Goal: Complete application form: Complete application form

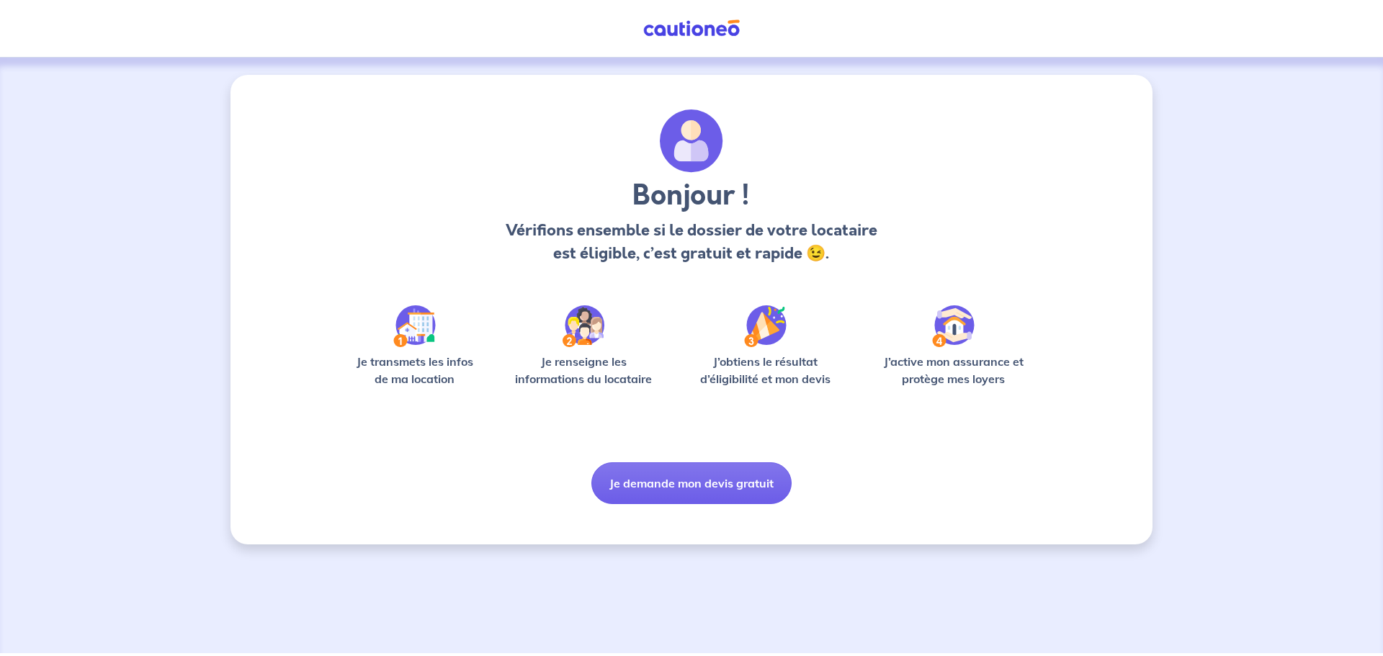
click at [703, 488] on button "Je demande mon devis gratuit" at bounding box center [692, 484] width 200 height 42
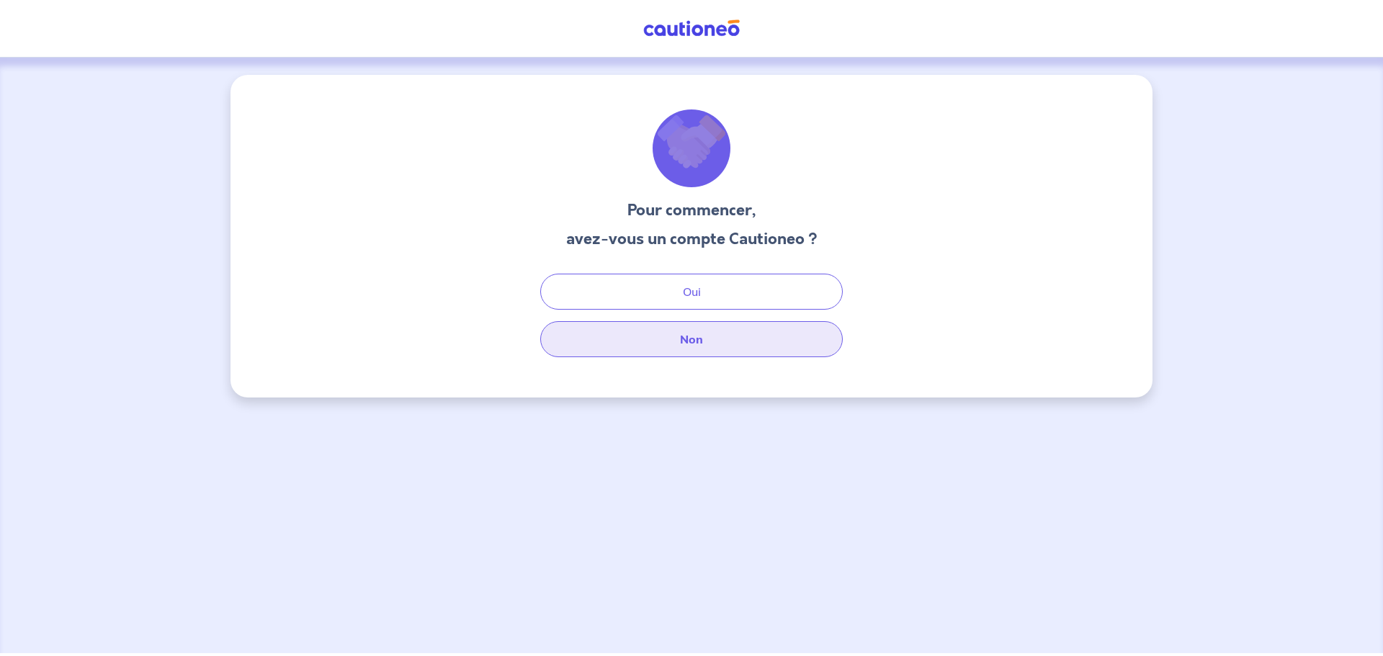
click at [695, 351] on button "Non" at bounding box center [691, 339] width 303 height 36
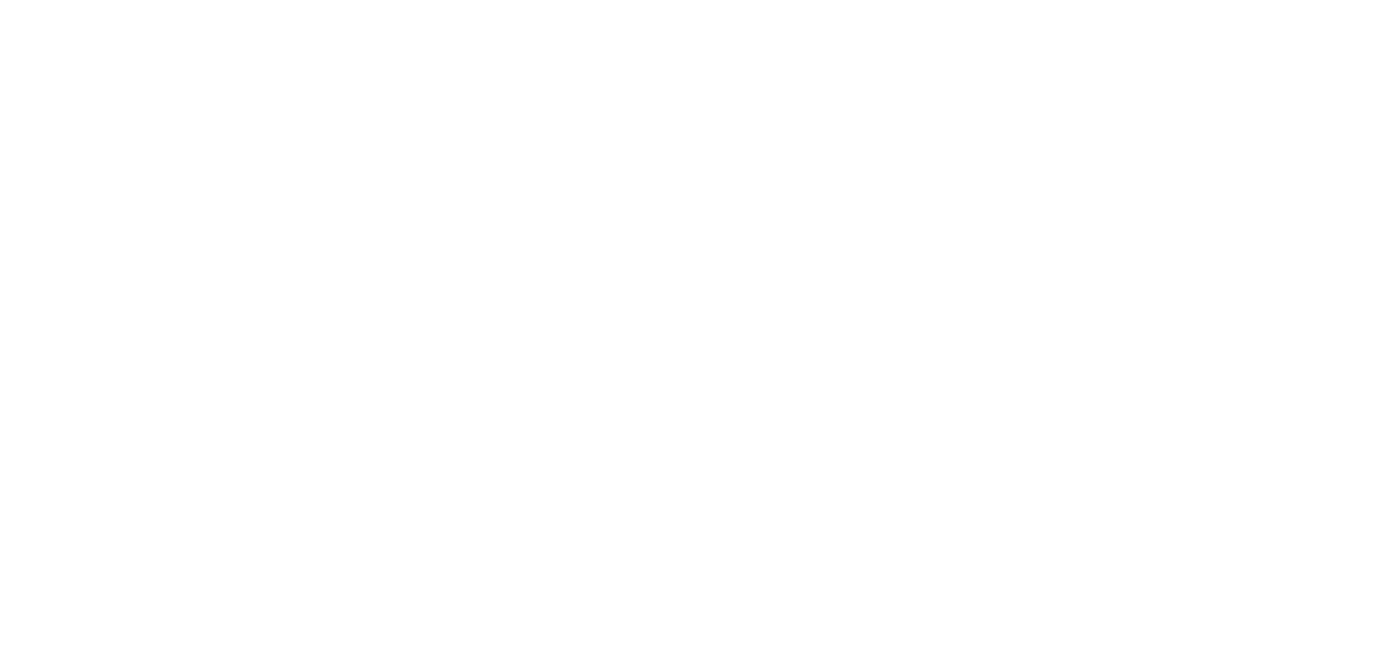
select select "FR"
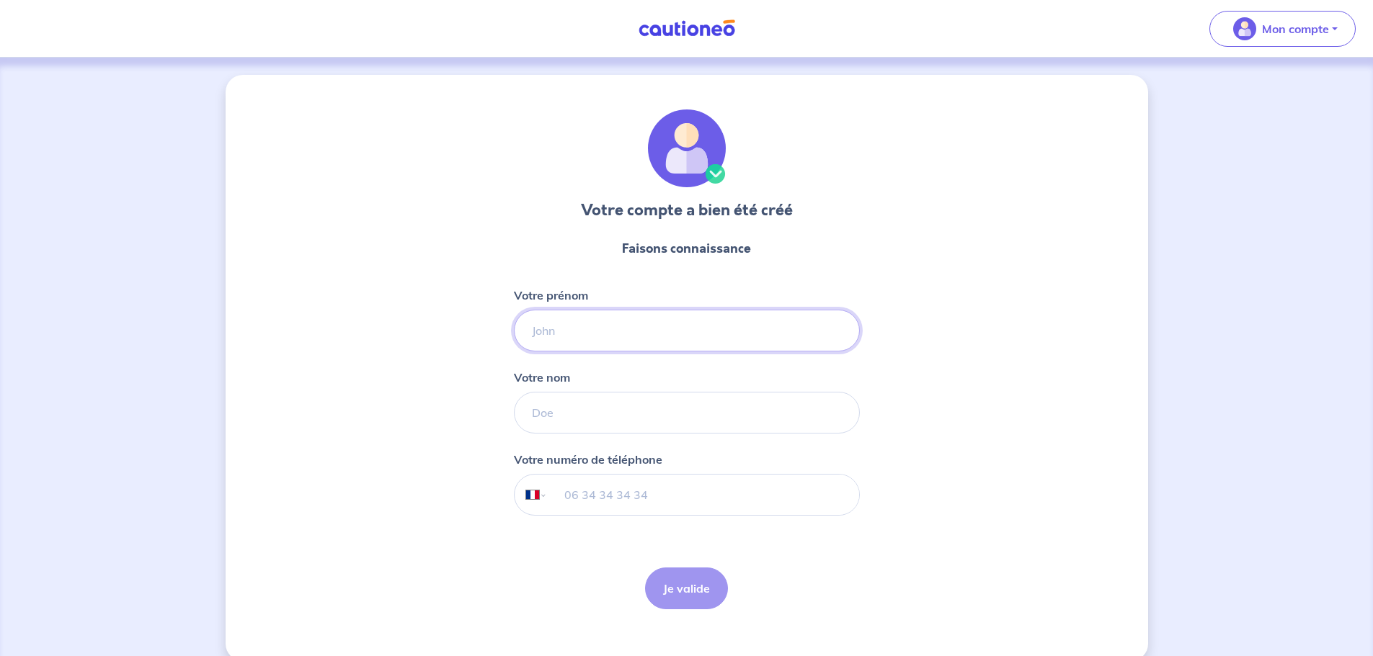
click at [557, 327] on input "Votre prénom" at bounding box center [687, 331] width 346 height 42
type input "[PERSON_NAME]"
type input "DELESTY"
type input "07 87 86 78 83"
click at [710, 585] on button "Je valide" at bounding box center [686, 589] width 83 height 42
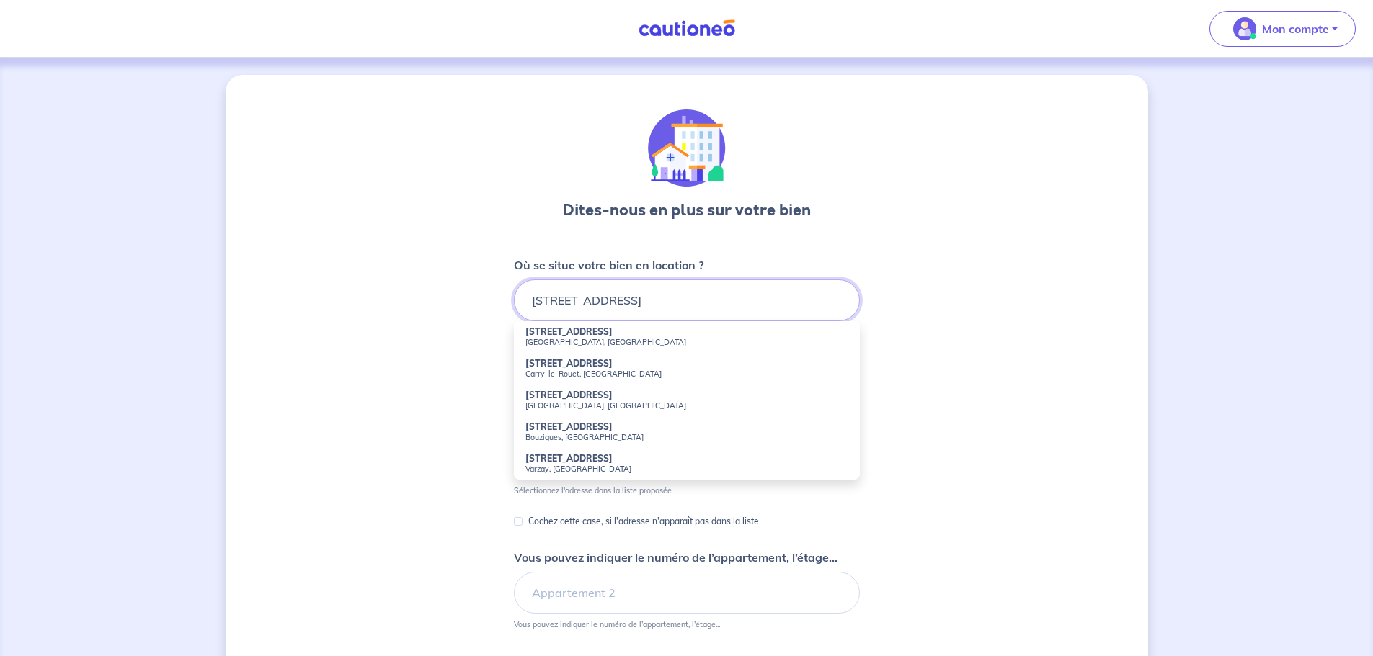
click at [674, 299] on input "[STREET_ADDRESS]" at bounding box center [687, 301] width 346 height 42
click at [555, 370] on small "Carry-le-Rouet, [GEOGRAPHIC_DATA]" at bounding box center [686, 374] width 323 height 10
type input "[STREET_ADDRESS]"
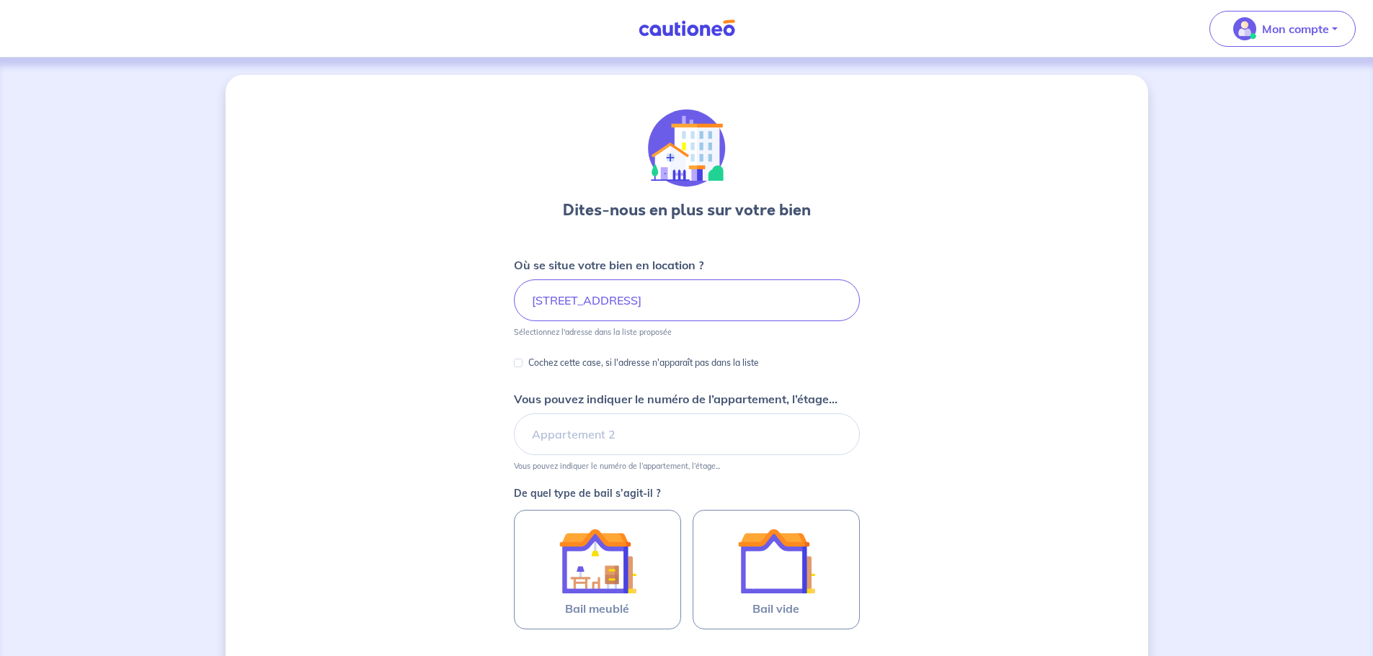
click at [440, 379] on div "Dites-nous en plus sur votre bien Où se situe votre bien en location ? [STREET_…" at bounding box center [687, 452] width 922 height 755
click at [592, 440] on input "Vous pouvez indiquer le numéro de l’appartement, l’étage..." at bounding box center [687, 435] width 346 height 42
type input "Bâtiment A, 1er étage"
click at [424, 495] on div "Dites-nous en plus sur votre bien Où se situe votre bien en location ? [STREET_…" at bounding box center [687, 452] width 922 height 755
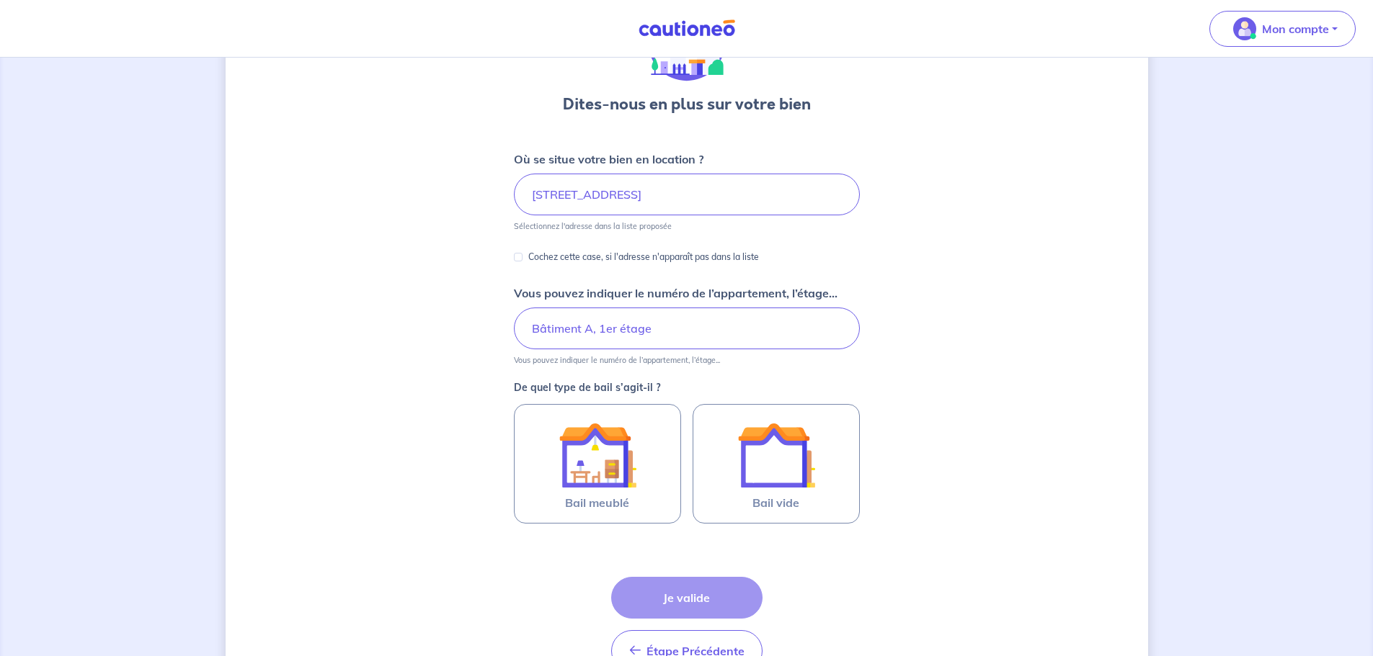
scroll to position [144, 0]
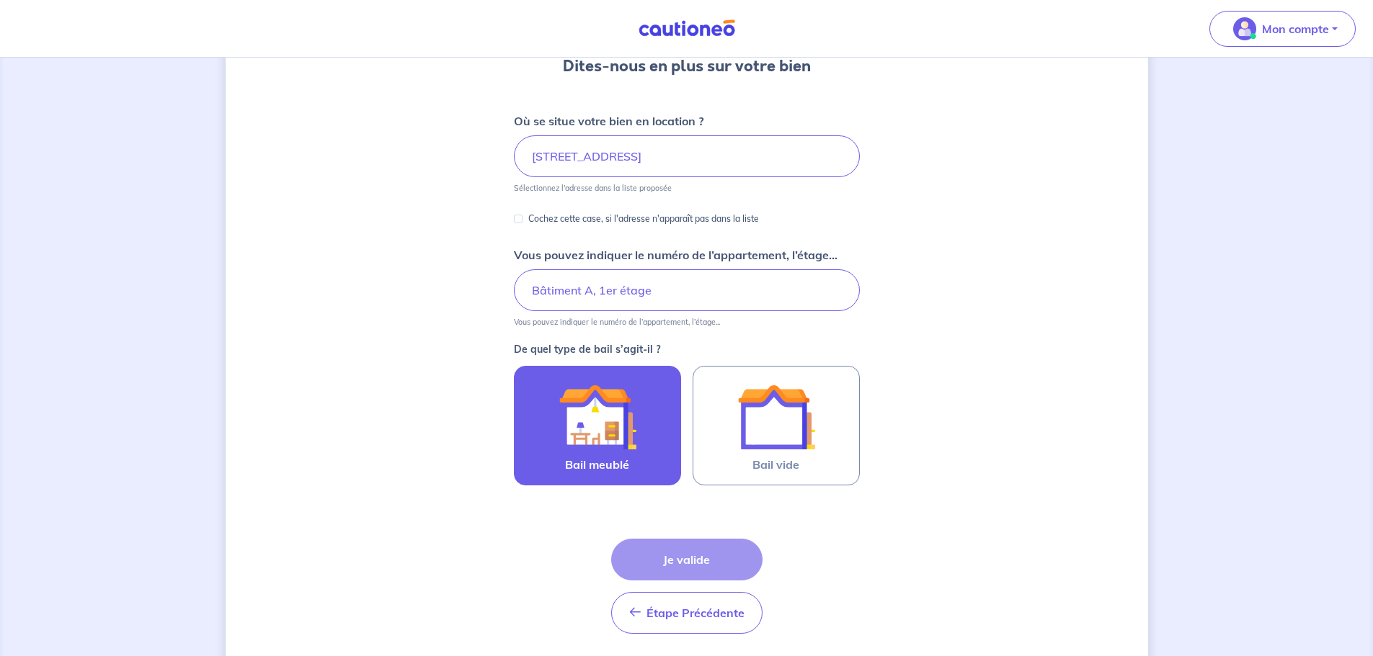
click at [615, 423] on img at bounding box center [597, 417] width 78 height 78
click at [0, 0] on input "Bail meublé" at bounding box center [0, 0] width 0 height 0
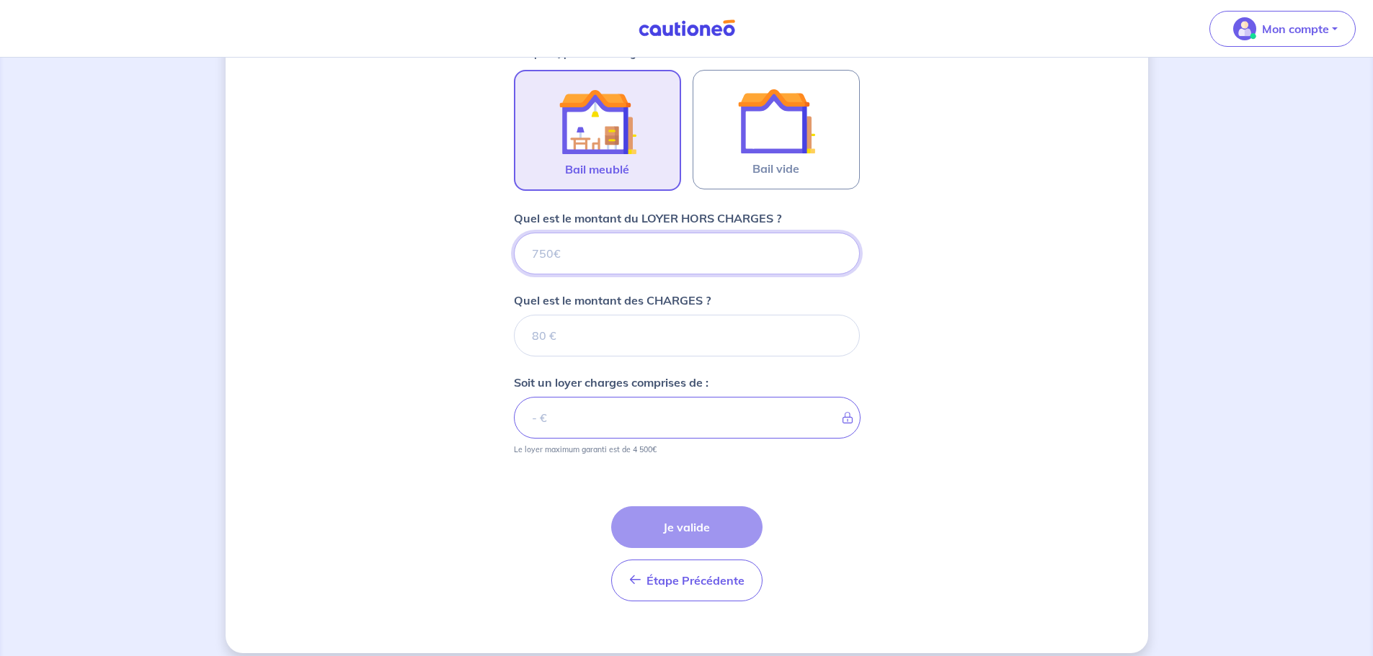
scroll to position [455, 0]
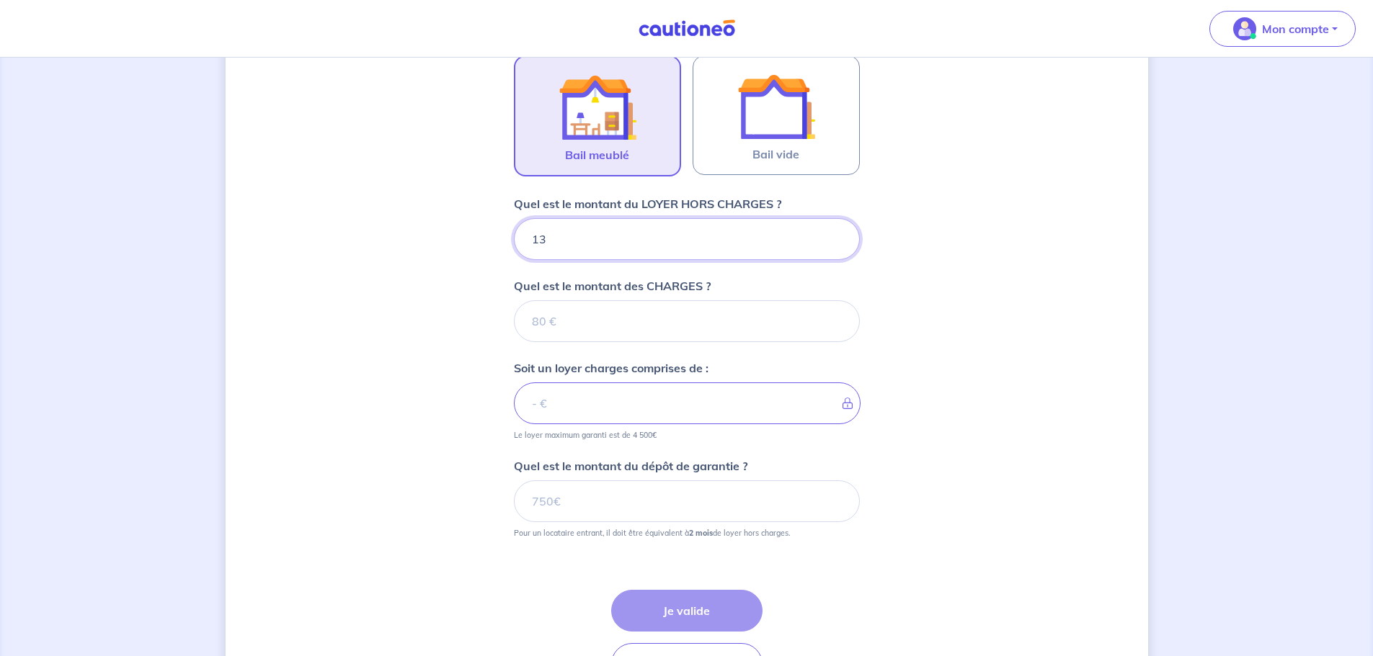
type input "132"
type input "1320"
type input "80"
type input "1400"
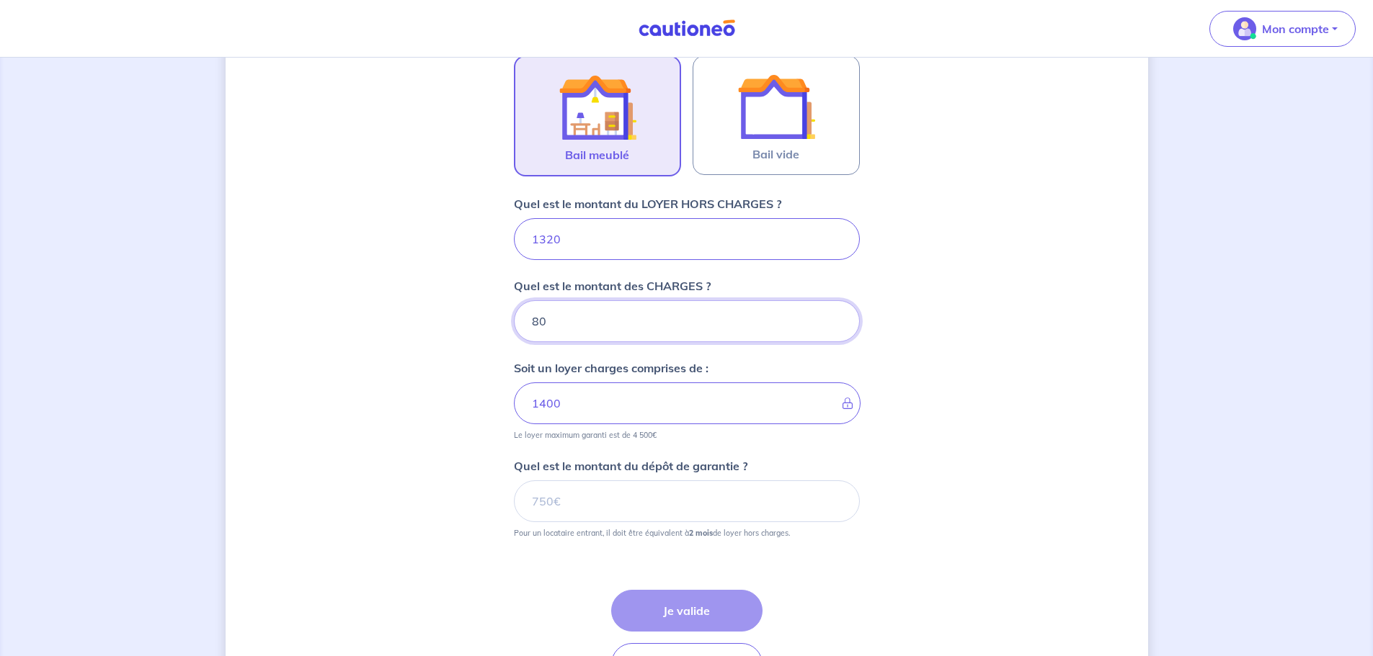
type input "80"
click at [451, 370] on div "Dites-nous en plus sur votre bien Où se situe votre bien en location ? [STREET_…" at bounding box center [687, 178] width 922 height 1117
click at [568, 505] on input "Quel est le montant du dépôt de garantie ?" at bounding box center [687, 502] width 346 height 42
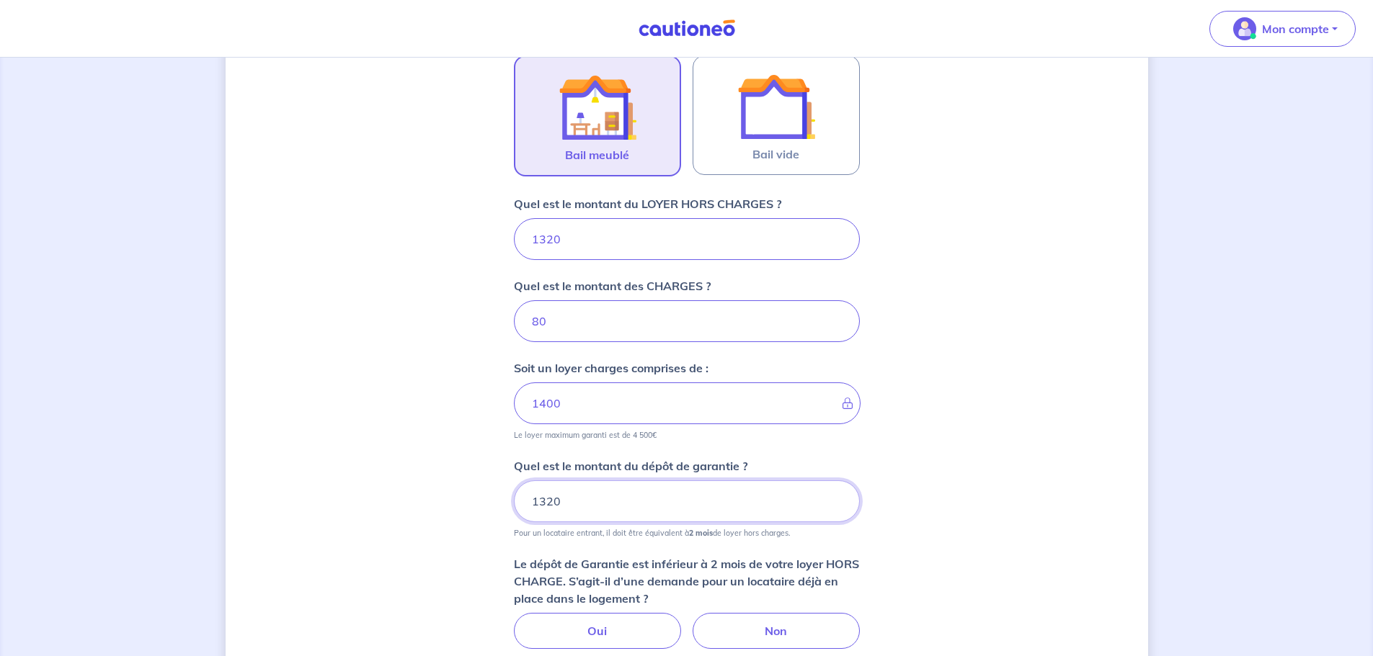
type input "1320"
click at [456, 500] on div "Dites-nous en plus sur votre bien Où se situe votre bien en location ? [STREET_…" at bounding box center [687, 234] width 922 height 1228
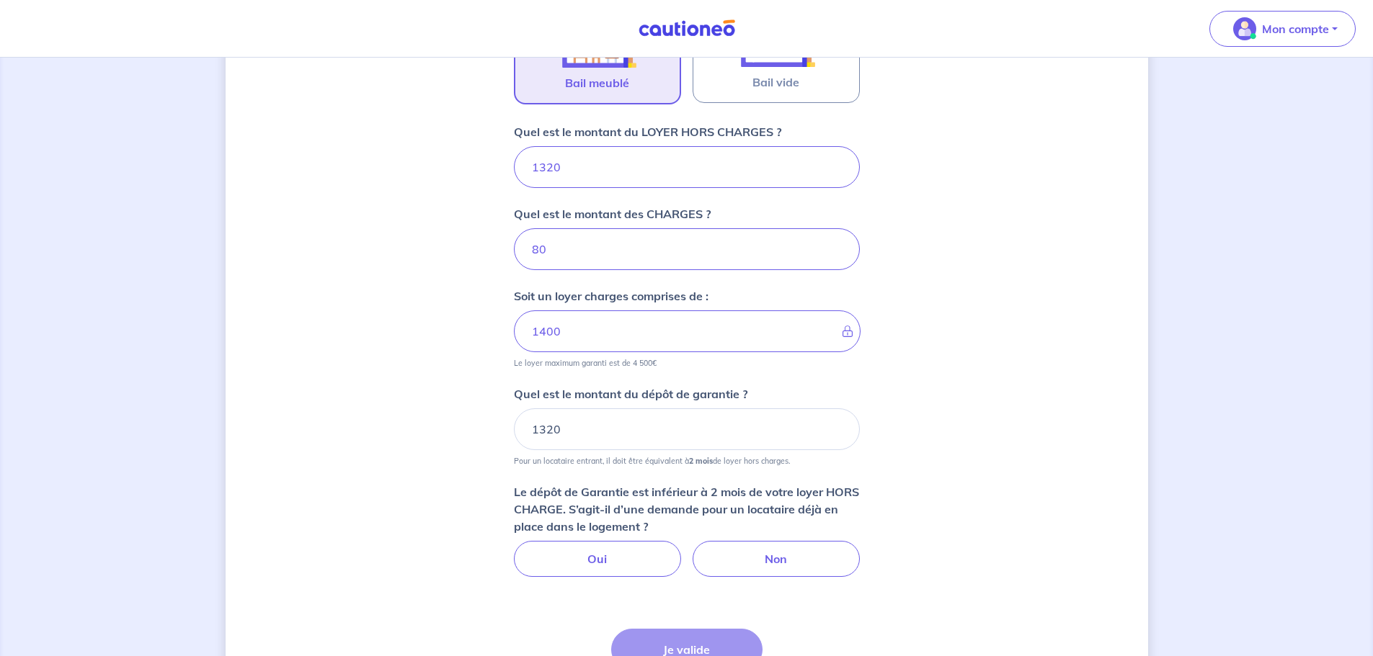
scroll to position [599, 0]
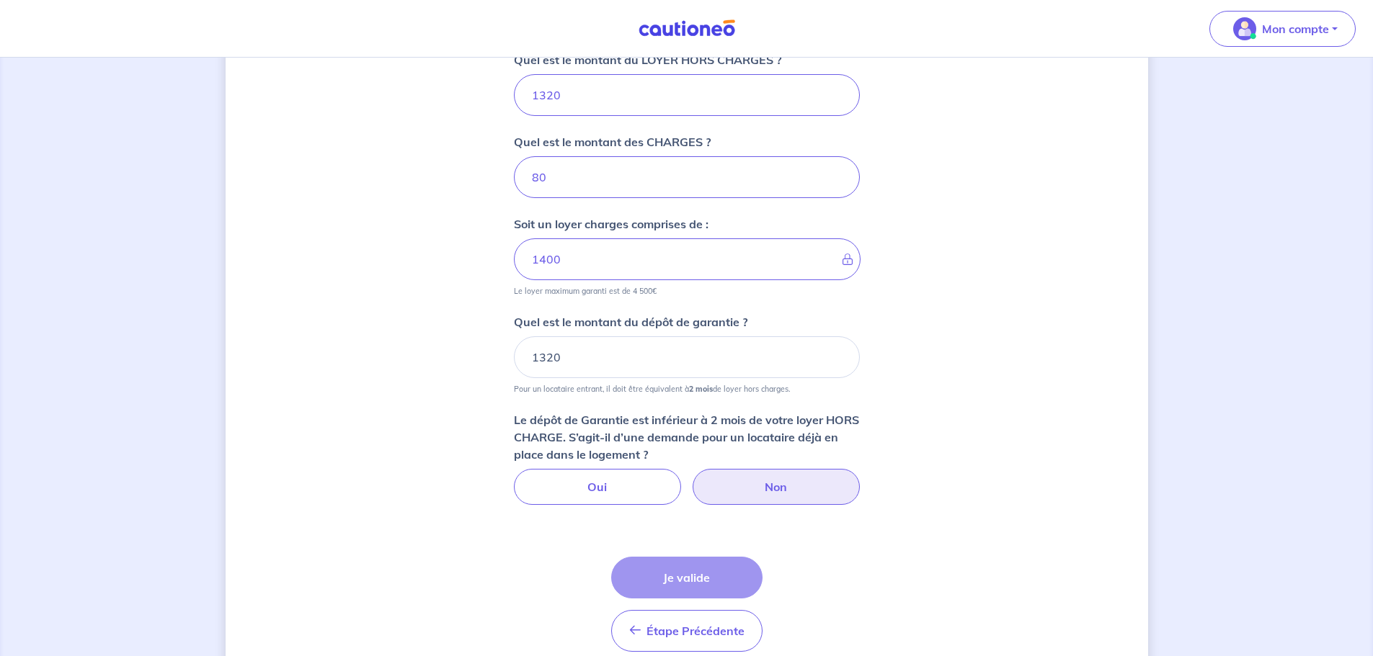
click at [763, 493] on label "Non" at bounding box center [775, 487] width 167 height 36
click at [691, 478] on input "Non" at bounding box center [686, 473] width 9 height 9
radio input "true"
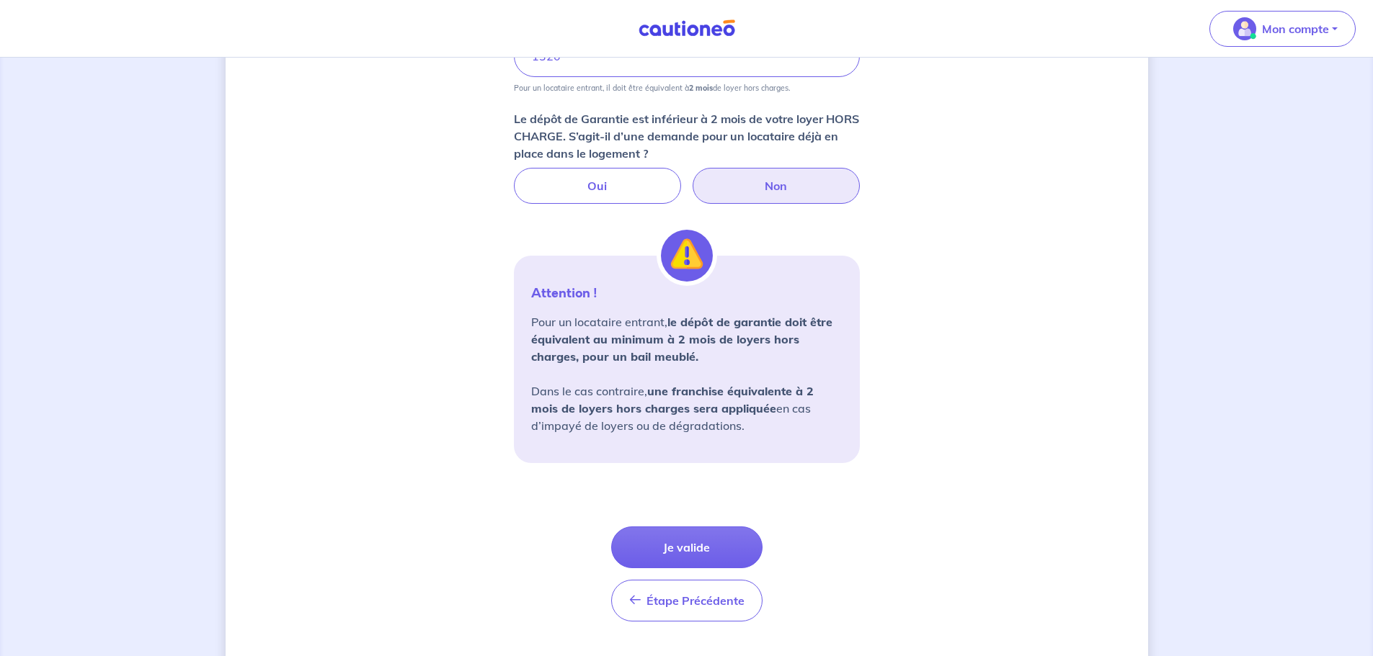
scroll to position [935, 0]
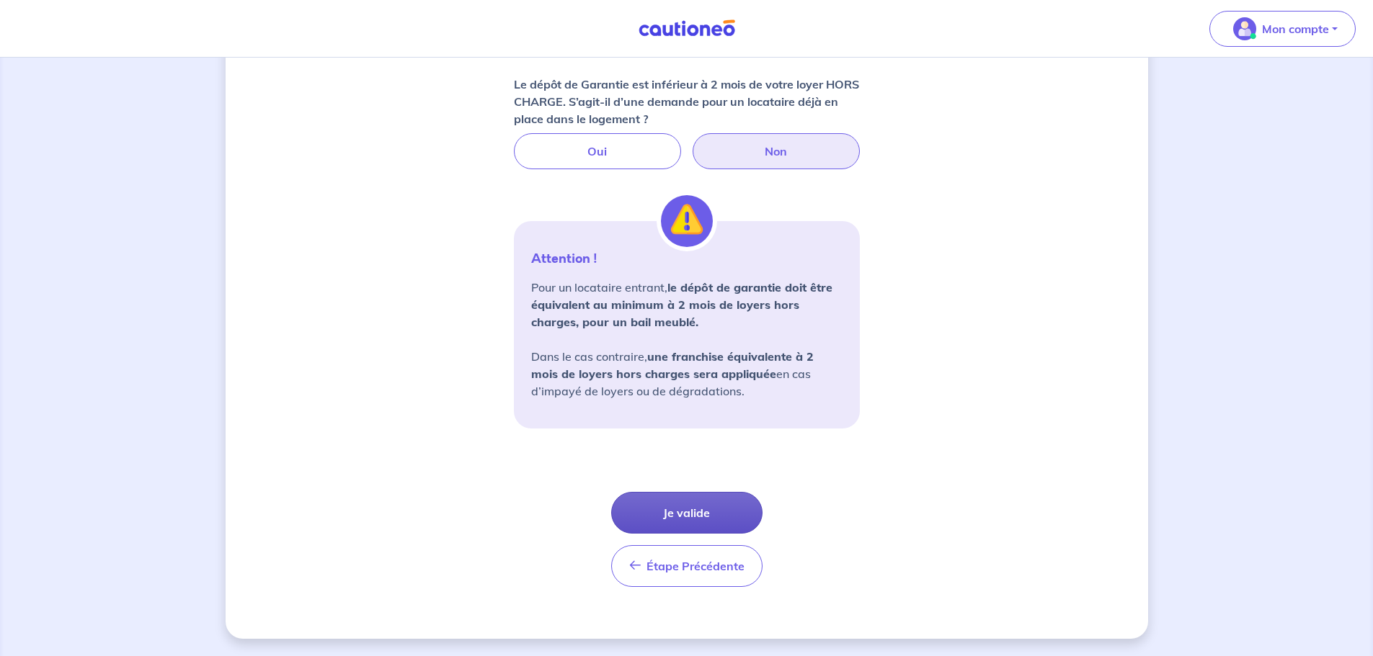
click at [682, 516] on button "Je valide" at bounding box center [686, 513] width 151 height 42
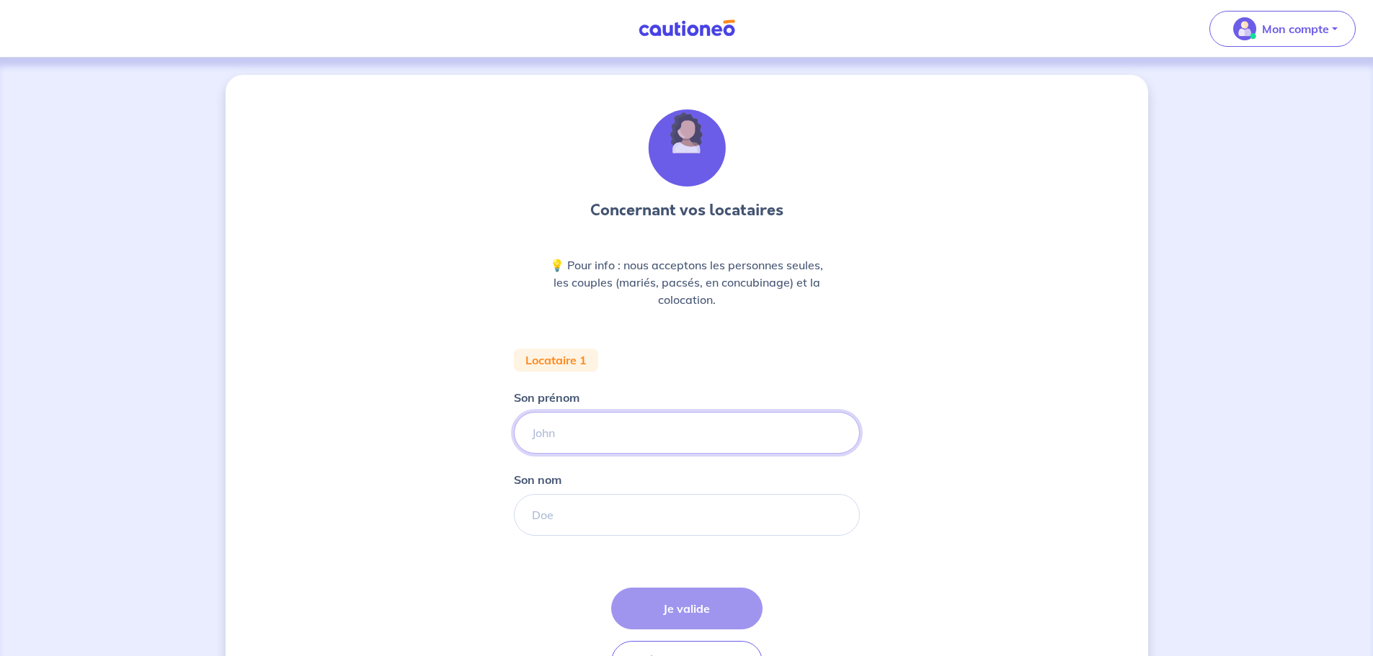
click at [581, 437] on input "Son prénom" at bounding box center [687, 433] width 346 height 42
type input "[PERSON_NAME]"
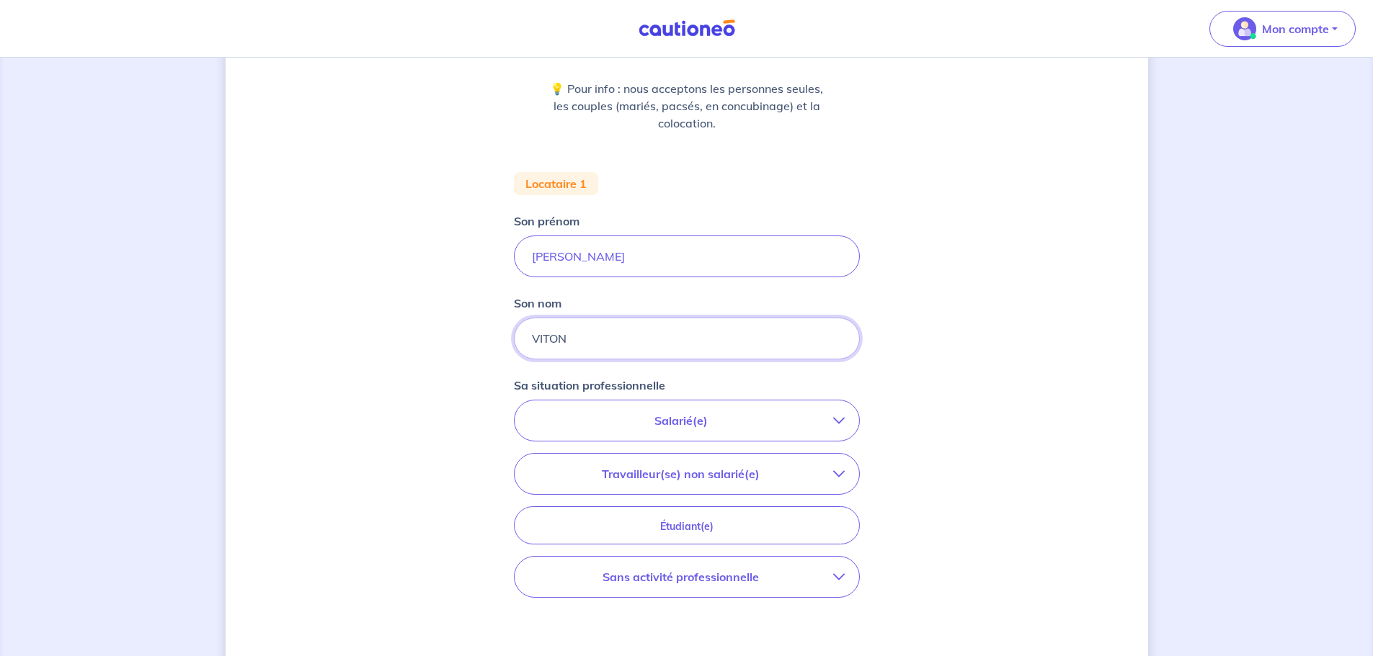
scroll to position [216, 0]
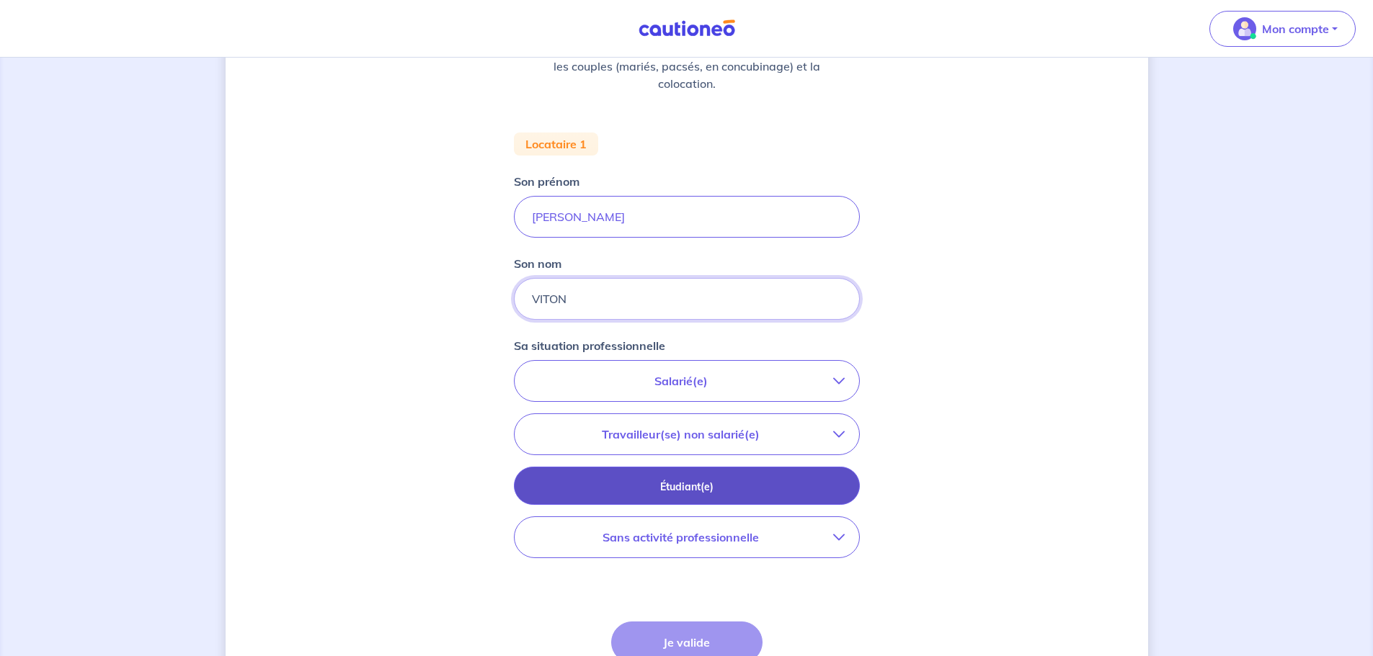
type input "VITON"
click at [669, 485] on p "Étudiant(e)" at bounding box center [687, 487] width 310 height 16
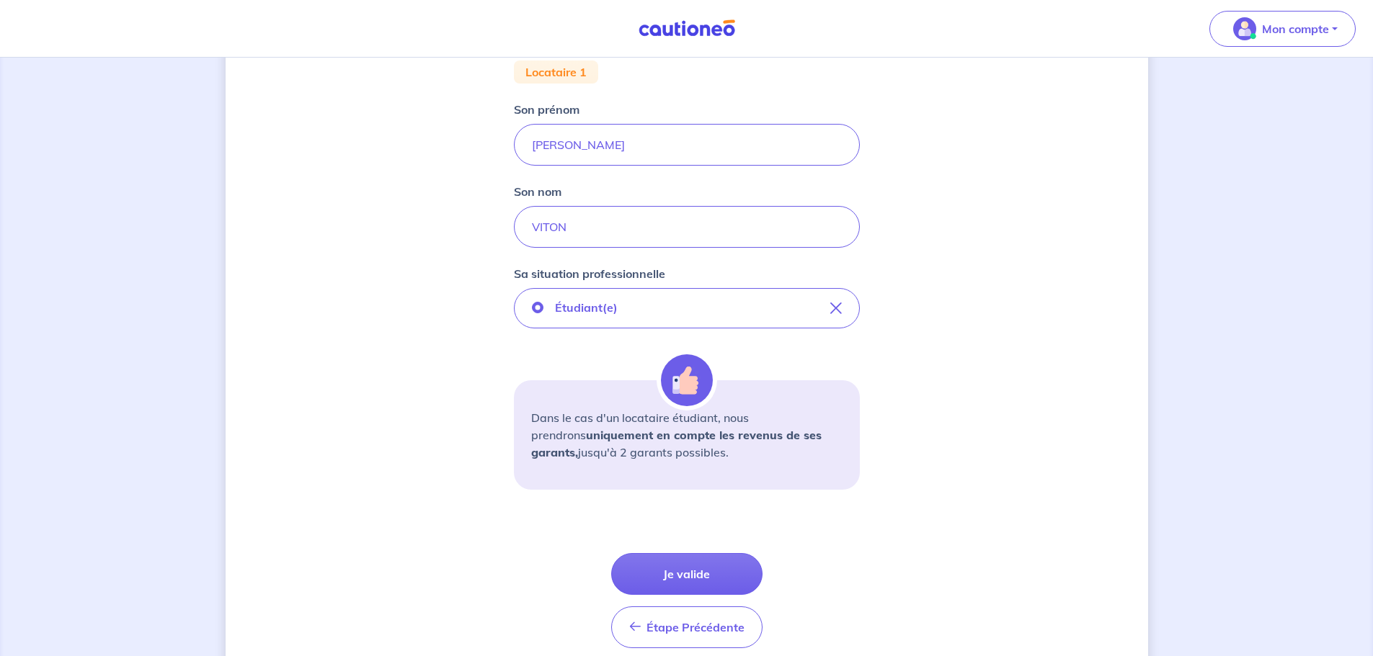
scroll to position [349, 0]
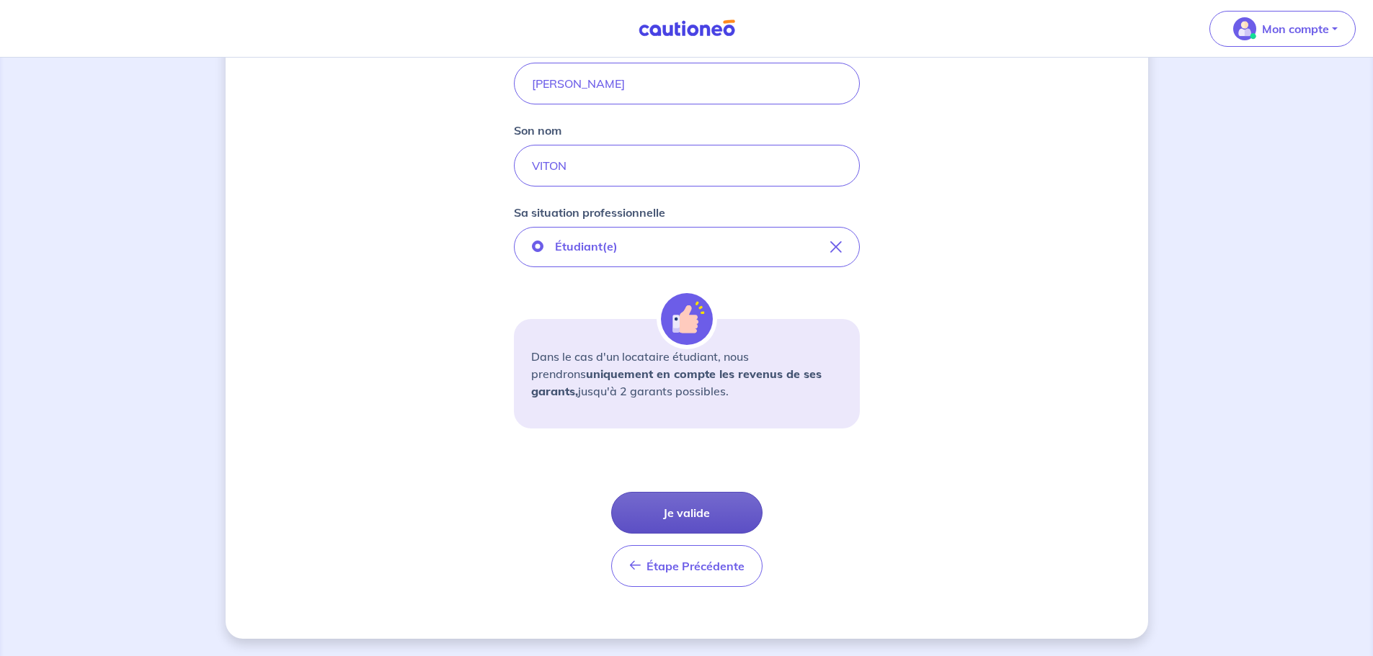
click at [675, 512] on button "Je valide" at bounding box center [686, 513] width 151 height 42
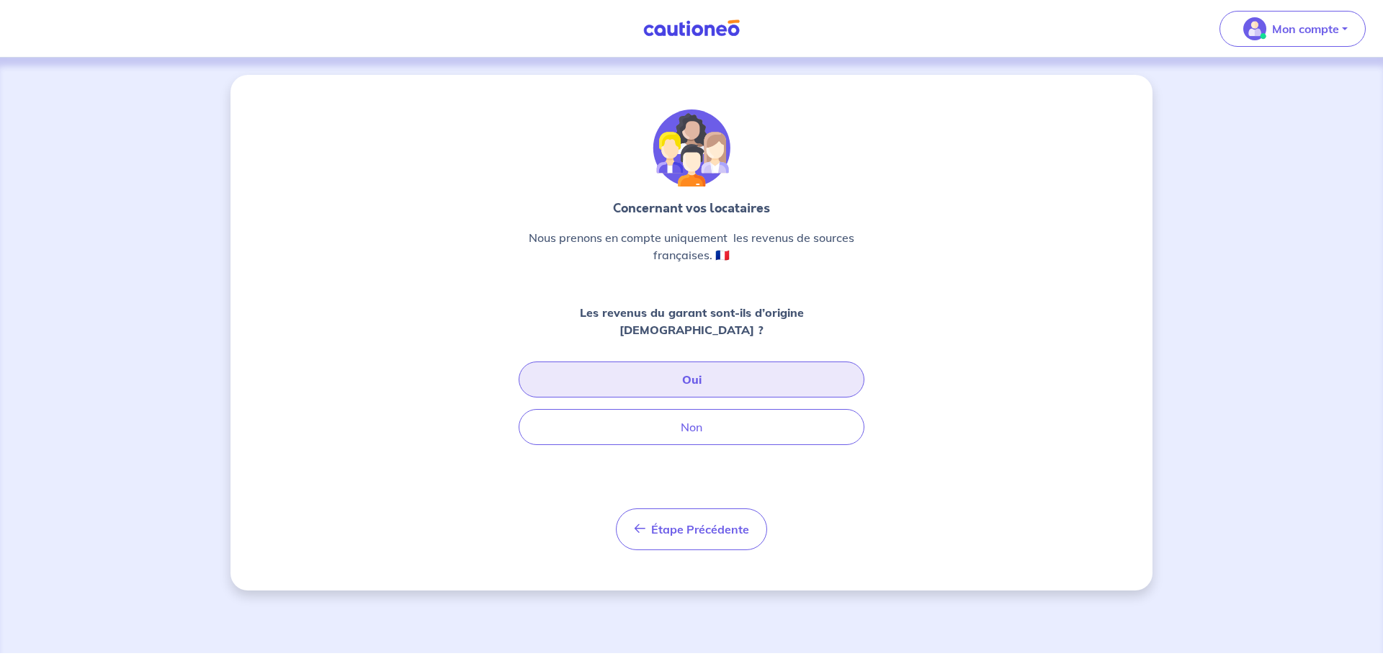
click at [693, 362] on button "Oui" at bounding box center [692, 380] width 346 height 36
click at [701, 362] on button "Oui" at bounding box center [692, 380] width 346 height 36
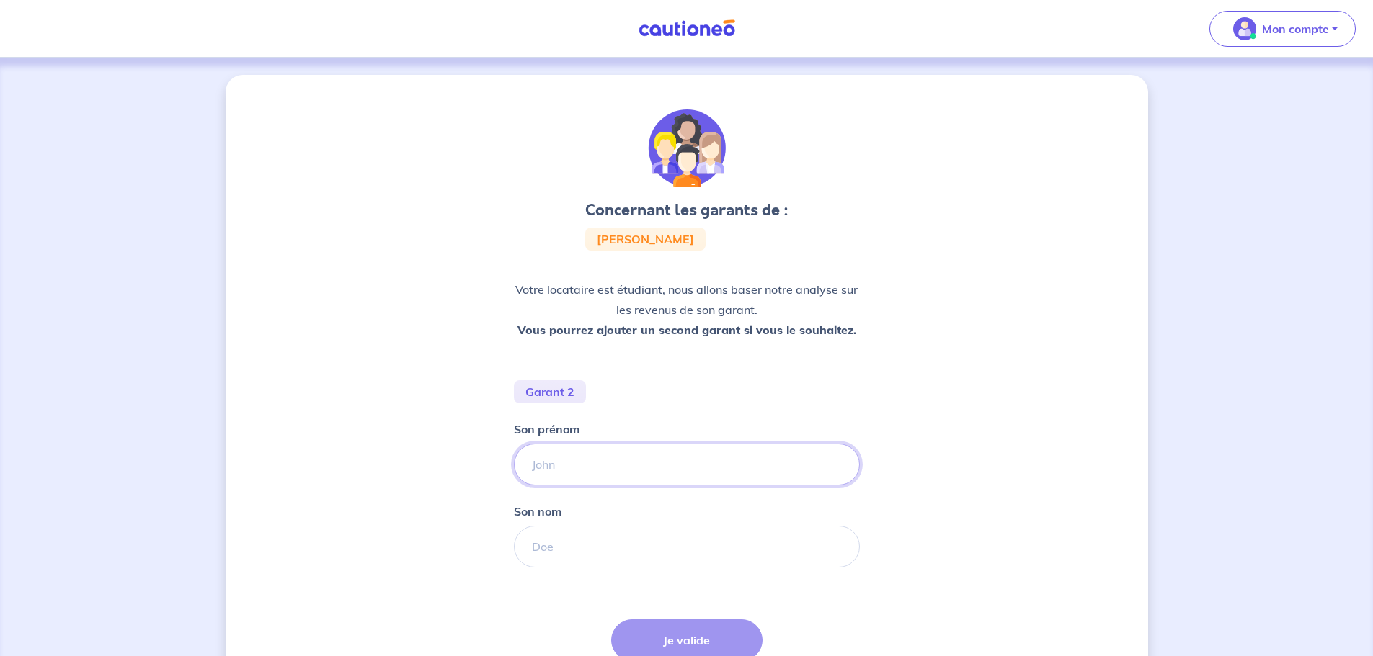
click at [583, 462] on input "Son prénom" at bounding box center [687, 465] width 346 height 42
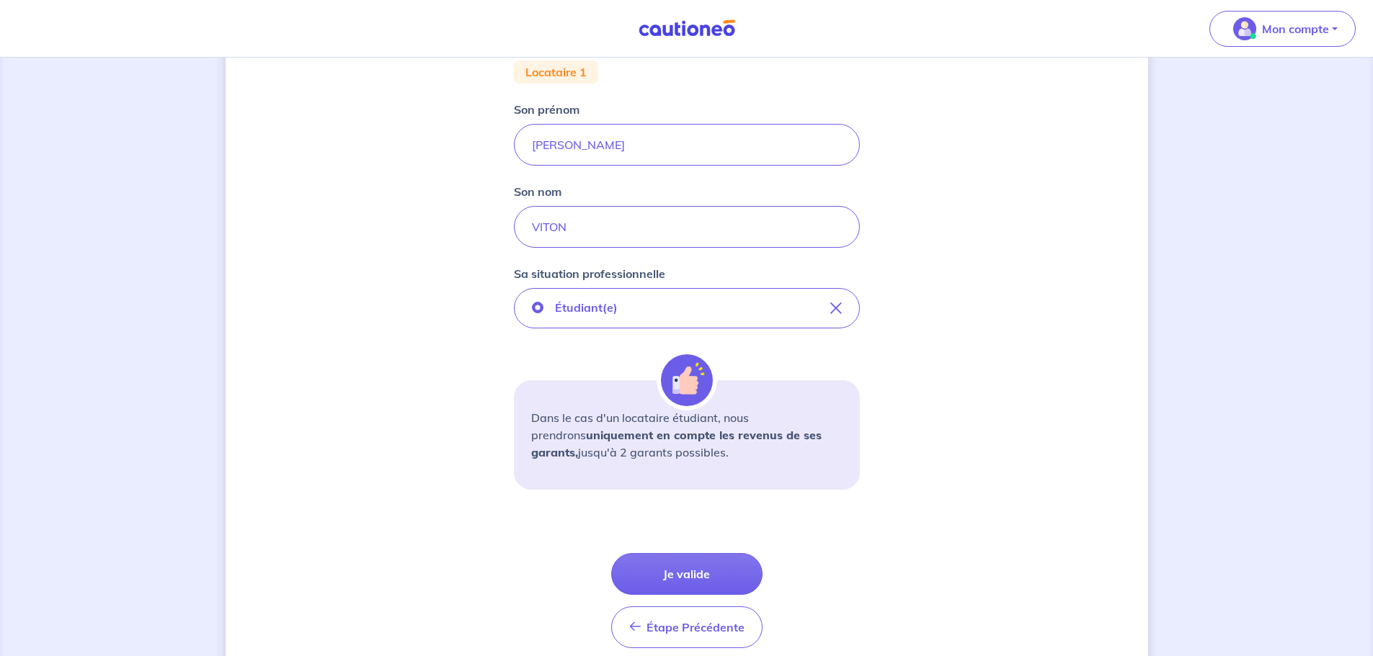
scroll to position [349, 0]
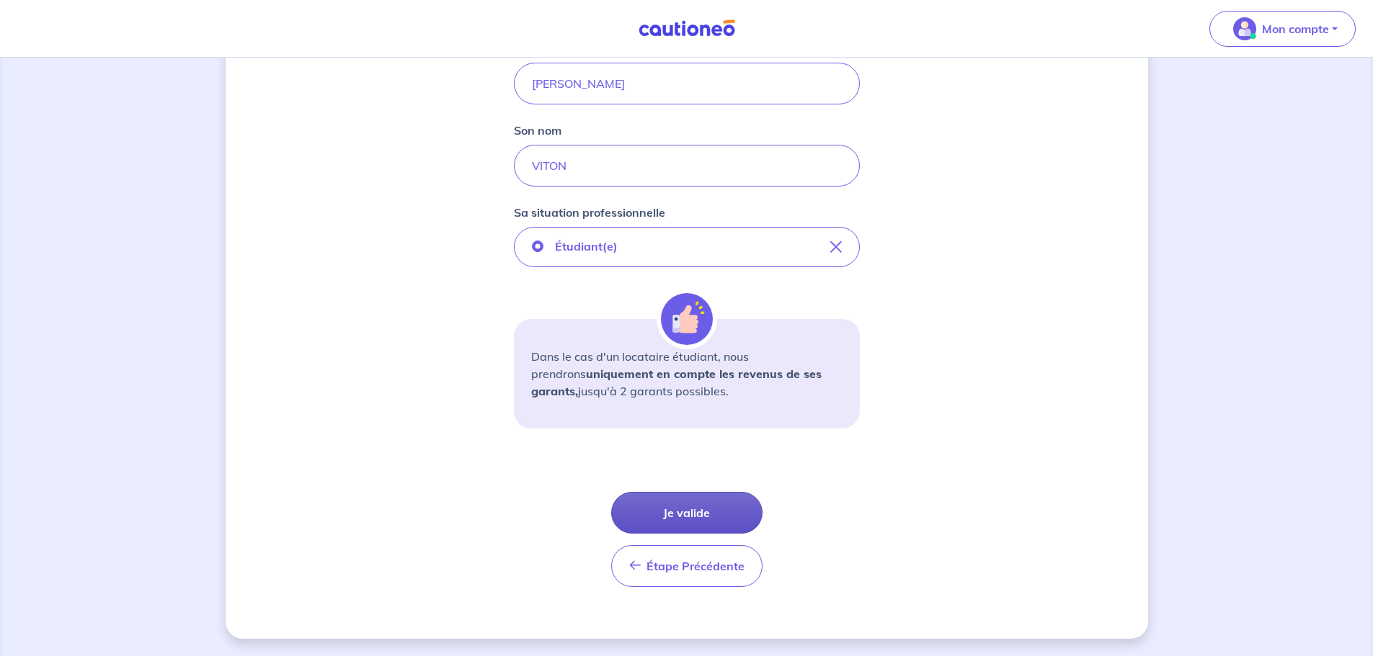
click at [690, 512] on button "Je valide" at bounding box center [686, 513] width 151 height 42
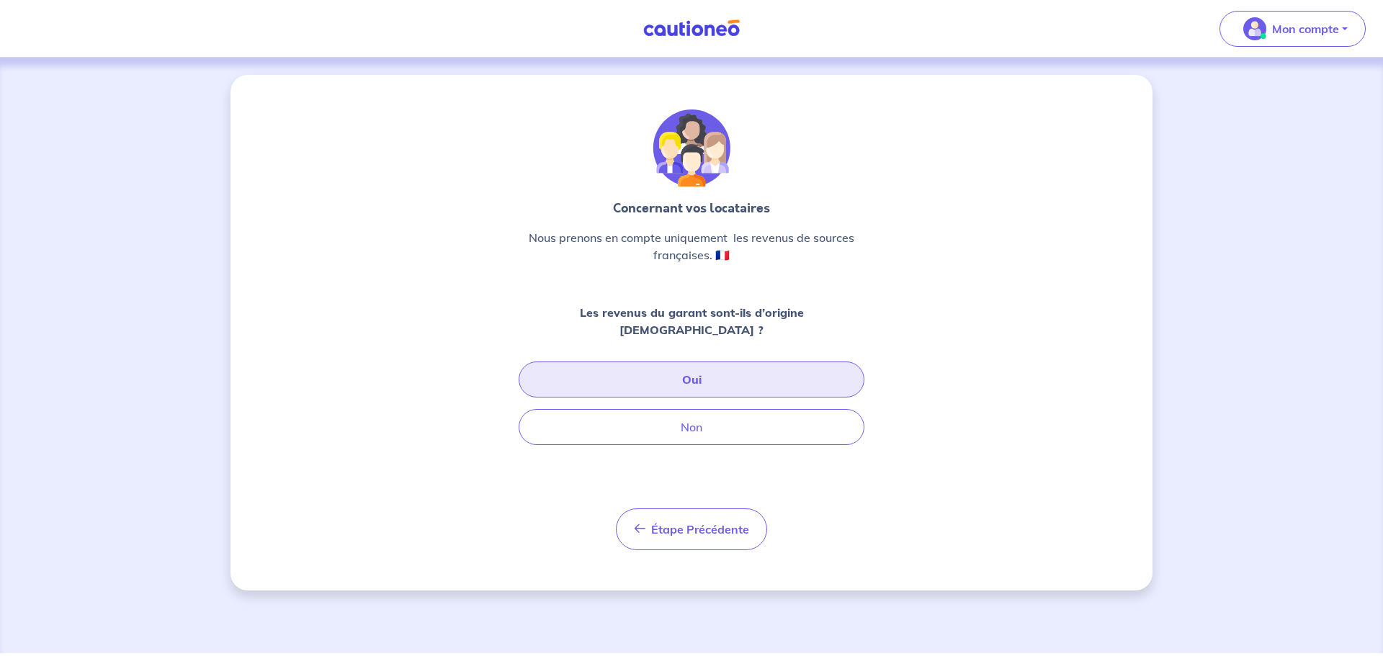
click at [695, 362] on button "Oui" at bounding box center [692, 380] width 346 height 36
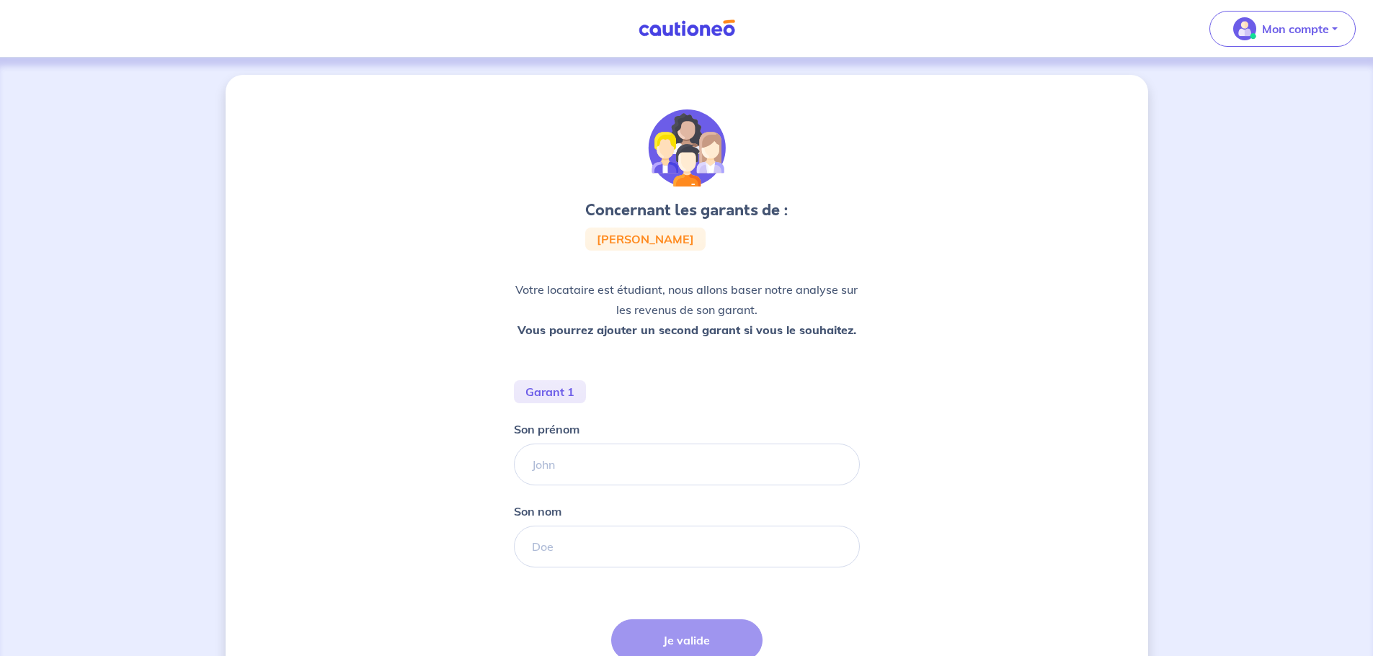
scroll to position [72, 0]
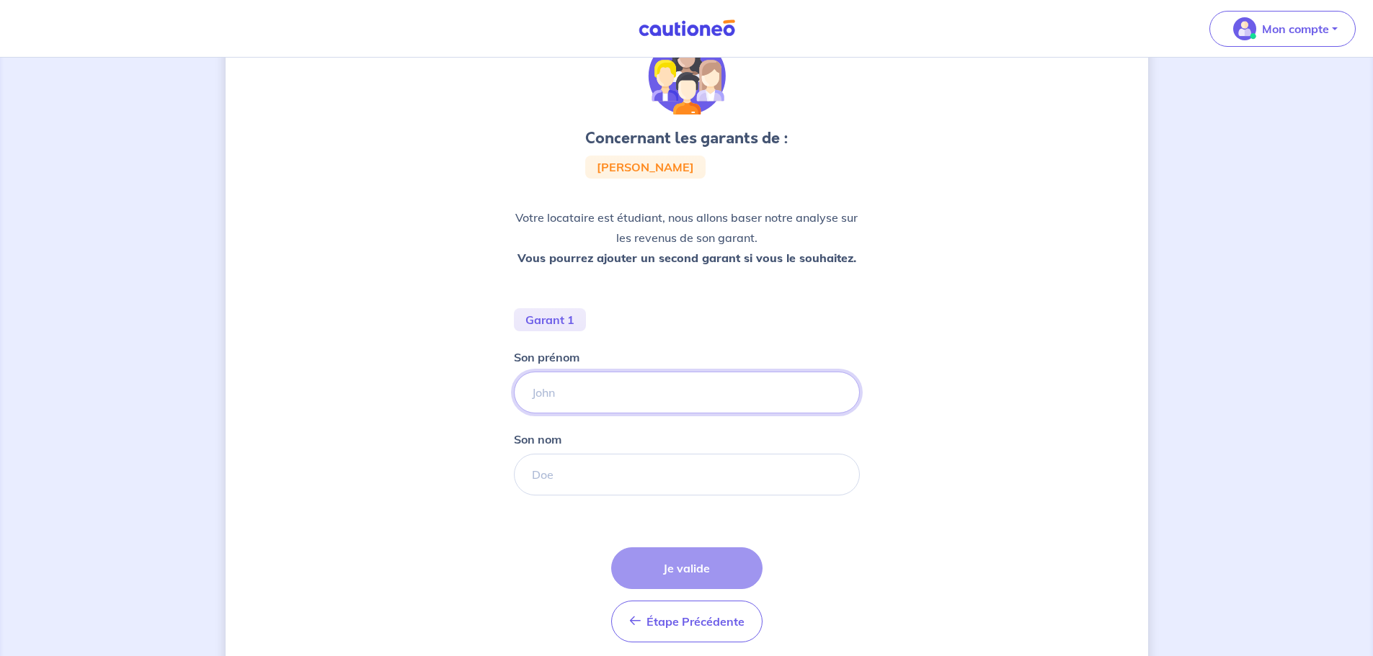
click at [568, 389] on input "Son prénom" at bounding box center [687, 393] width 346 height 42
drag, startPoint x: 592, startPoint y: 396, endPoint x: 485, endPoint y: 396, distance: 107.4
click at [485, 396] on div "Concernant les garants de : [PERSON_NAME] locataire est étudiant, nous allons b…" at bounding box center [687, 349] width 922 height 692
click at [591, 401] on input "Brun" at bounding box center [687, 393] width 346 height 42
type input "[PERSON_NAME]"
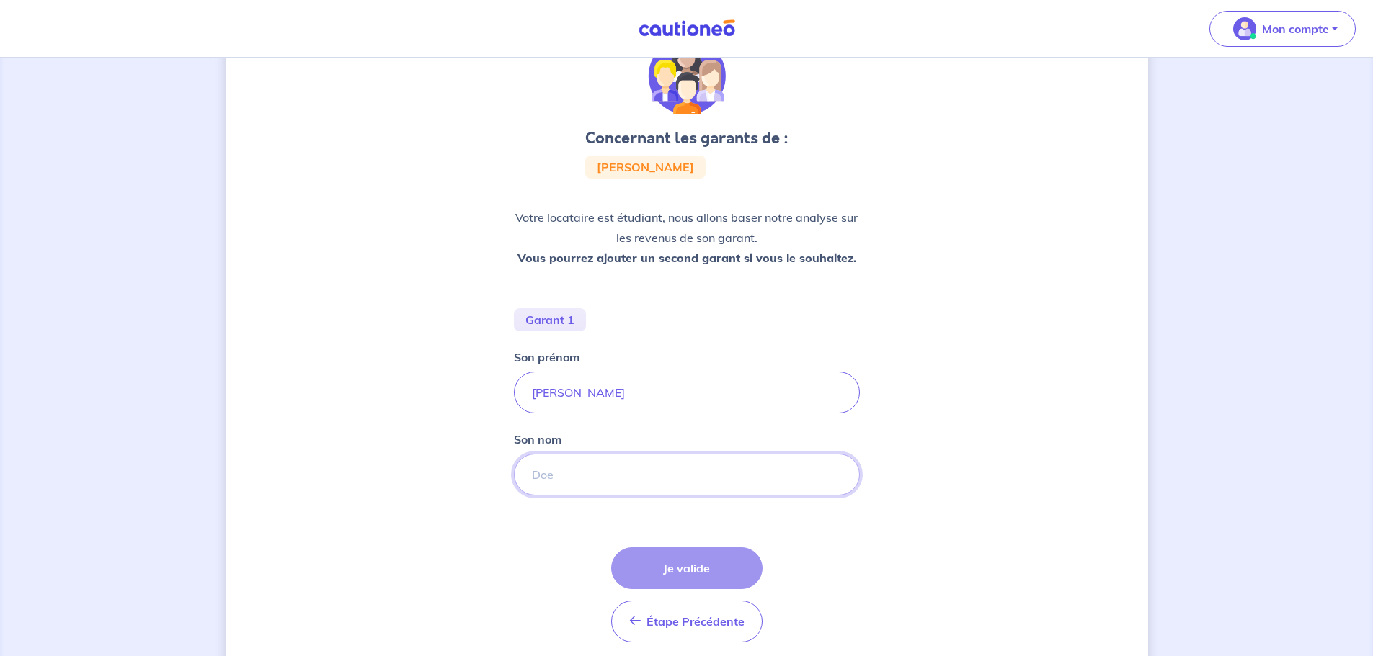
click at [562, 465] on input "Son nom" at bounding box center [687, 475] width 346 height 42
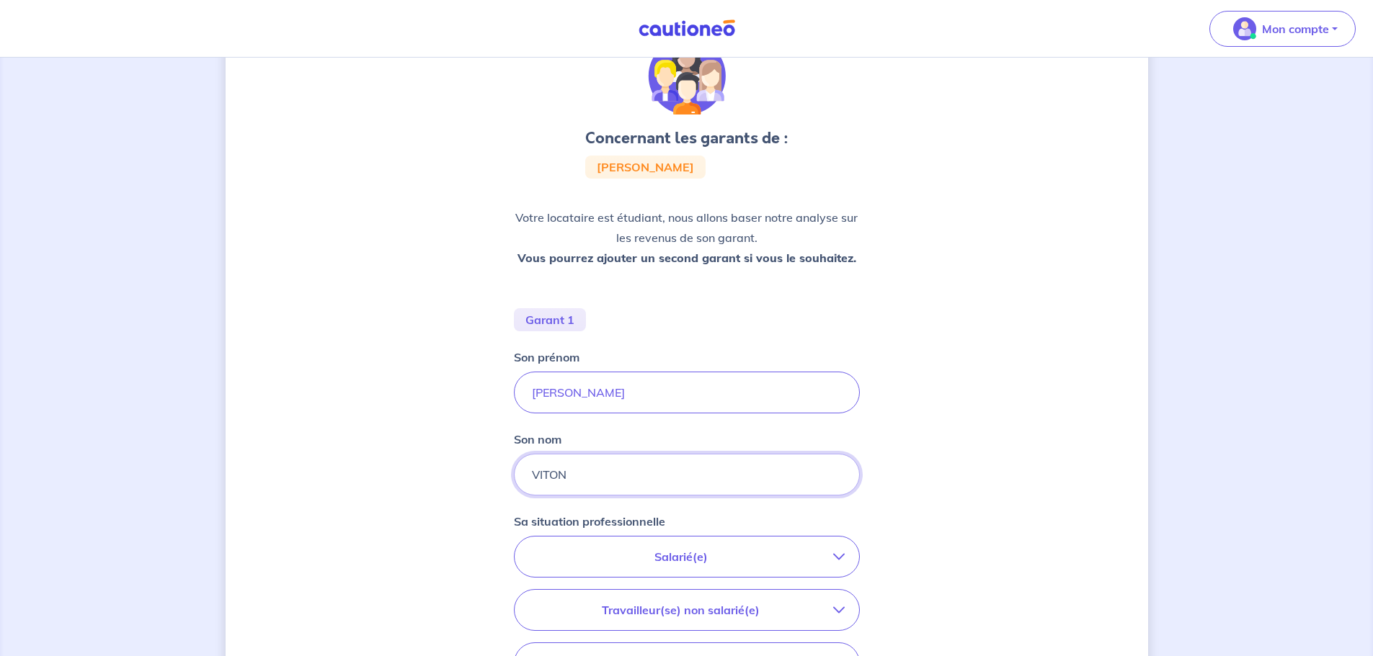
type input "VITON"
click at [444, 488] on div "Concernant les garants de : [PERSON_NAME] locataire est étudiant, nous allons b…" at bounding box center [687, 449] width 922 height 892
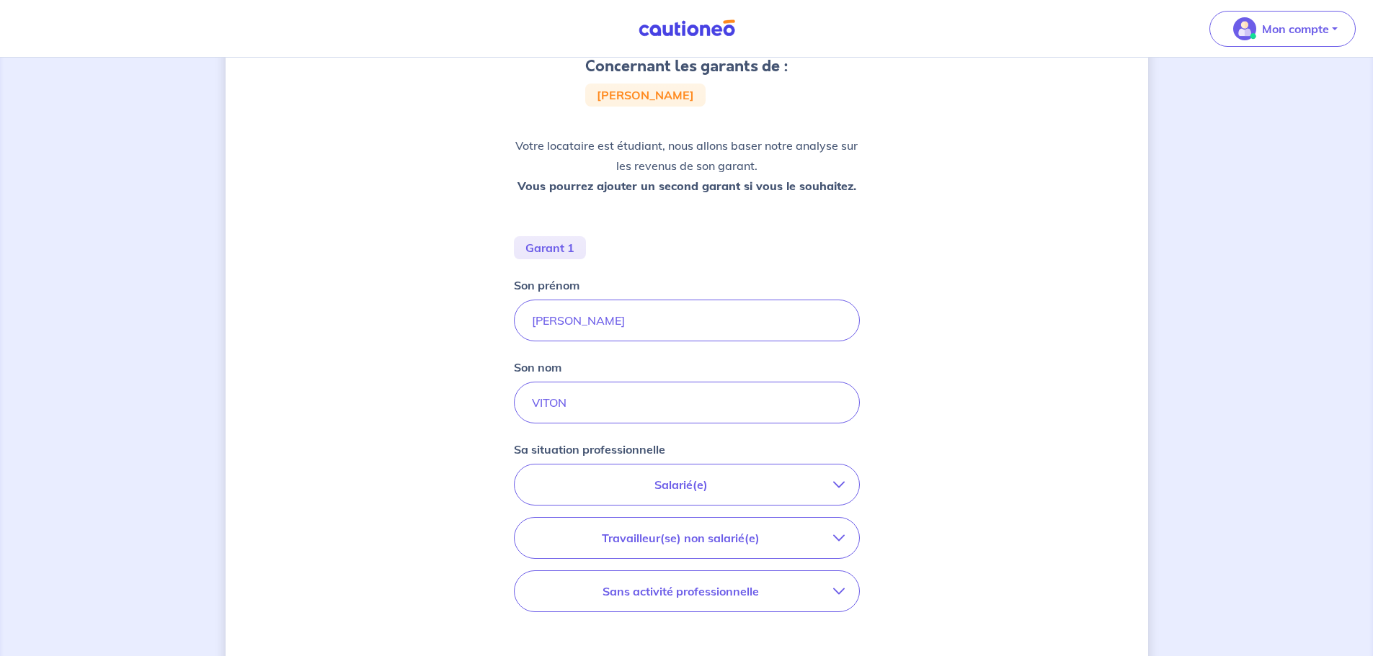
click at [669, 484] on p "Salarié(e)" at bounding box center [681, 484] width 304 height 17
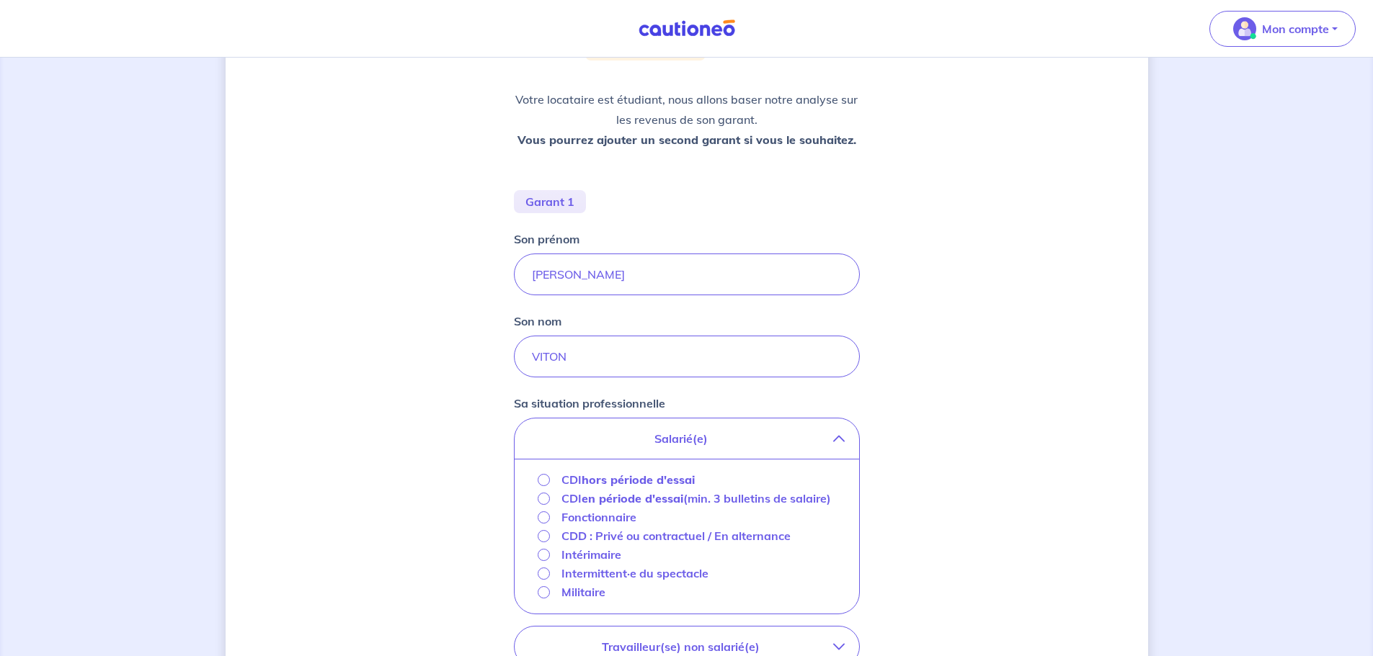
scroll to position [216, 0]
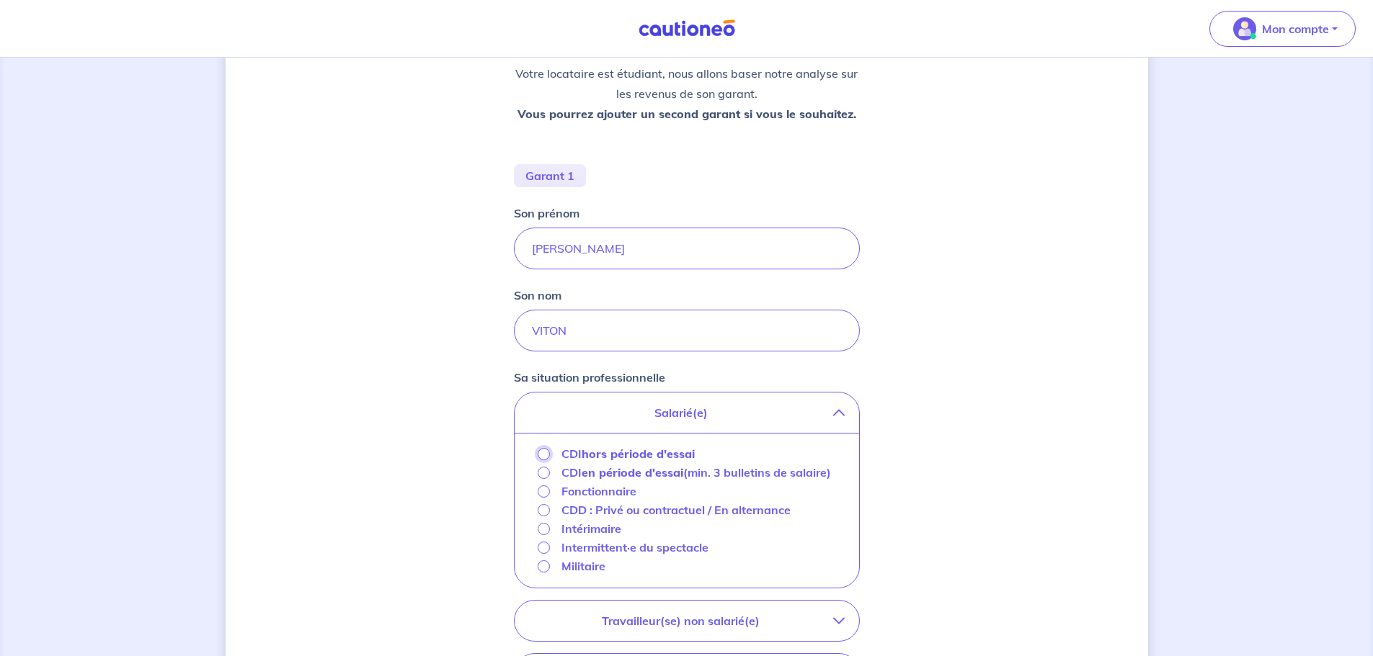
click at [542, 456] on input "CDI hors période d'essai" at bounding box center [544, 454] width 12 height 12
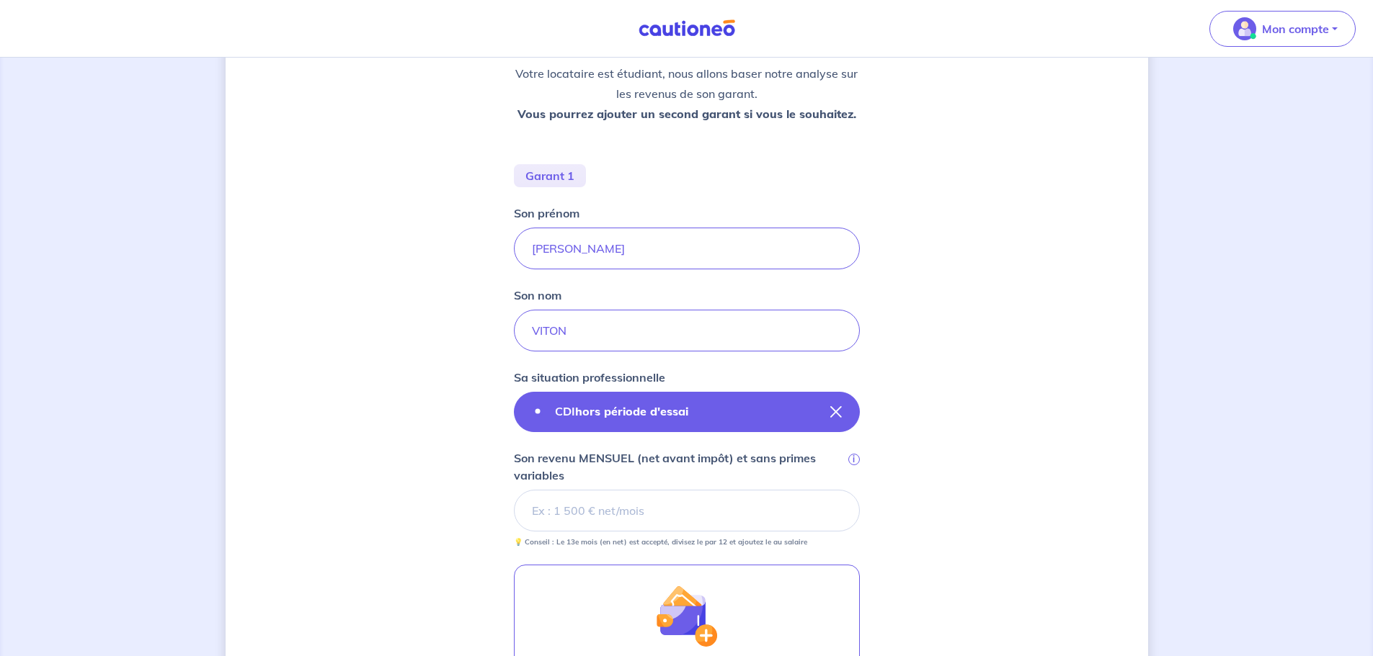
click at [626, 405] on strong "hors période d'essai" at bounding box center [631, 411] width 113 height 14
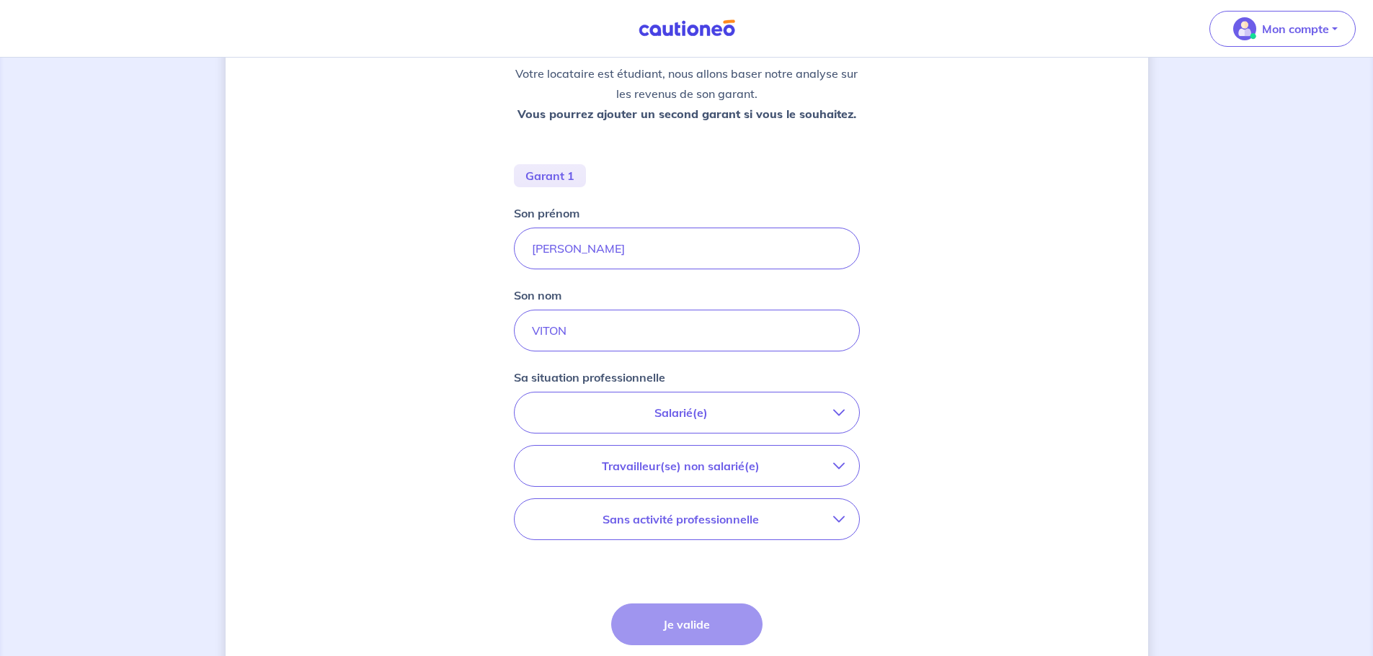
click at [647, 409] on p "Salarié(e)" at bounding box center [681, 412] width 304 height 17
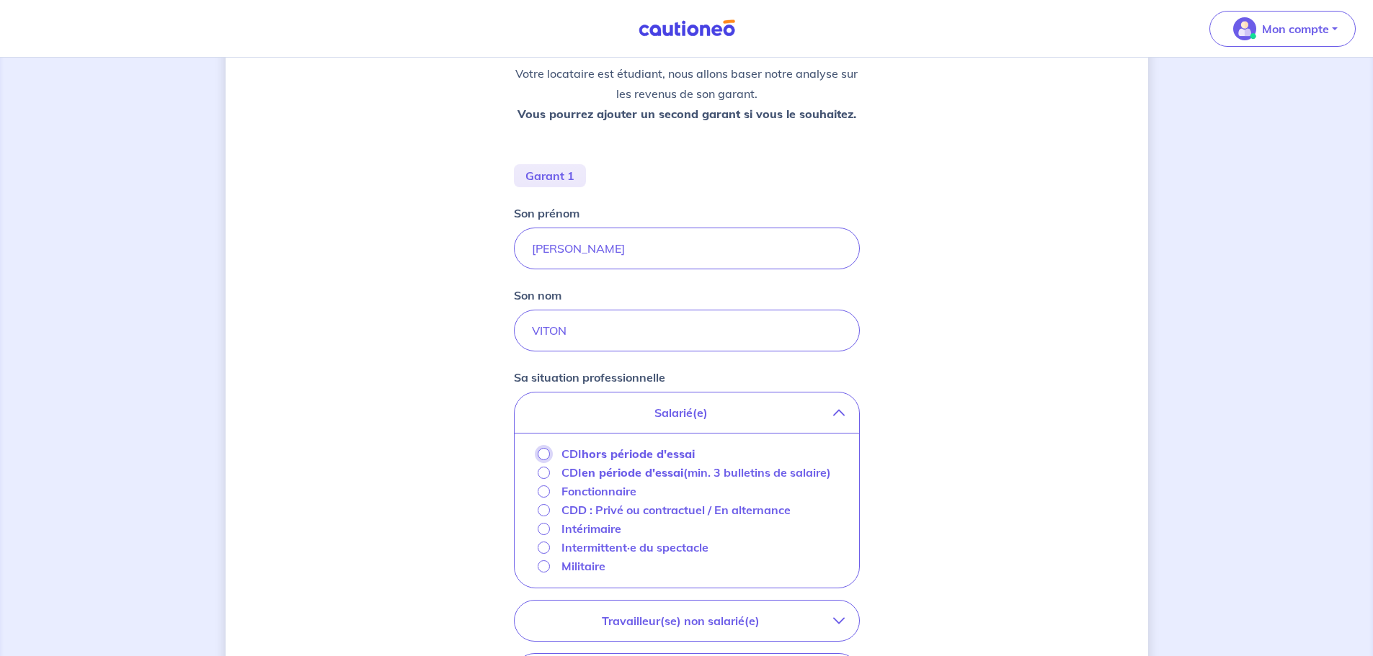
click at [545, 451] on input "CDI hors période d'essai" at bounding box center [544, 454] width 12 height 12
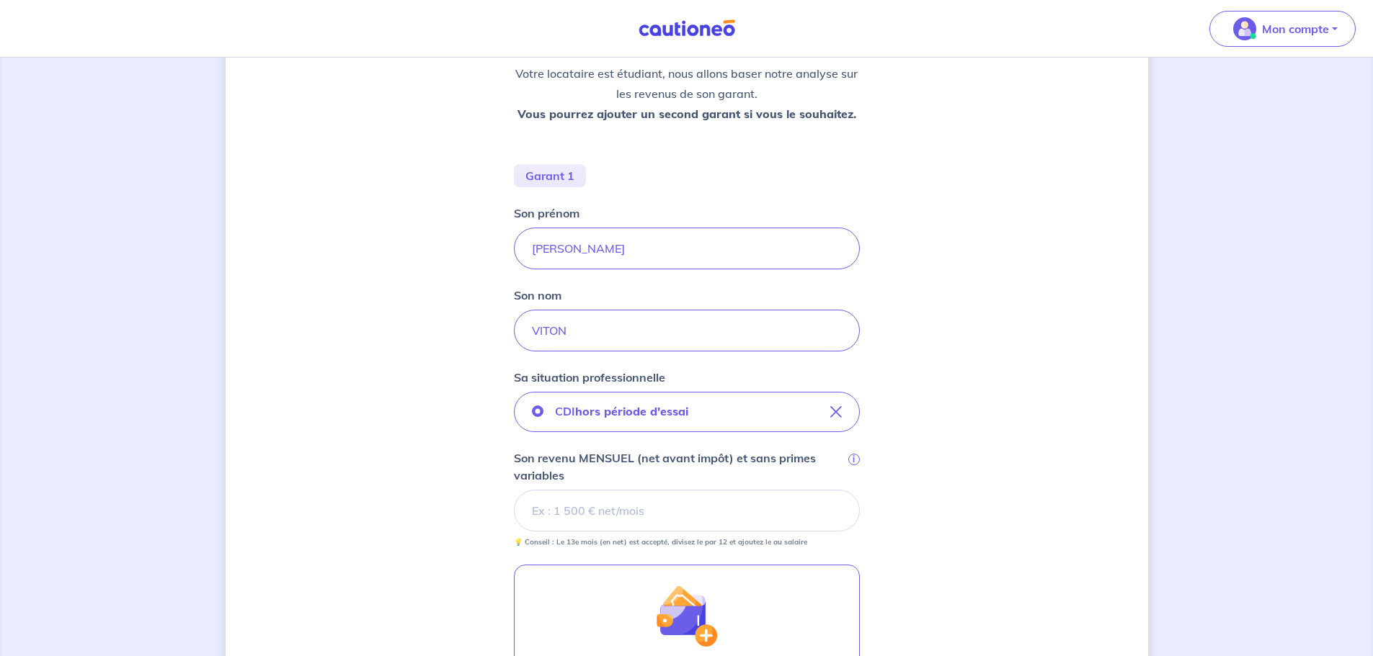
scroll to position [288, 0]
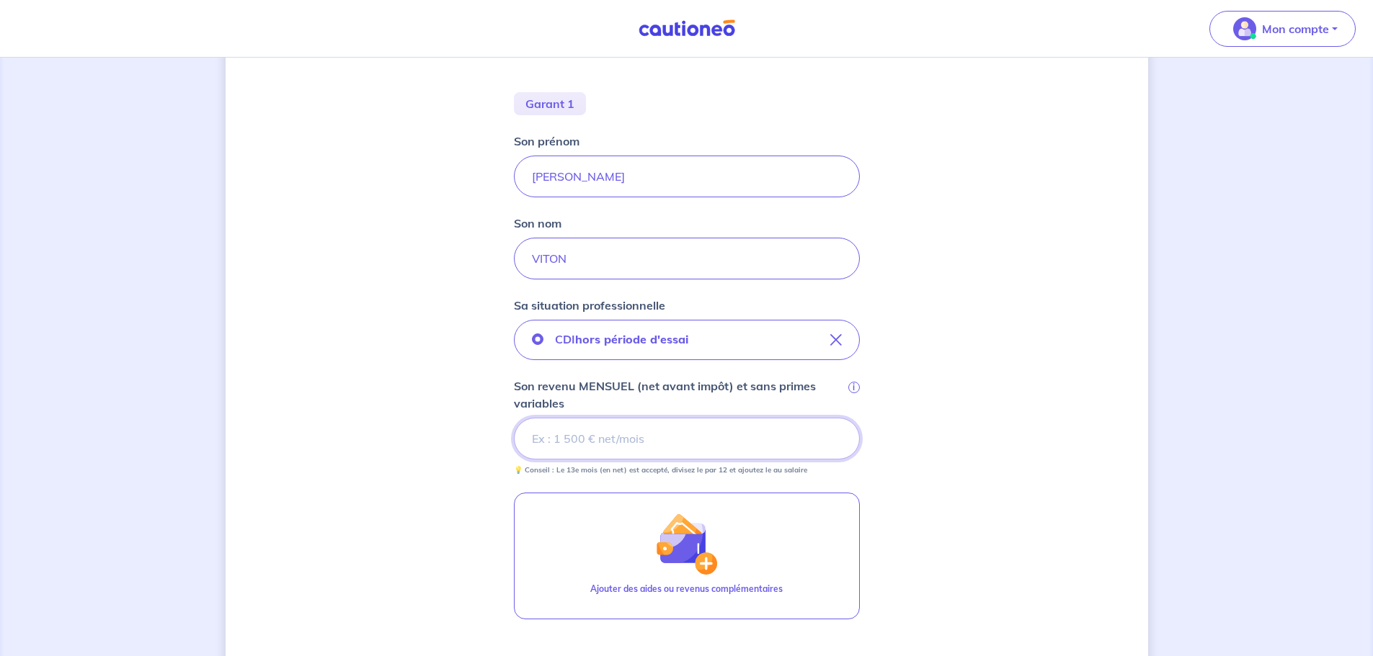
click at [581, 442] on input "Son revenu MENSUEL (net avant impôt) et sans primes variables i" at bounding box center [687, 439] width 346 height 42
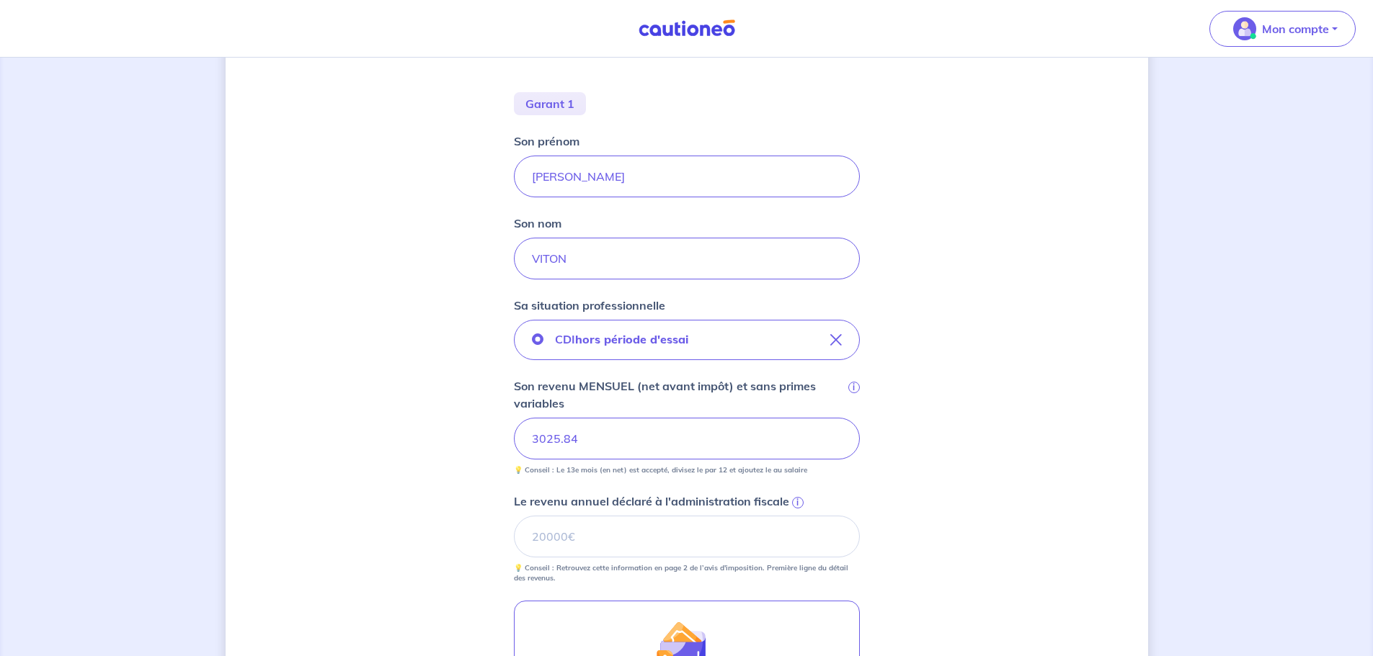
click at [419, 490] on div "Concernant les garants de : [PERSON_NAME] locataire est étudiant, nous allons b…" at bounding box center [687, 365] width 922 height 1157
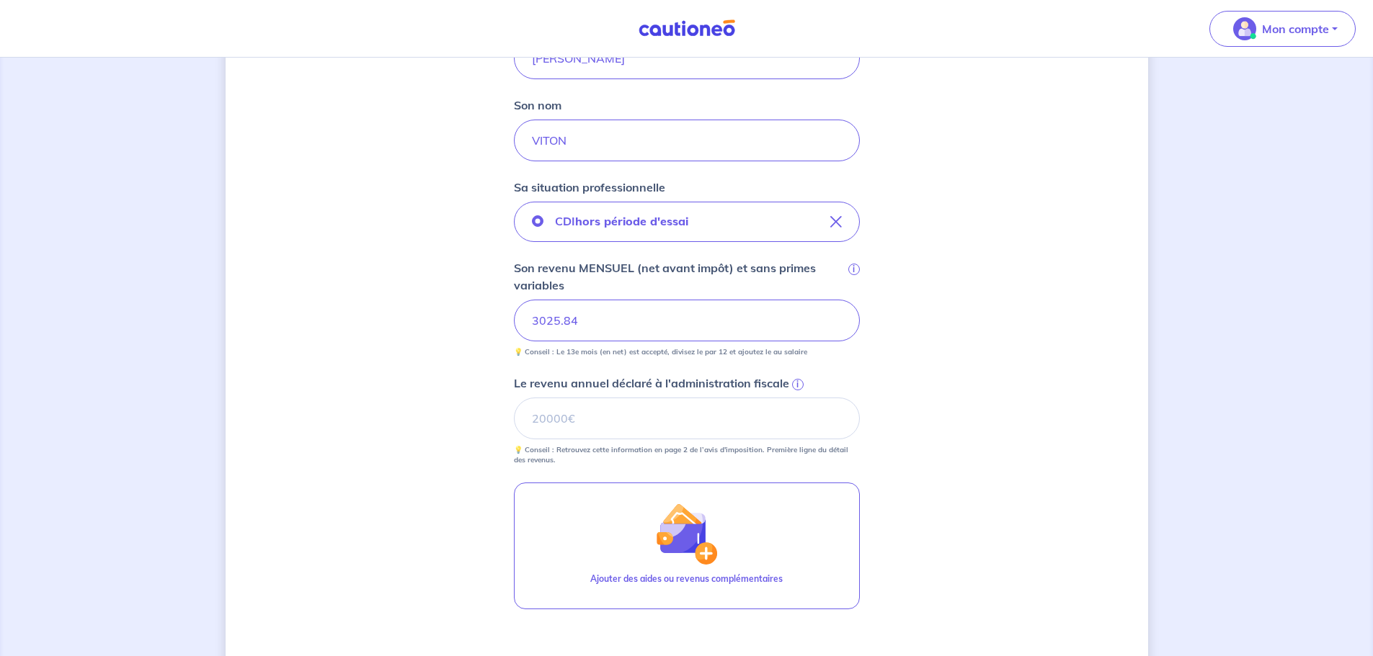
scroll to position [432, 0]
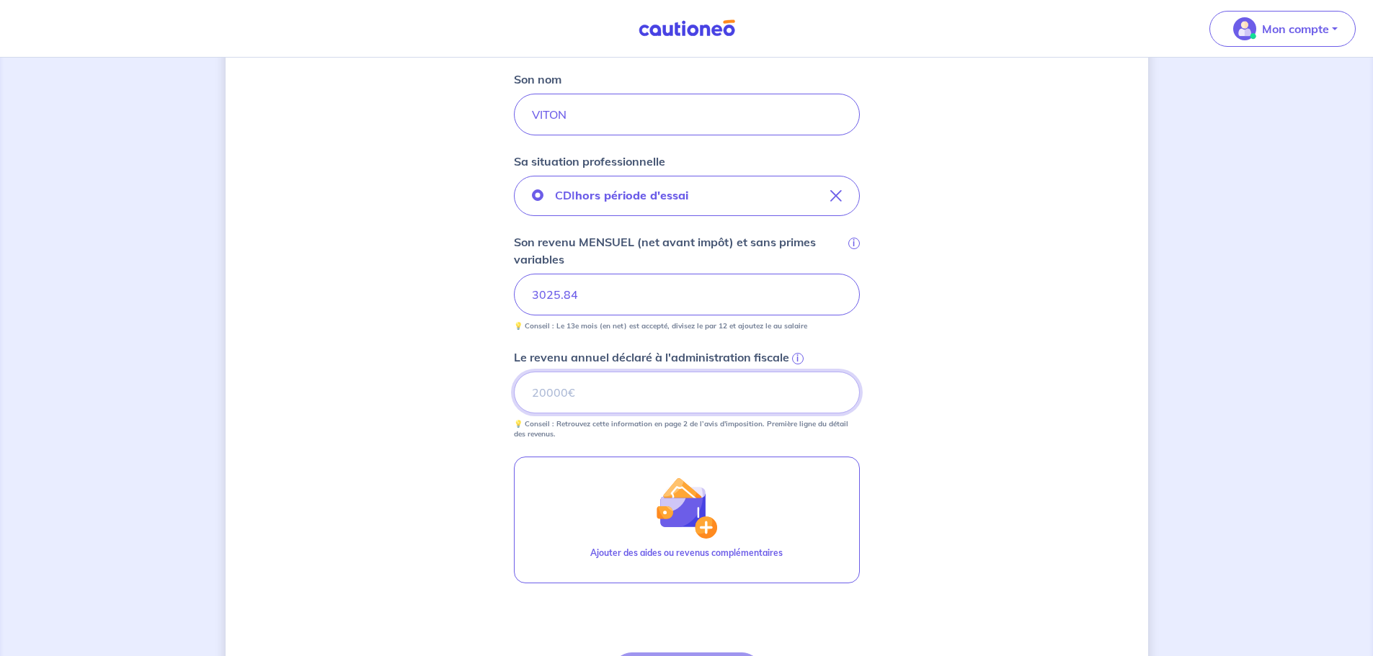
click at [560, 404] on input "Le revenu annuel déclaré à l'administration fiscale i" at bounding box center [687, 393] width 346 height 42
type input "40708"
click at [490, 437] on div "Concernant les garants de : [PERSON_NAME] locataire est étudiant, nous allons b…" at bounding box center [687, 221] width 922 height 1157
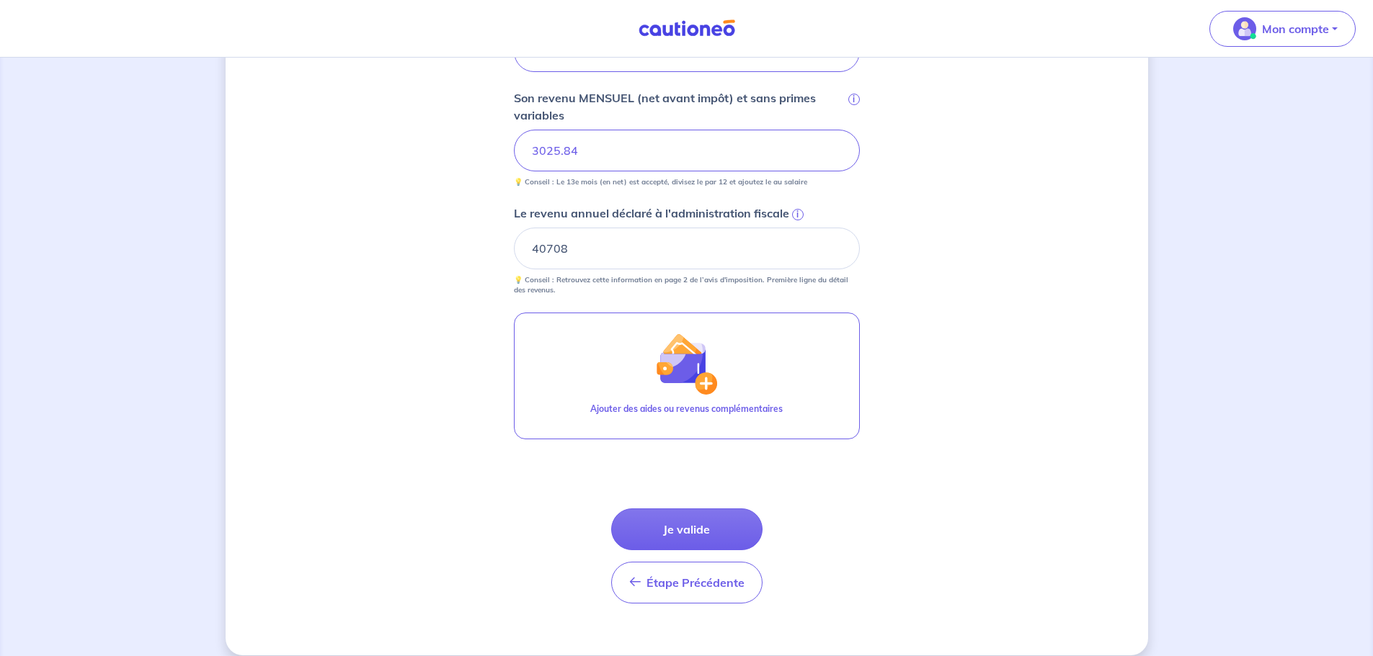
scroll to position [593, 0]
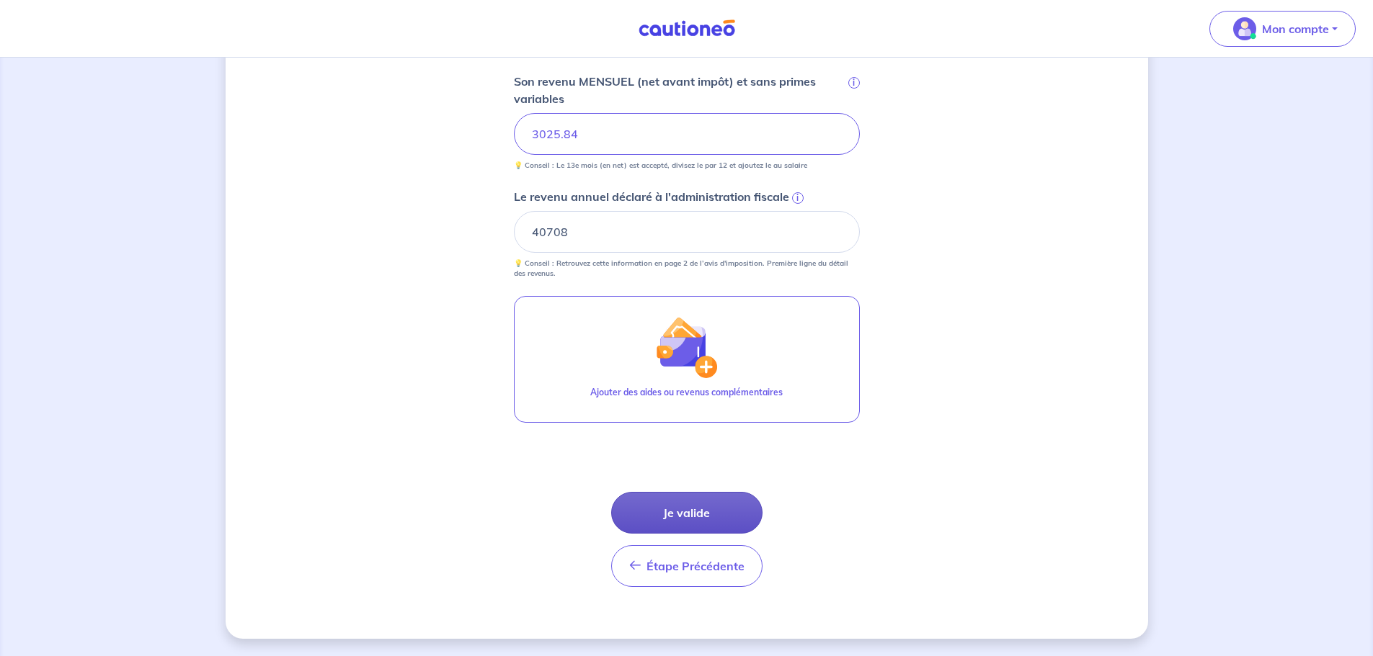
click at [708, 512] on button "Je valide" at bounding box center [686, 513] width 151 height 42
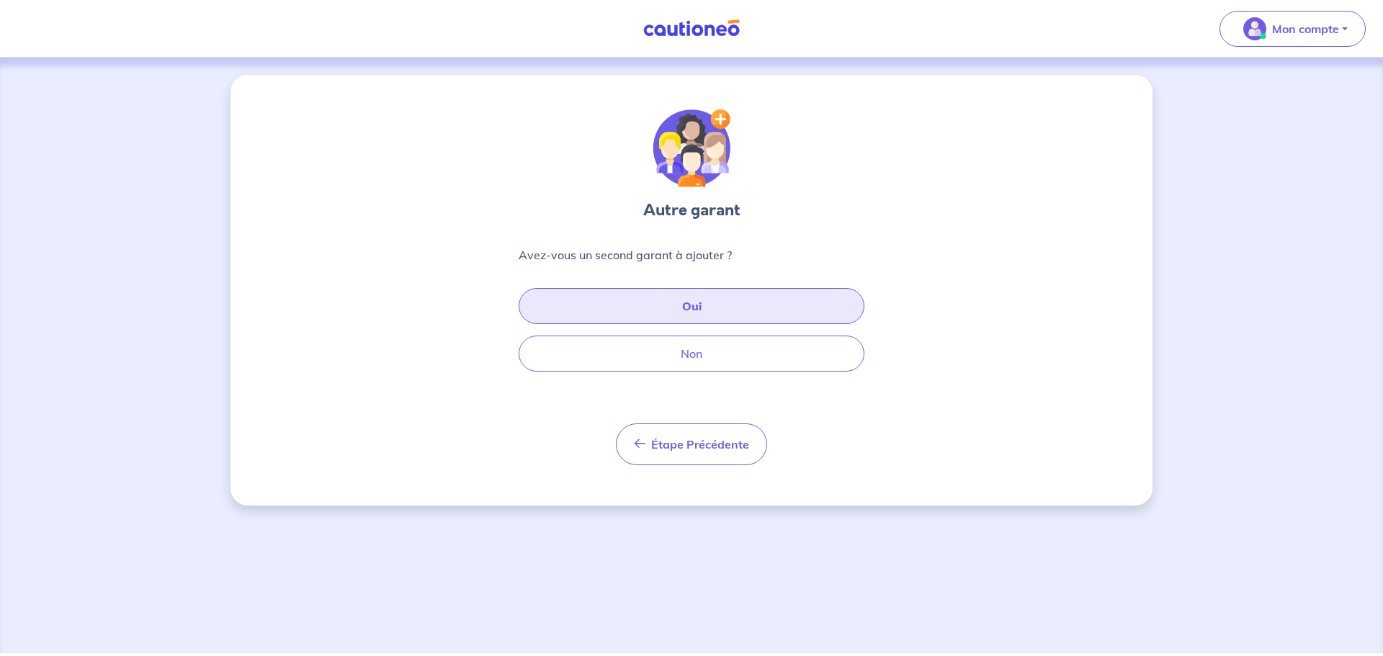
click at [669, 306] on button "Oui" at bounding box center [692, 306] width 346 height 36
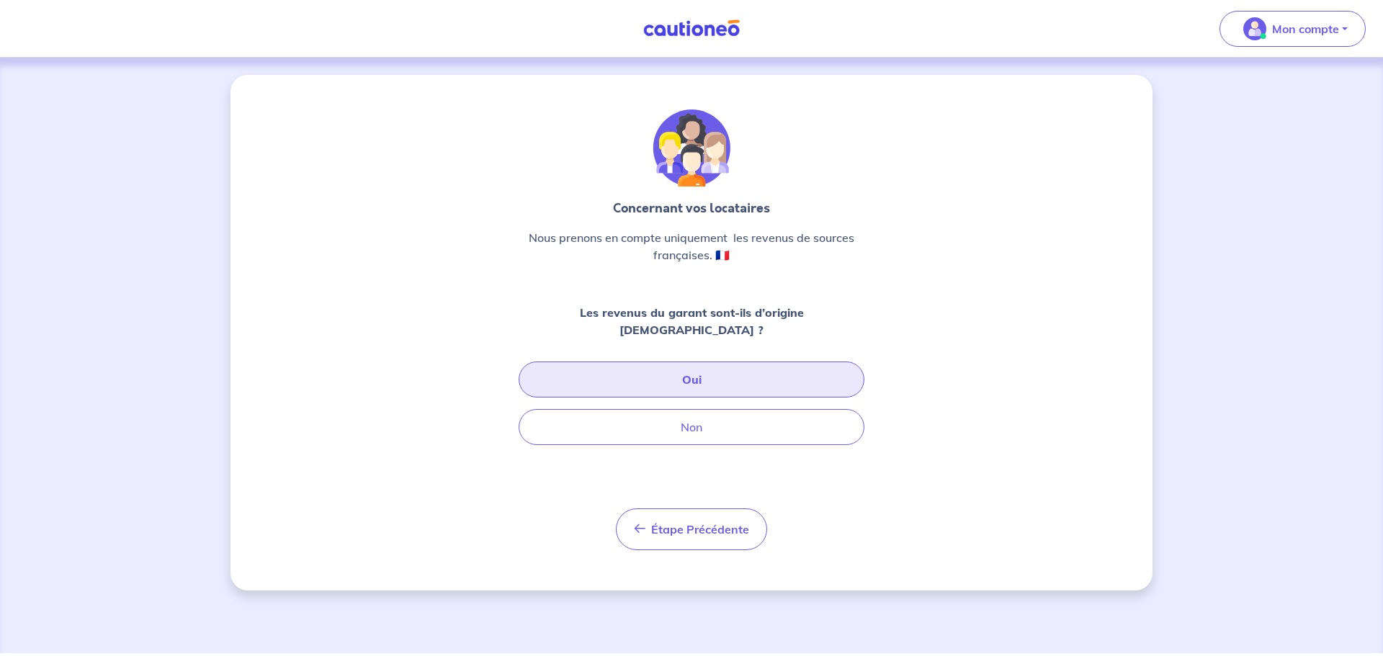
click at [627, 363] on button "Oui" at bounding box center [692, 380] width 346 height 36
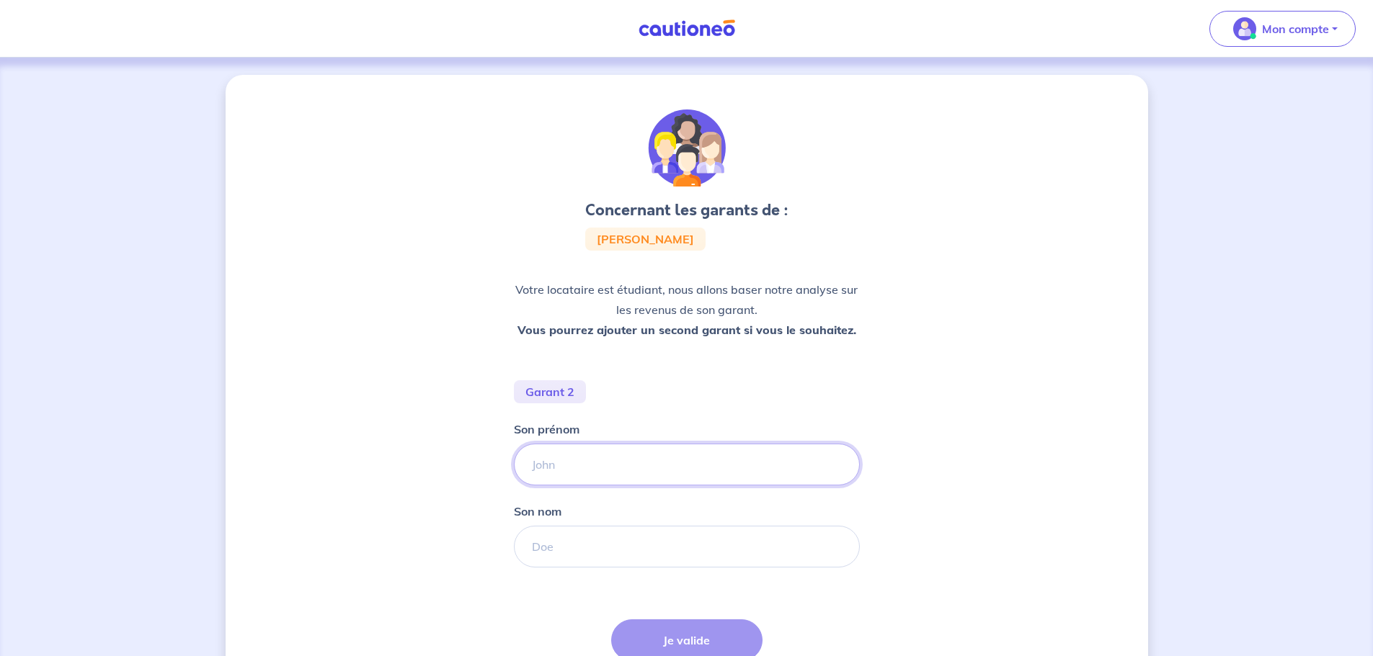
click at [589, 456] on input "Son prénom" at bounding box center [687, 465] width 346 height 42
type input "c"
type input "[PERSON_NAME]"
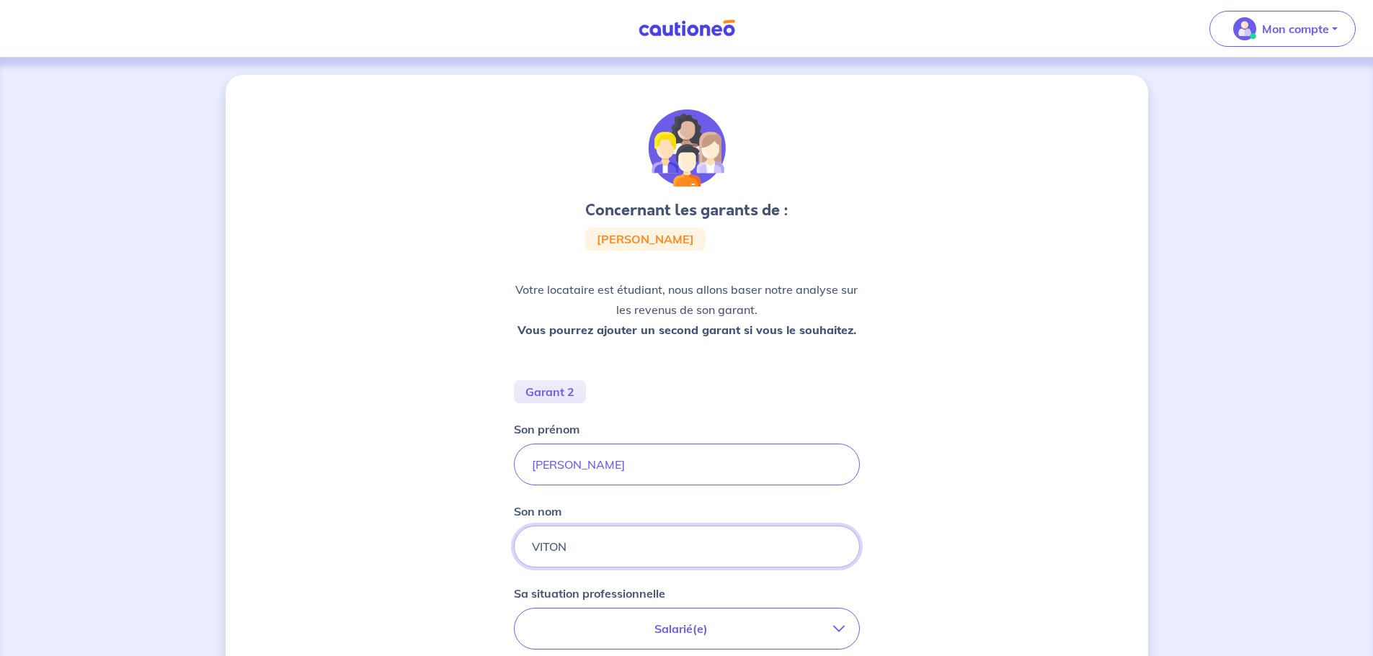
type input "VITON"
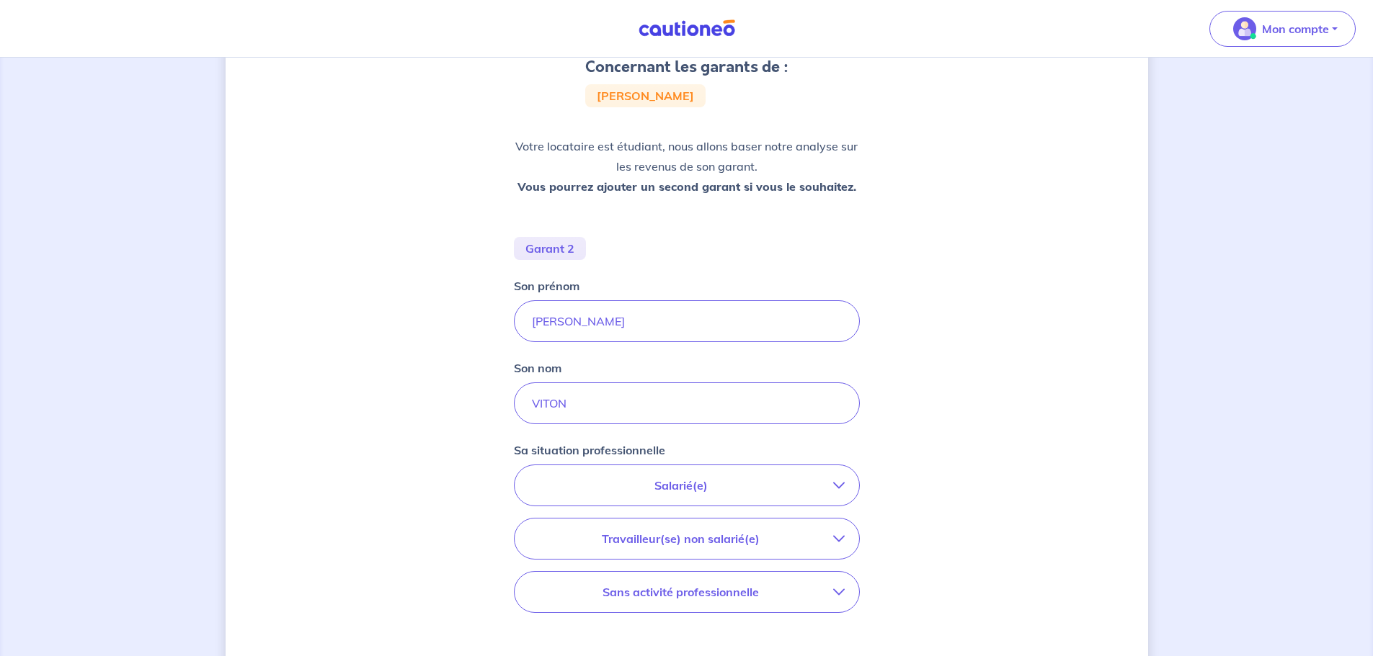
scroll to position [144, 0]
click at [662, 489] on p "Salarié(e)" at bounding box center [681, 484] width 304 height 17
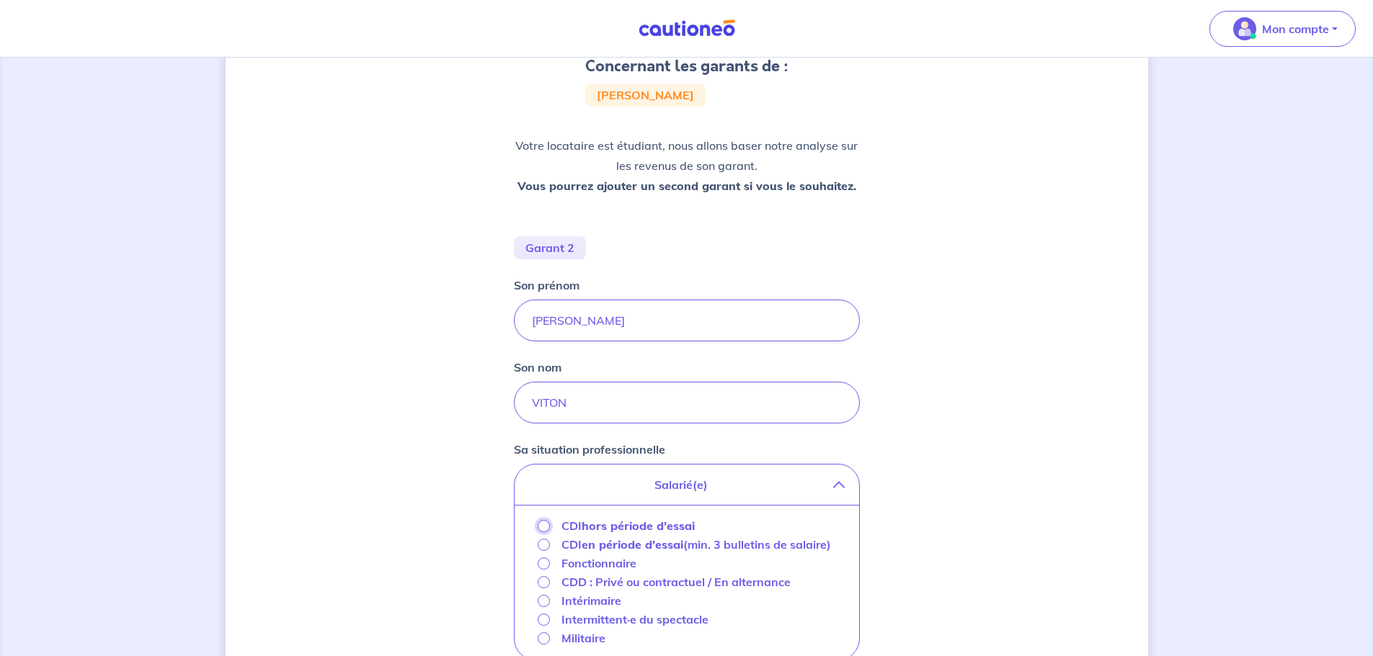
click at [542, 527] on input "CDI hors période d'essai" at bounding box center [544, 526] width 12 height 12
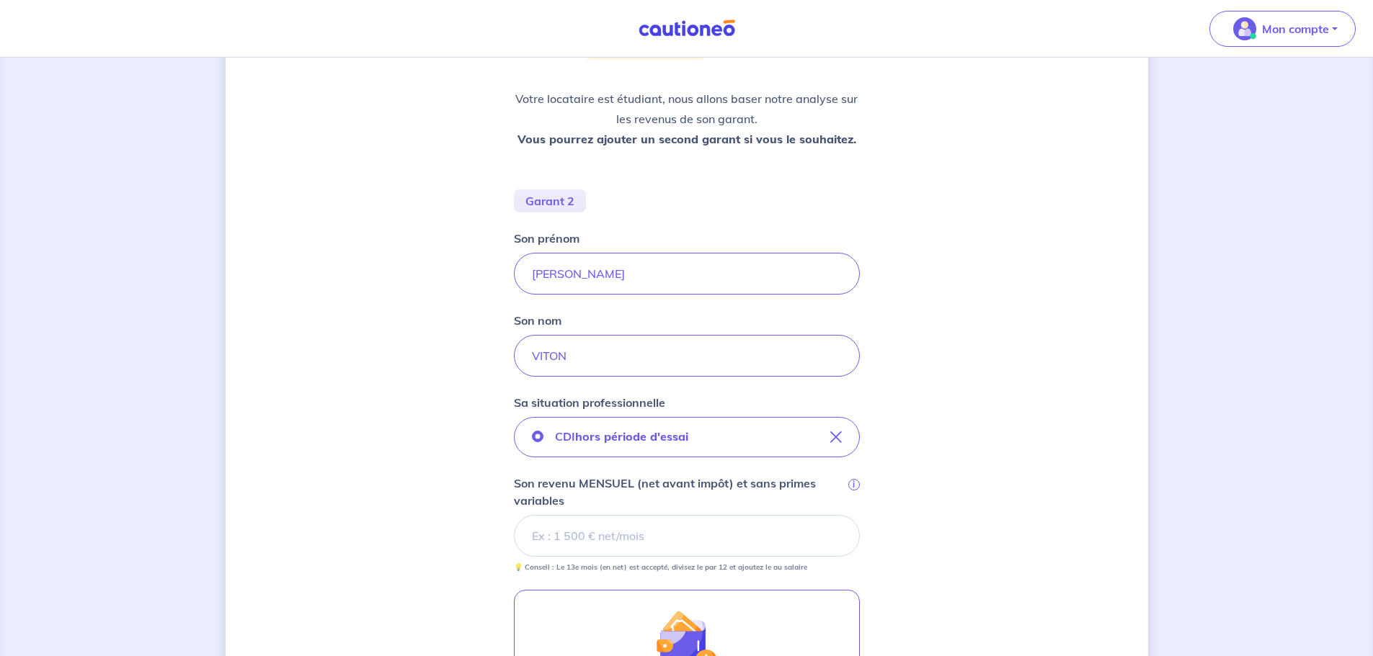
scroll to position [216, 0]
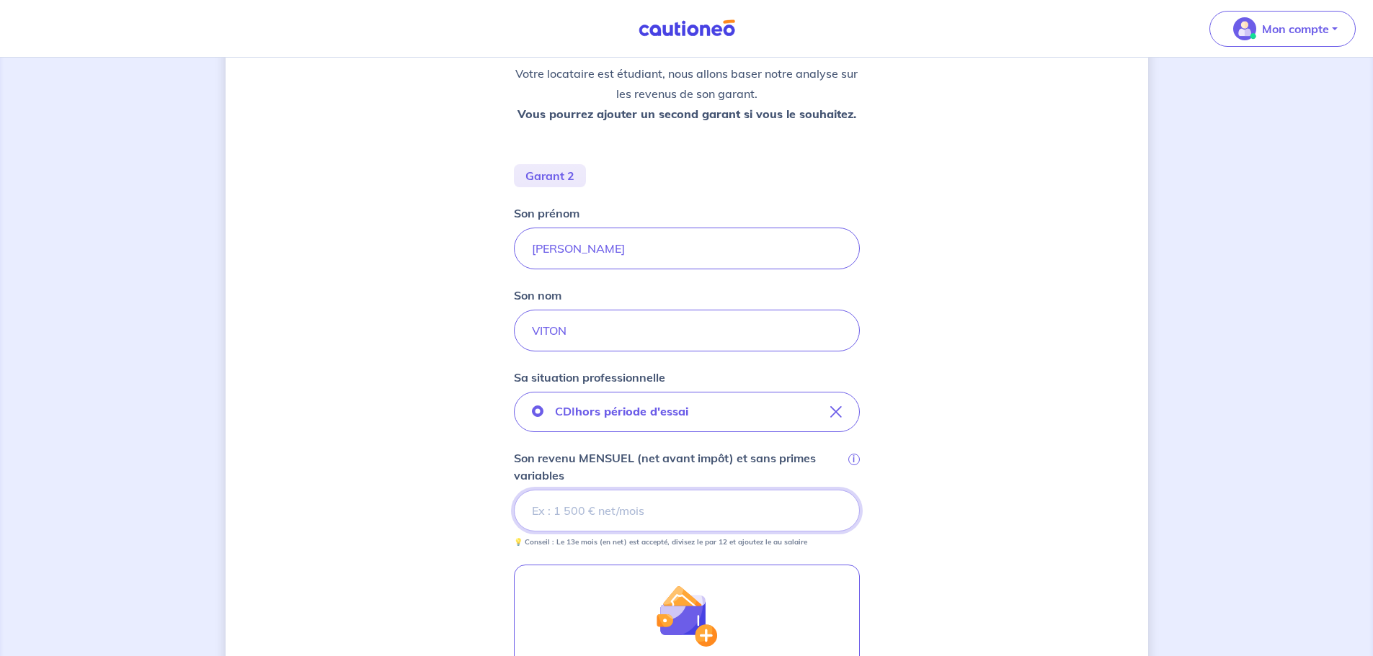
click at [650, 512] on input "Son revenu MENSUEL (net avant impôt) et sans primes variables i" at bounding box center [687, 511] width 346 height 42
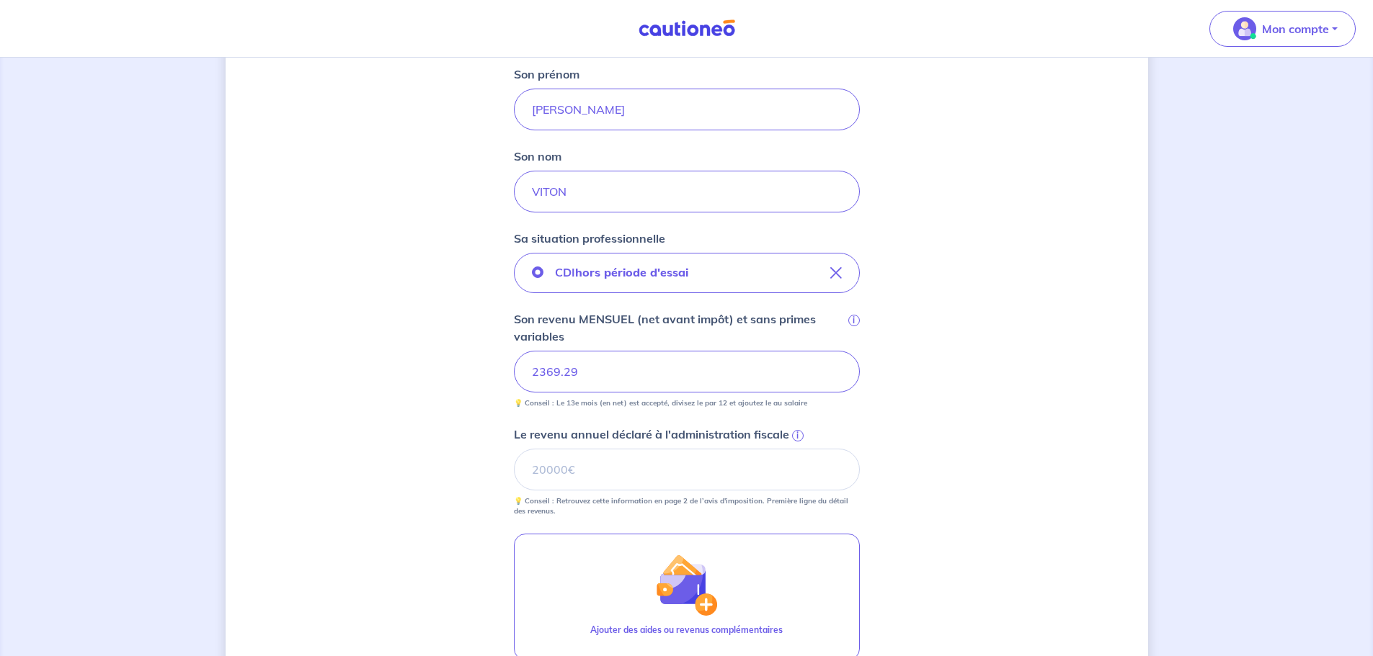
scroll to position [360, 0]
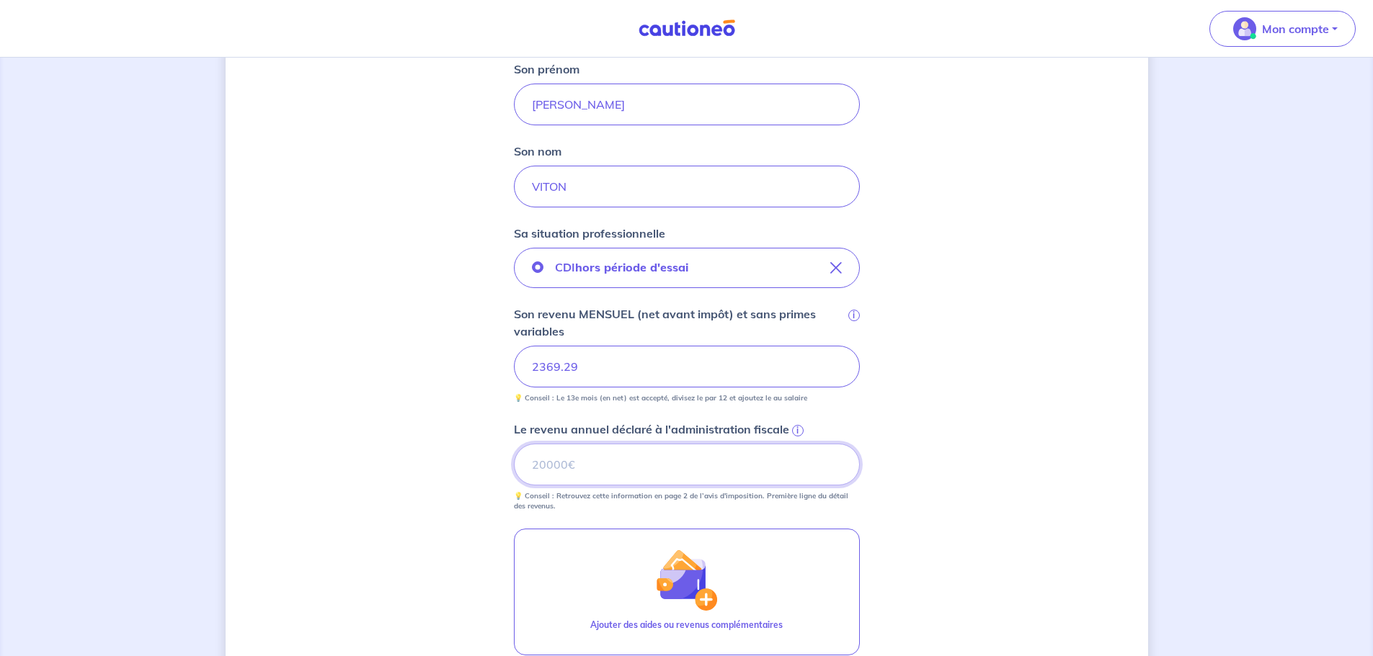
click at [612, 472] on input "Le revenu annuel déclaré à l'administration fiscale i" at bounding box center [687, 465] width 346 height 42
click at [612, 475] on input "Le revenu annuel déclaré à l'administration fiscale i" at bounding box center [687, 465] width 346 height 42
type input "25961"
click at [408, 468] on div "Concernant les garants de : [PERSON_NAME] locataire est étudiant, nous allons b…" at bounding box center [687, 293] width 922 height 1157
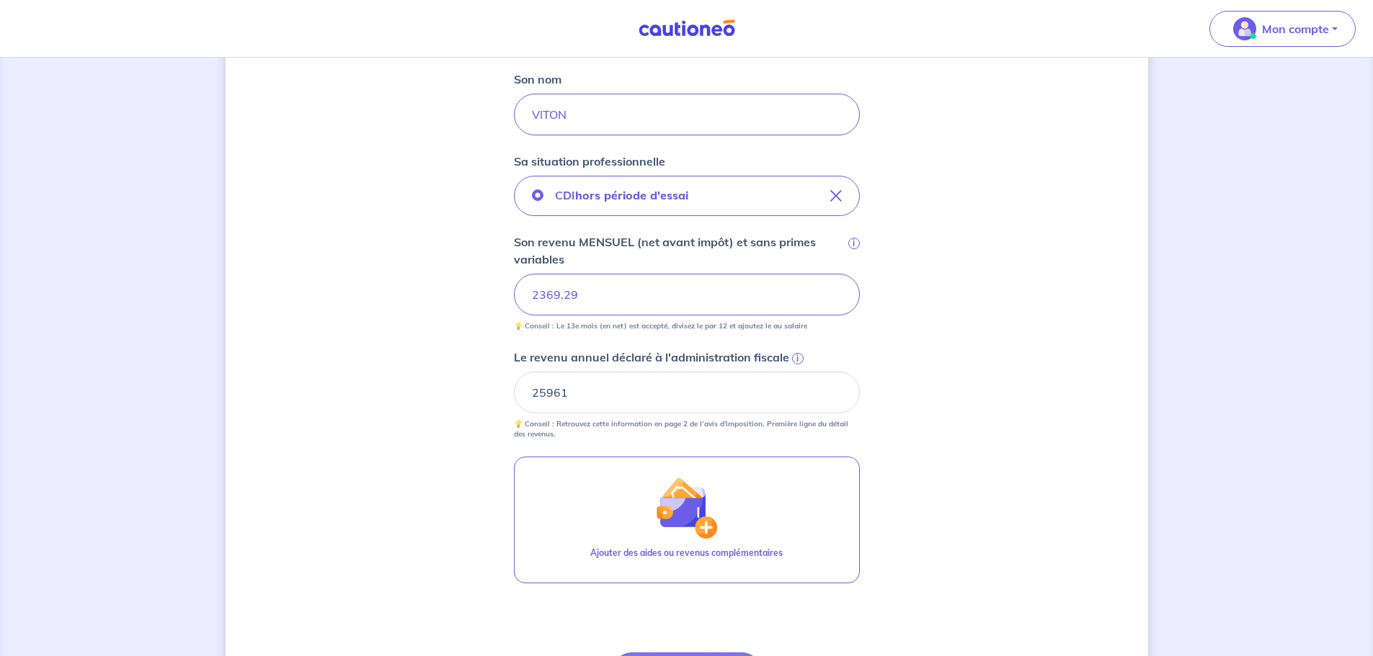
scroll to position [504, 0]
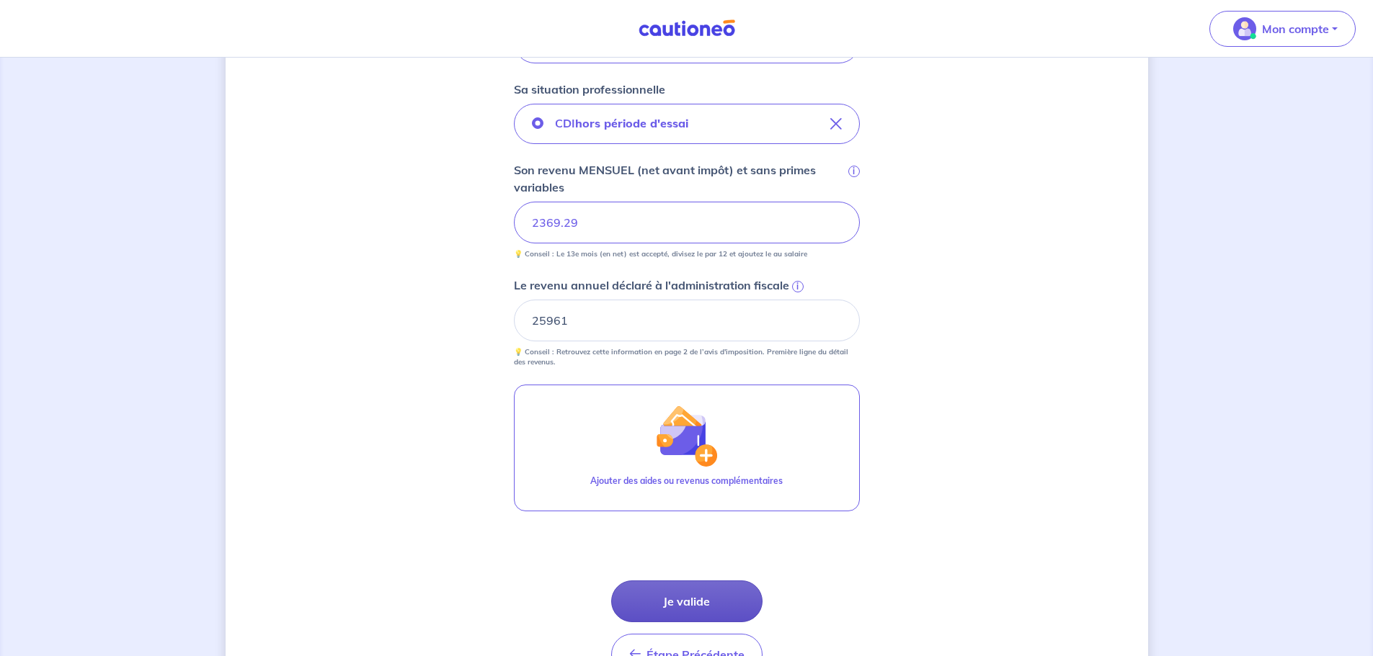
click at [682, 602] on button "Je valide" at bounding box center [686, 602] width 151 height 42
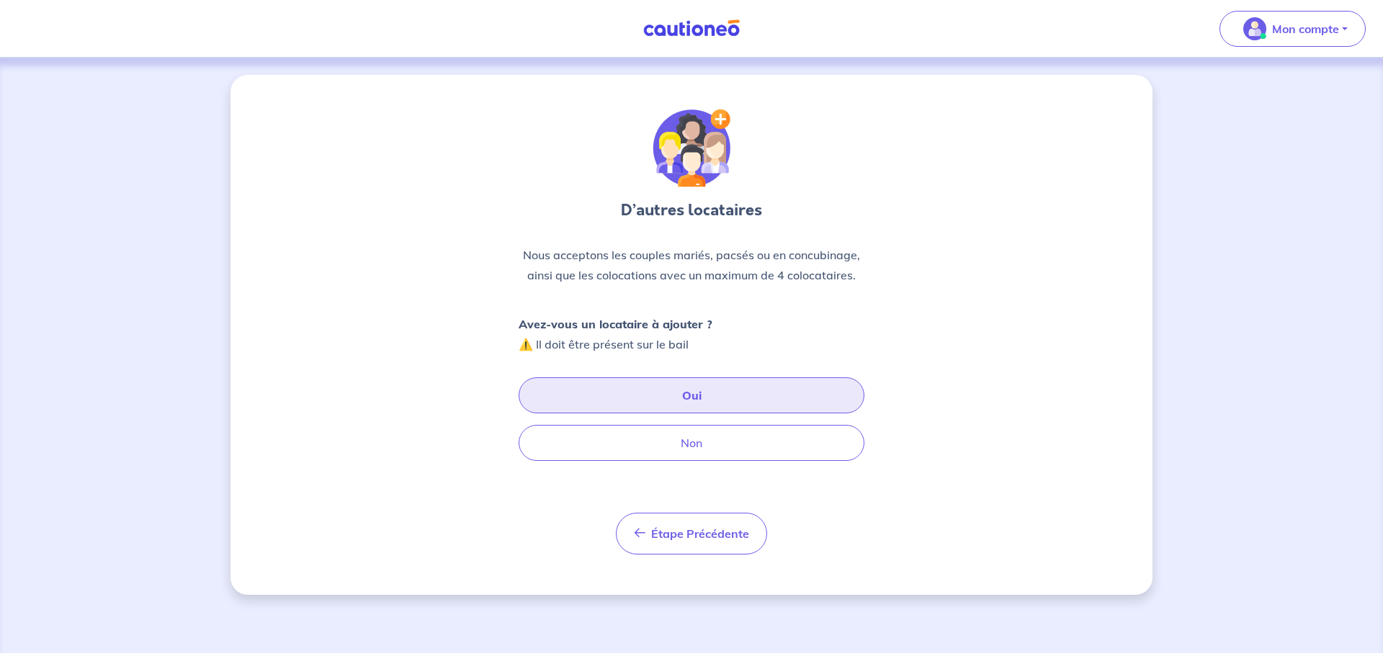
click at [690, 399] on button "Oui" at bounding box center [692, 396] width 346 height 36
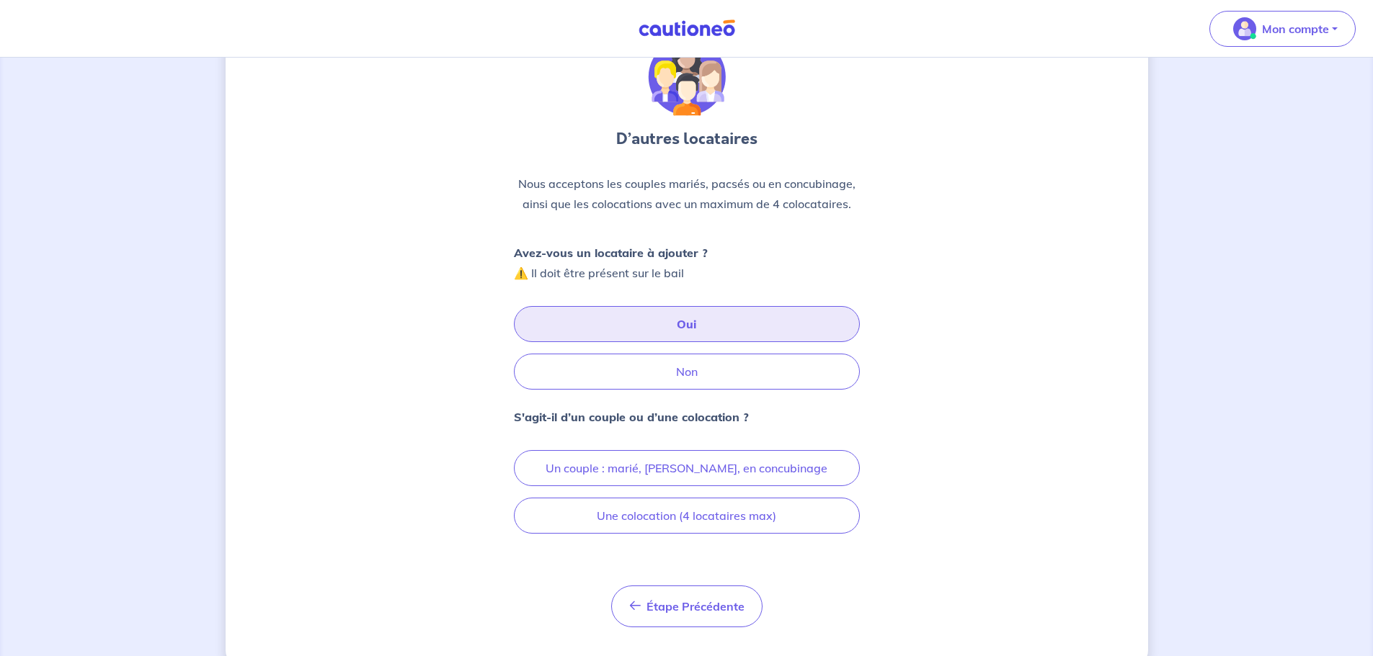
scroll to position [72, 0]
click at [691, 515] on button "Une colocation (4 locataires max)" at bounding box center [687, 515] width 346 height 36
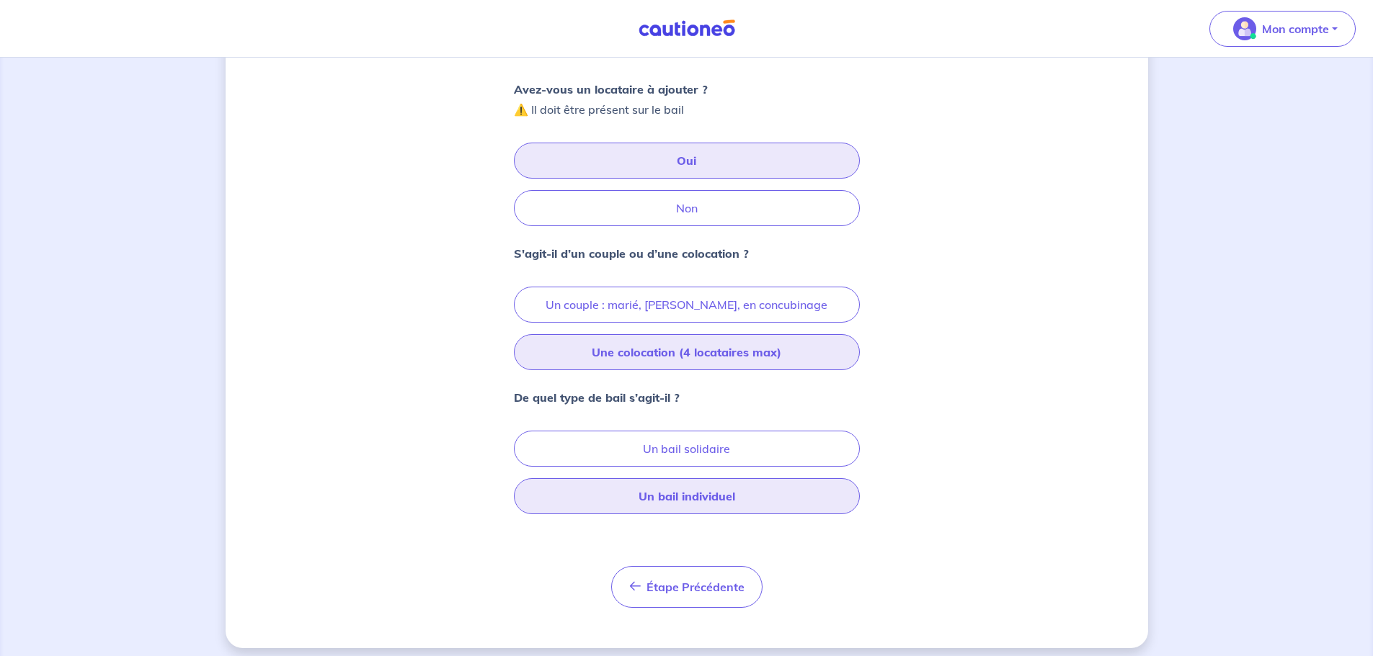
scroll to position [244, 0]
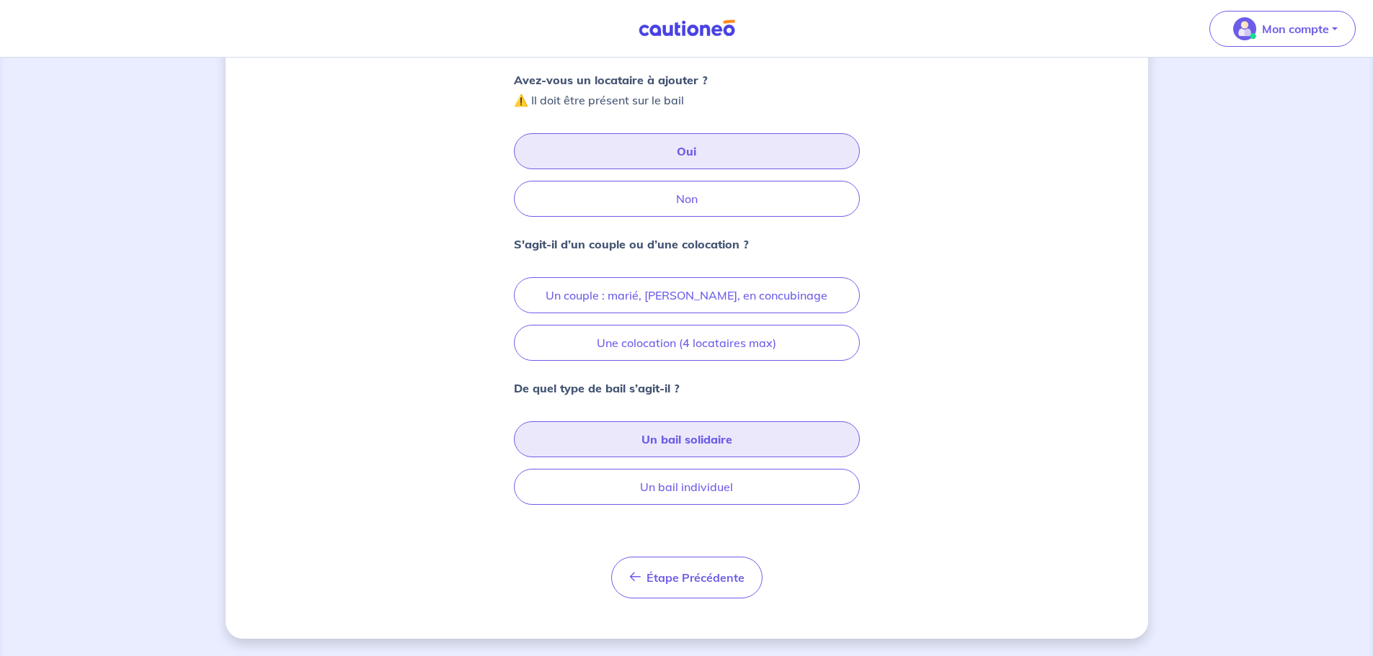
click at [678, 437] on button "Un bail solidaire" at bounding box center [687, 440] width 346 height 36
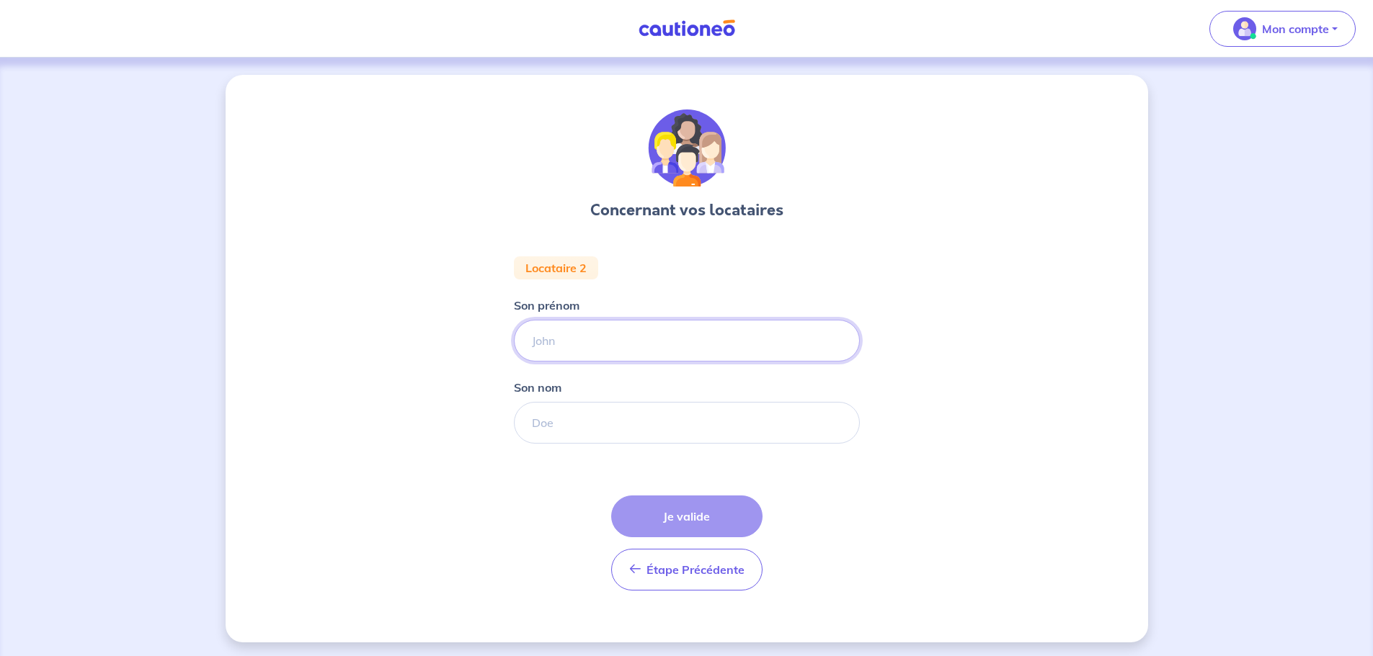
click at [584, 336] on input "Son prénom" at bounding box center [687, 341] width 346 height 42
type input "[PERSON_NAME]"
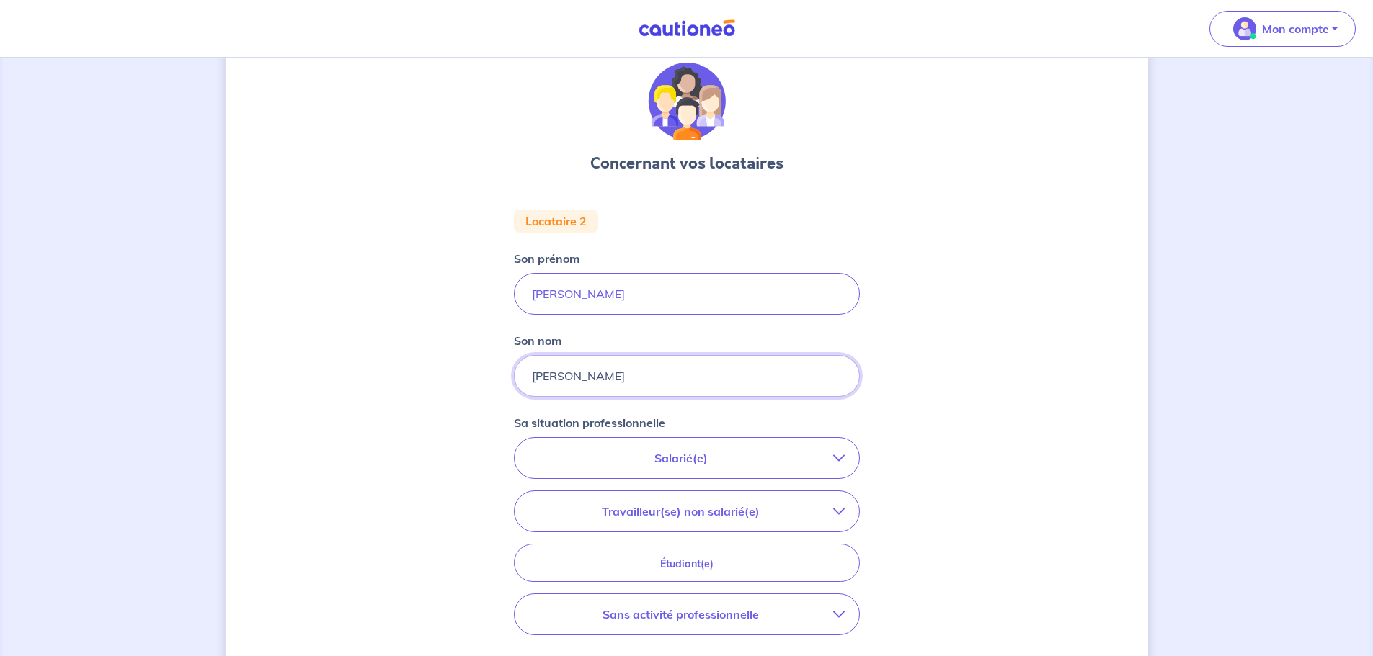
scroll to position [144, 0]
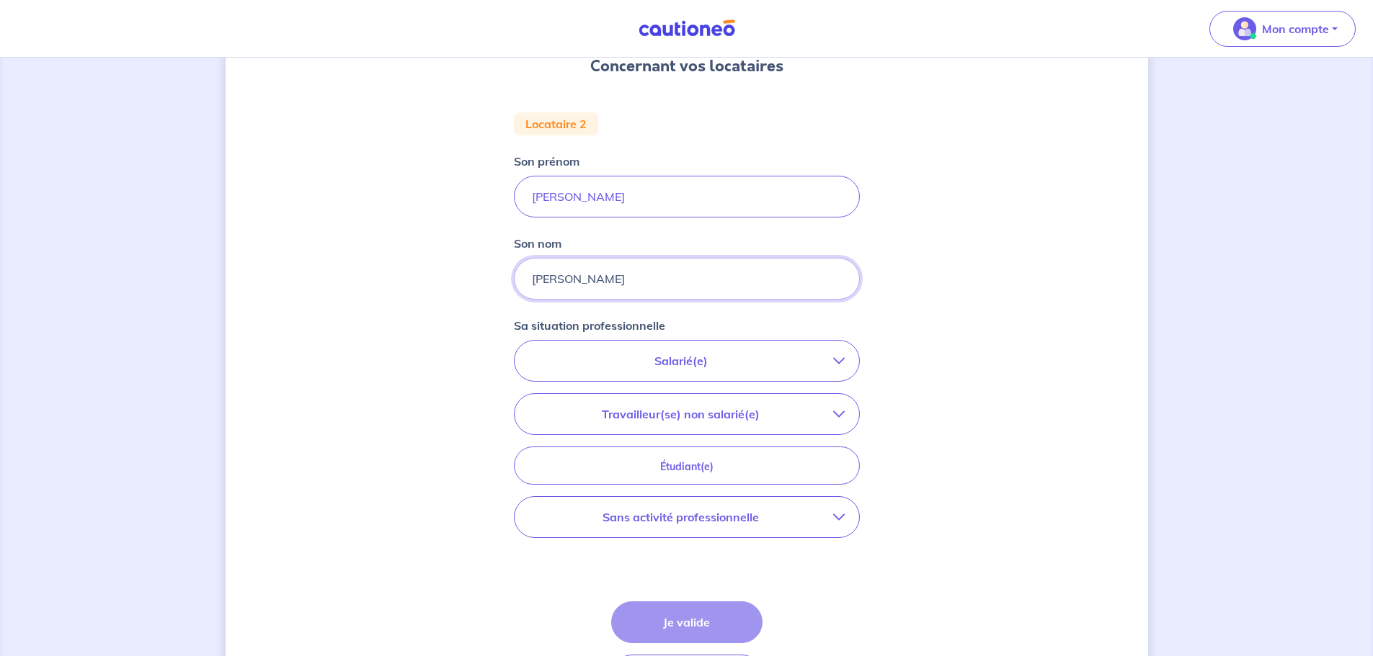
type input "[PERSON_NAME]"
click at [664, 365] on p "Salarié(e)" at bounding box center [681, 360] width 304 height 17
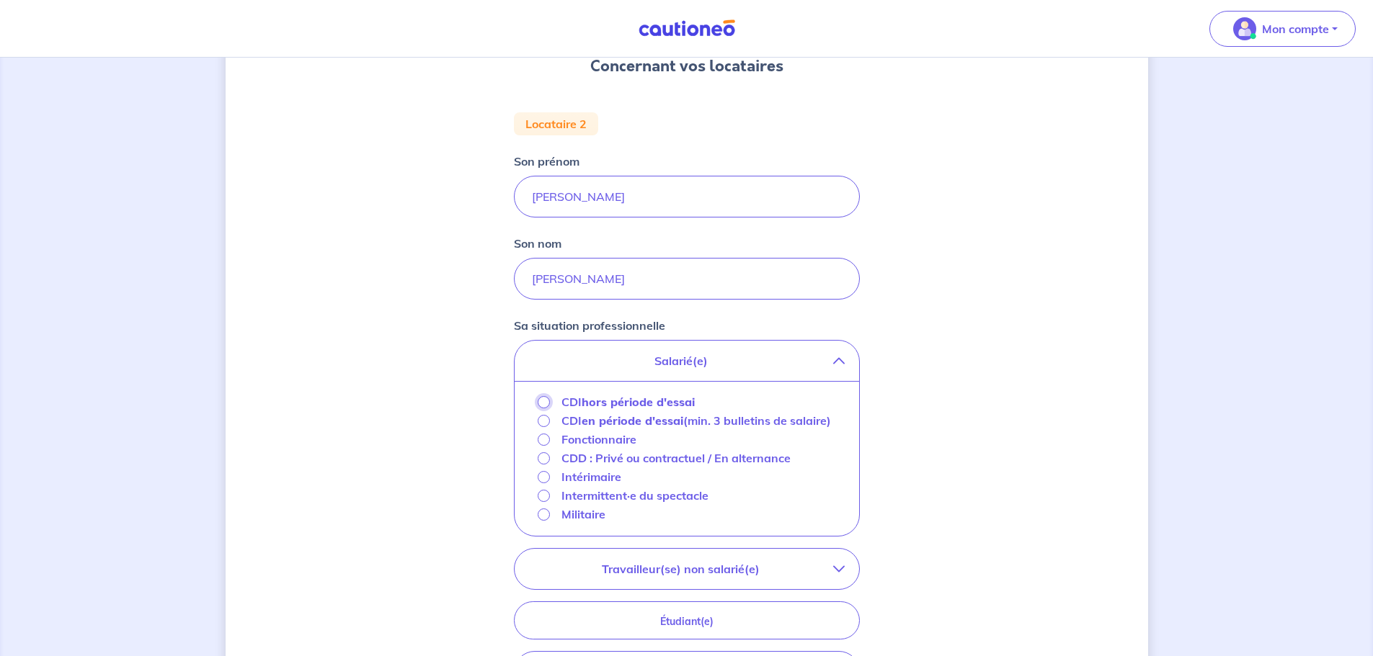
click at [545, 401] on input "CDI hors période d'essai" at bounding box center [544, 402] width 12 height 12
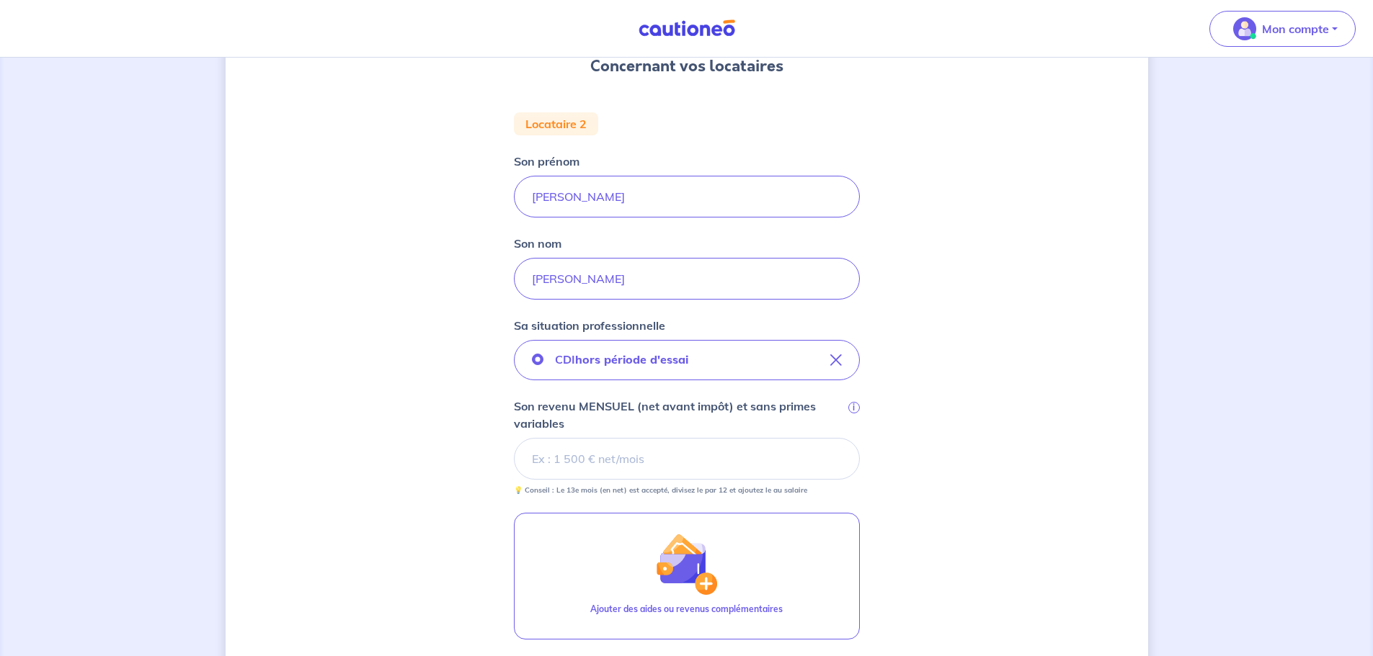
scroll to position [216, 0]
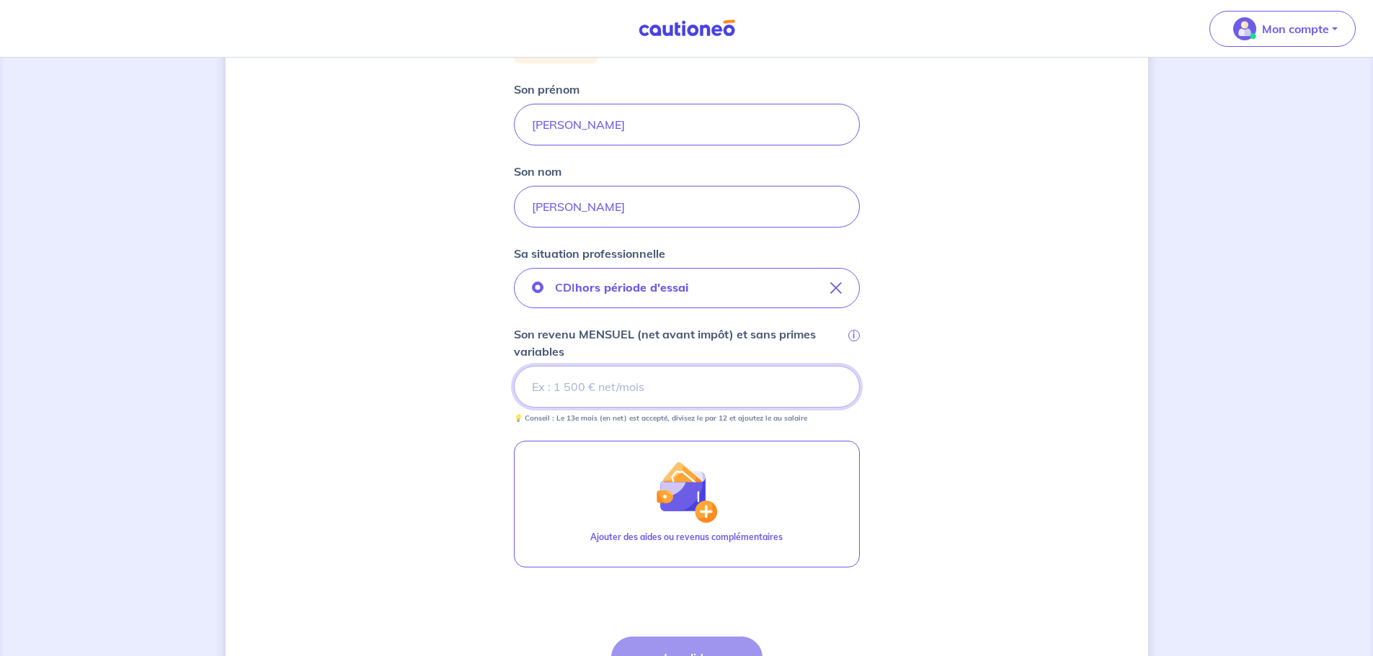
click at [633, 388] on input "Son revenu MENSUEL (net avant impôt) et sans primes variables i" at bounding box center [687, 387] width 346 height 42
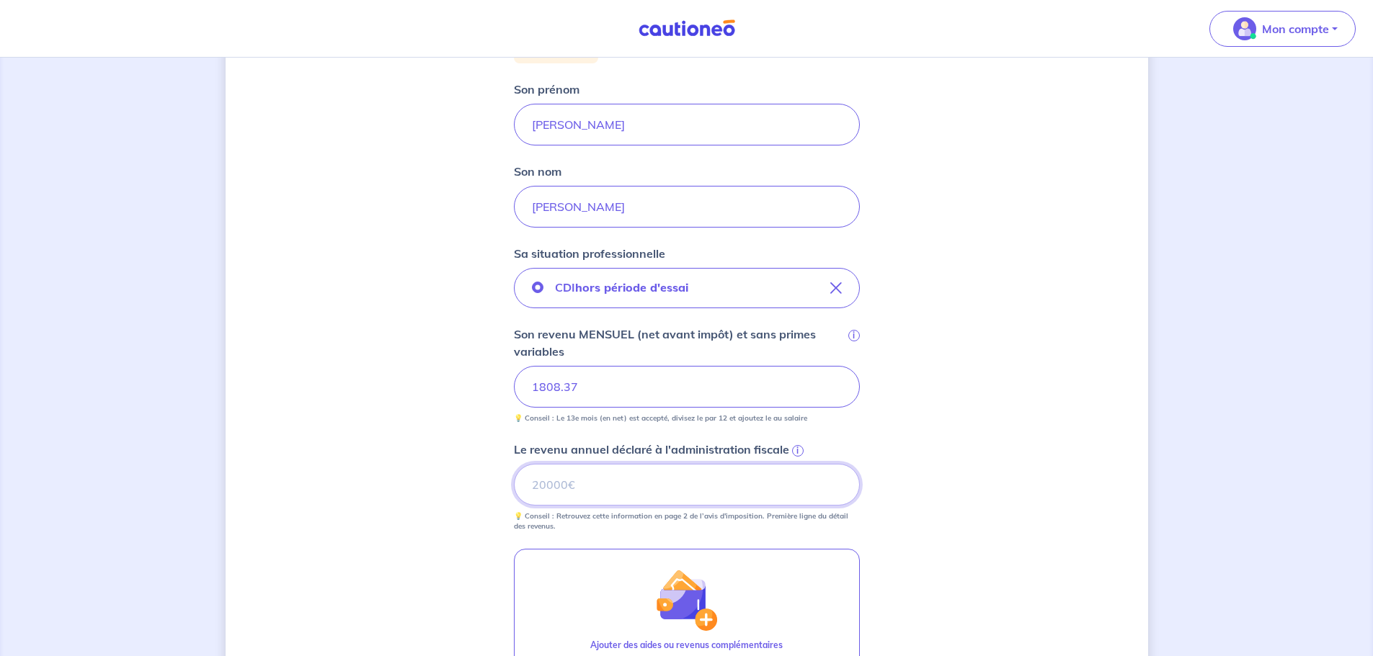
click at [592, 494] on input "Le revenu annuel déclaré à l'administration fiscale i" at bounding box center [687, 485] width 346 height 42
click at [558, 477] on input "Le revenu annuel déclaré à l'administration fiscale i" at bounding box center [687, 485] width 346 height 42
type input "22955"
click at [459, 437] on div "Concernant vos locataires Locataire 2 Son prénom [PERSON_NAME] nom [PERSON_NAME…" at bounding box center [687, 375] width 922 height 1033
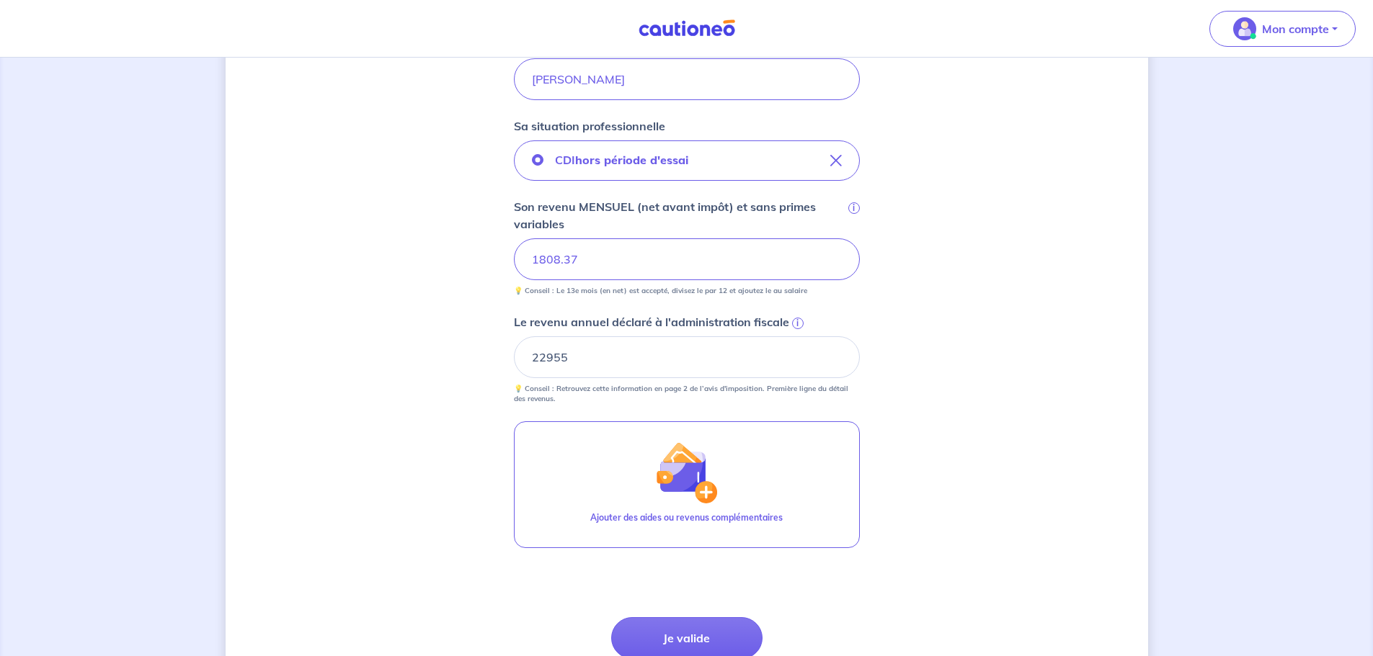
scroll to position [469, 0]
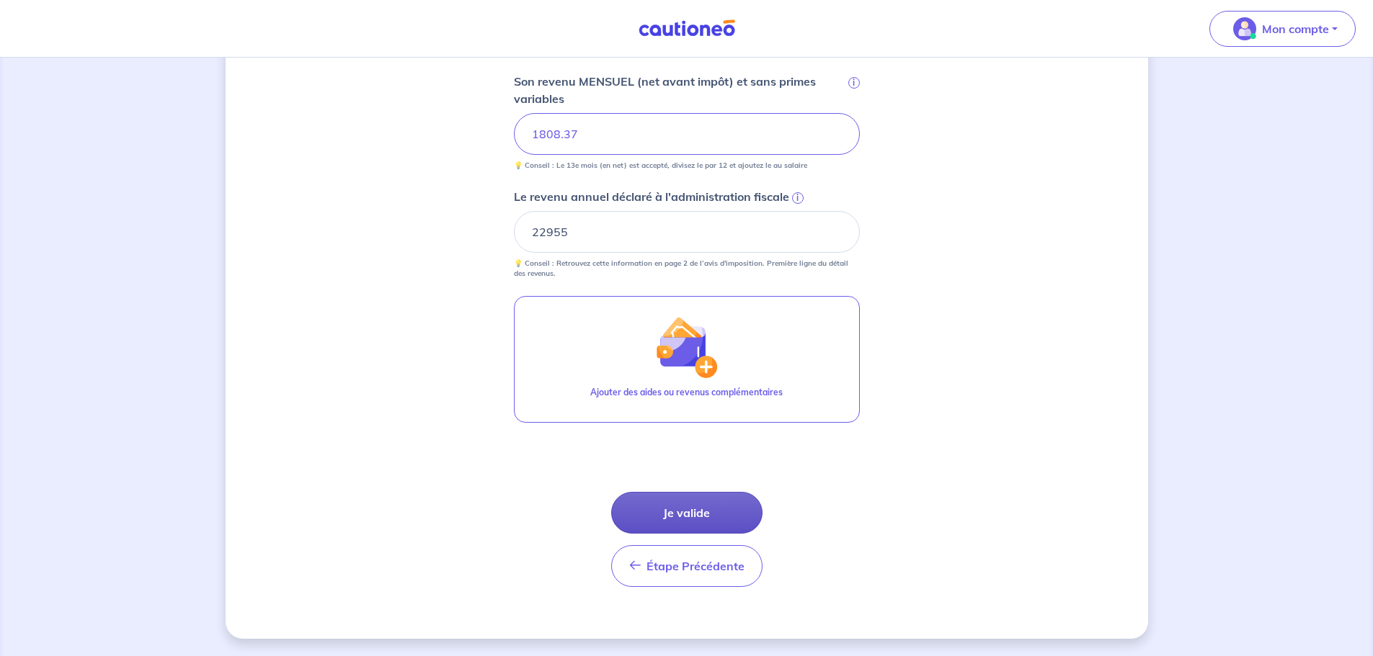
click at [708, 518] on button "Je valide" at bounding box center [686, 513] width 151 height 42
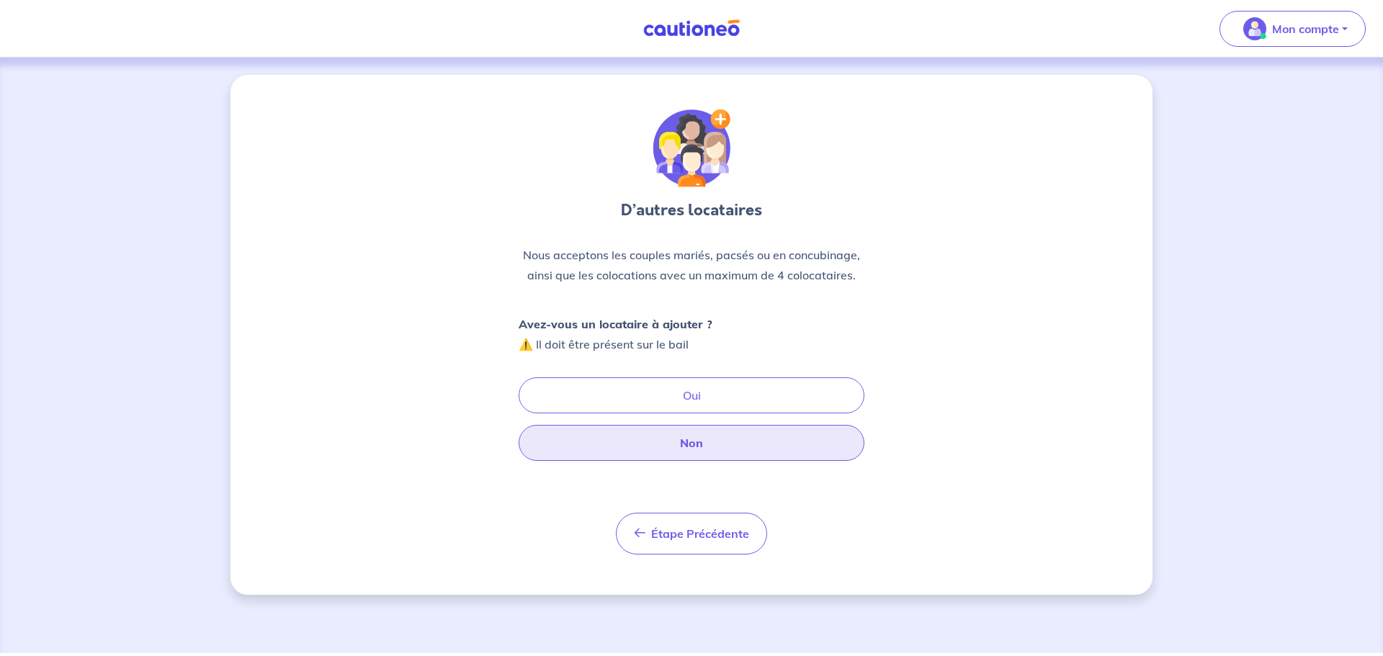
click at [679, 447] on button "Non" at bounding box center [692, 443] width 346 height 36
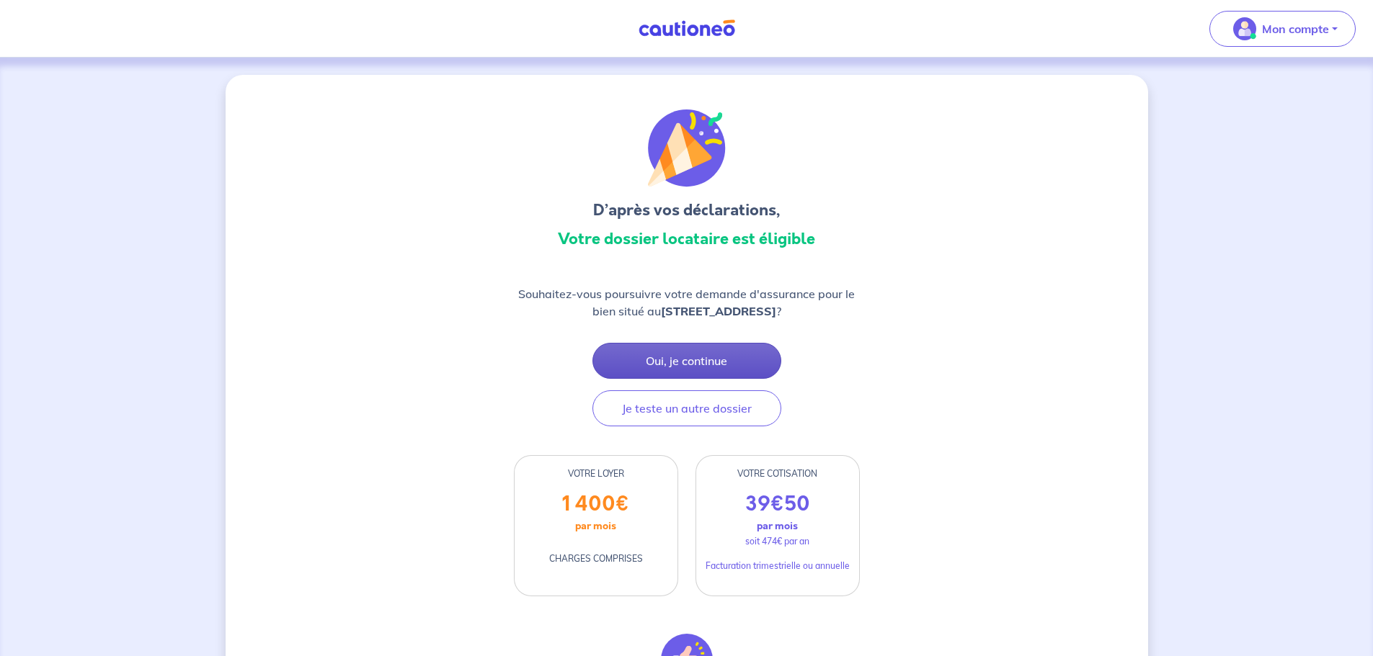
click at [674, 356] on button "Oui, je continue" at bounding box center [686, 361] width 189 height 36
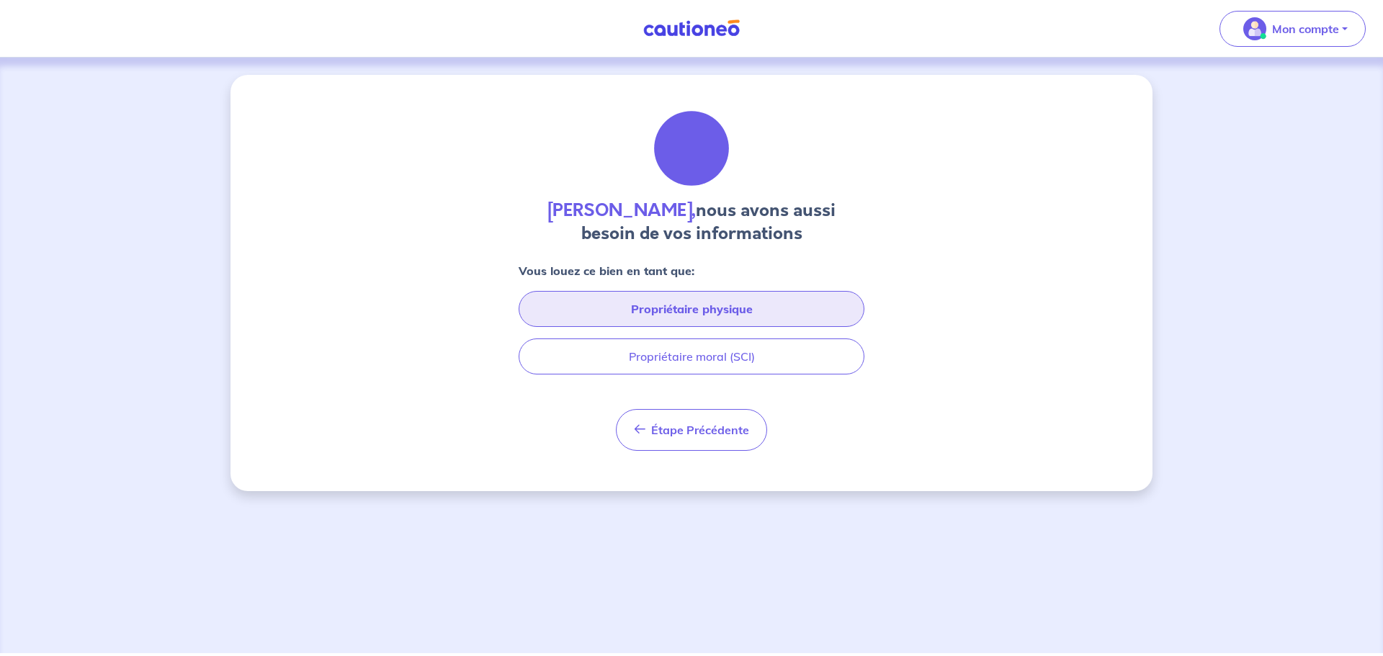
click at [703, 298] on button "Propriétaire physique" at bounding box center [692, 309] width 346 height 36
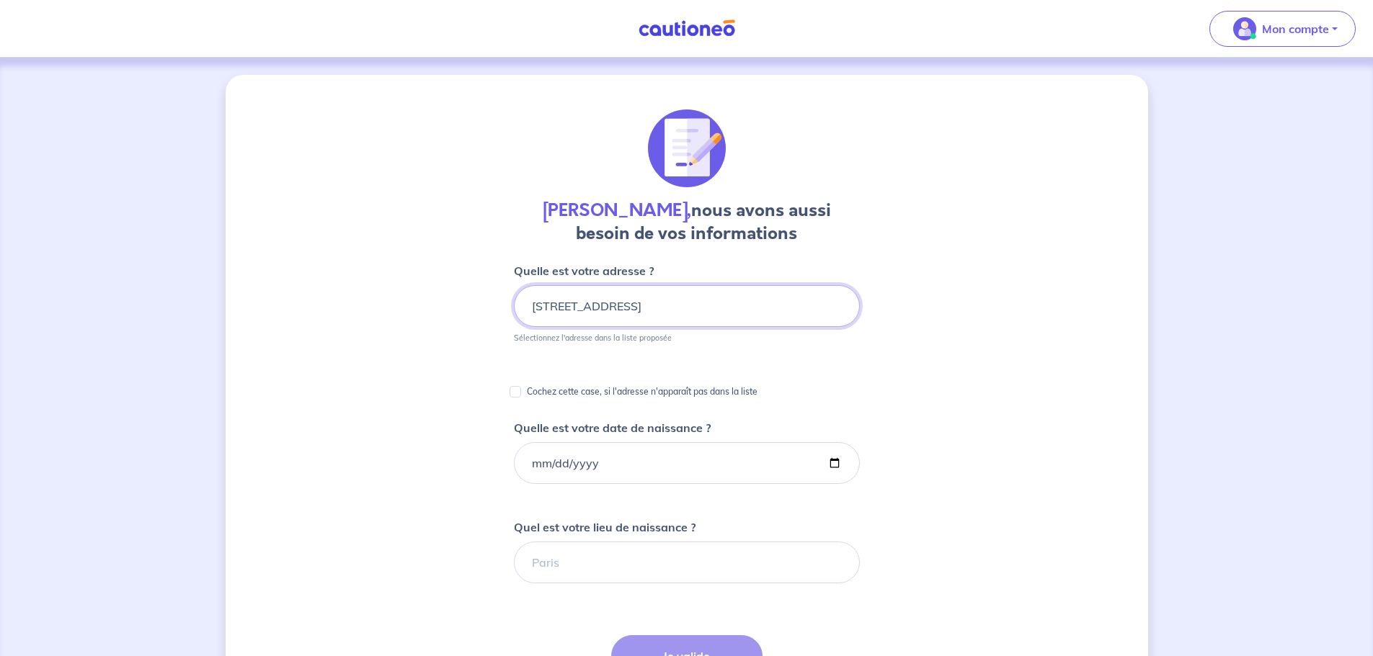
click at [669, 306] on input "[STREET_ADDRESS]" at bounding box center [687, 306] width 346 height 42
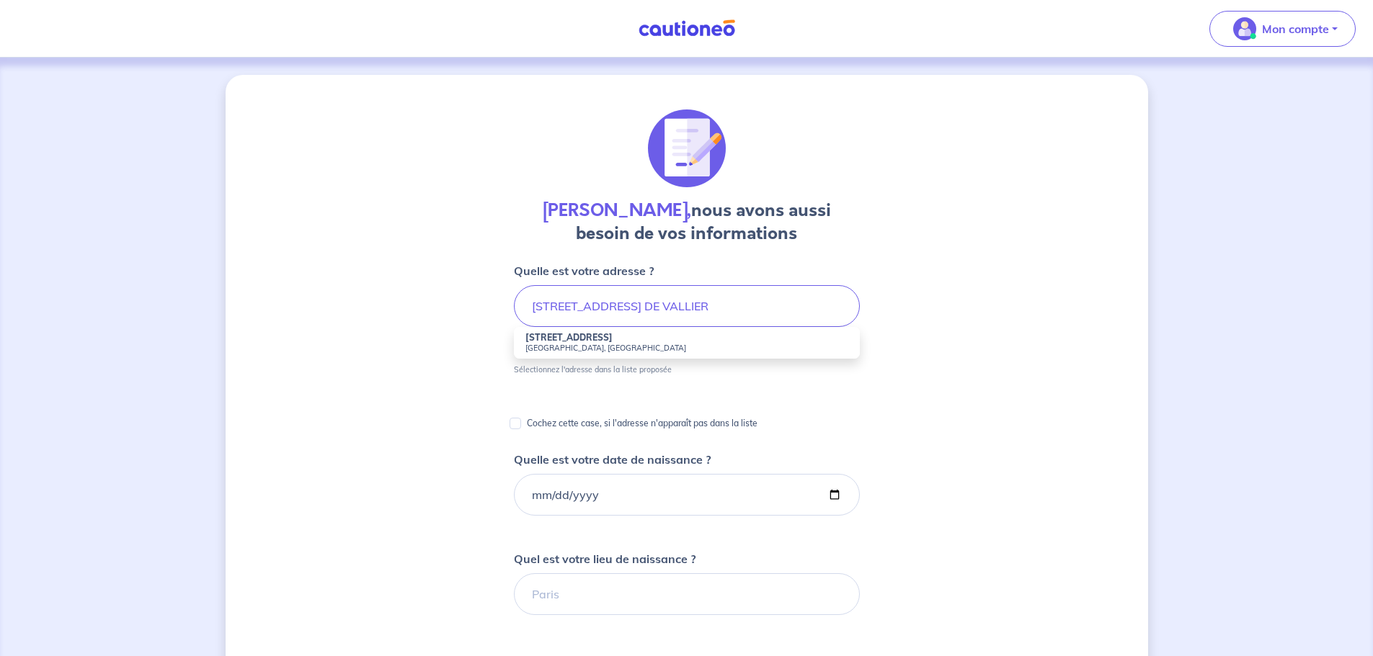
click at [554, 347] on small "[GEOGRAPHIC_DATA], [GEOGRAPHIC_DATA]" at bounding box center [686, 348] width 323 height 10
type input "[STREET_ADDRESS]"
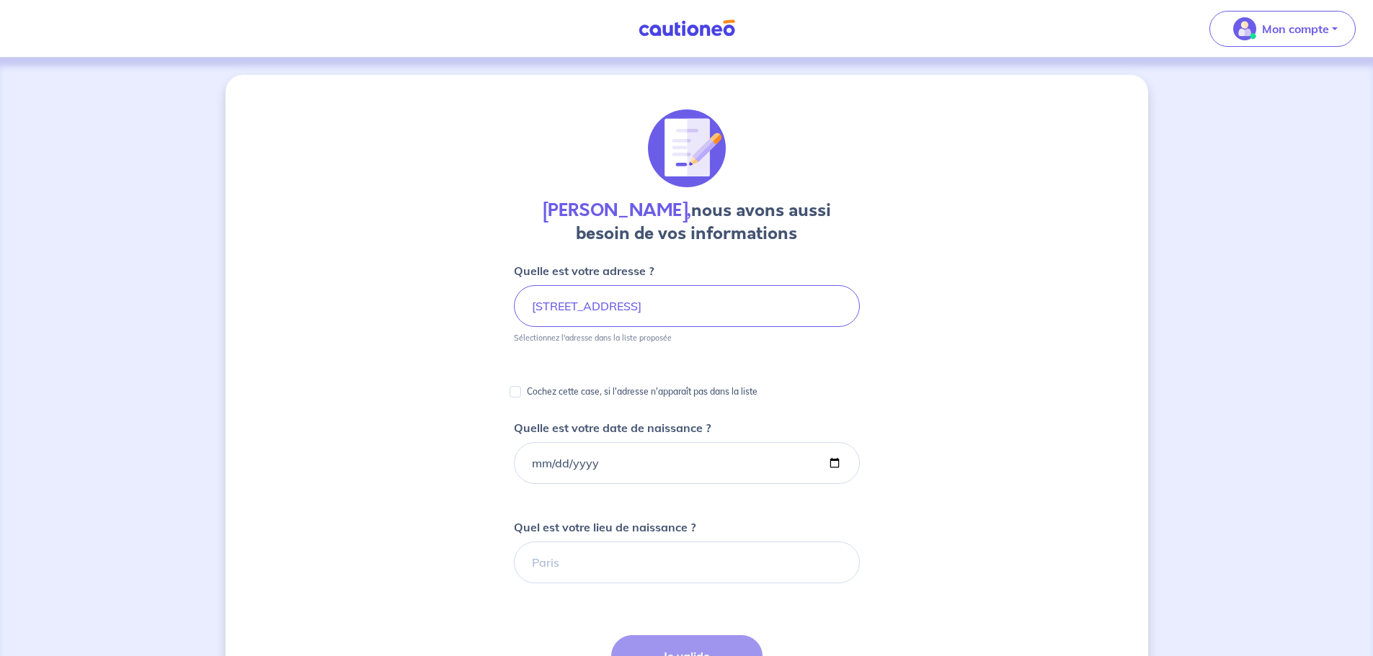
click at [475, 368] on div "[PERSON_NAME], nous avons aussi besoin de vos informations Quelle est votre adr…" at bounding box center [687, 541] width 922 height 932
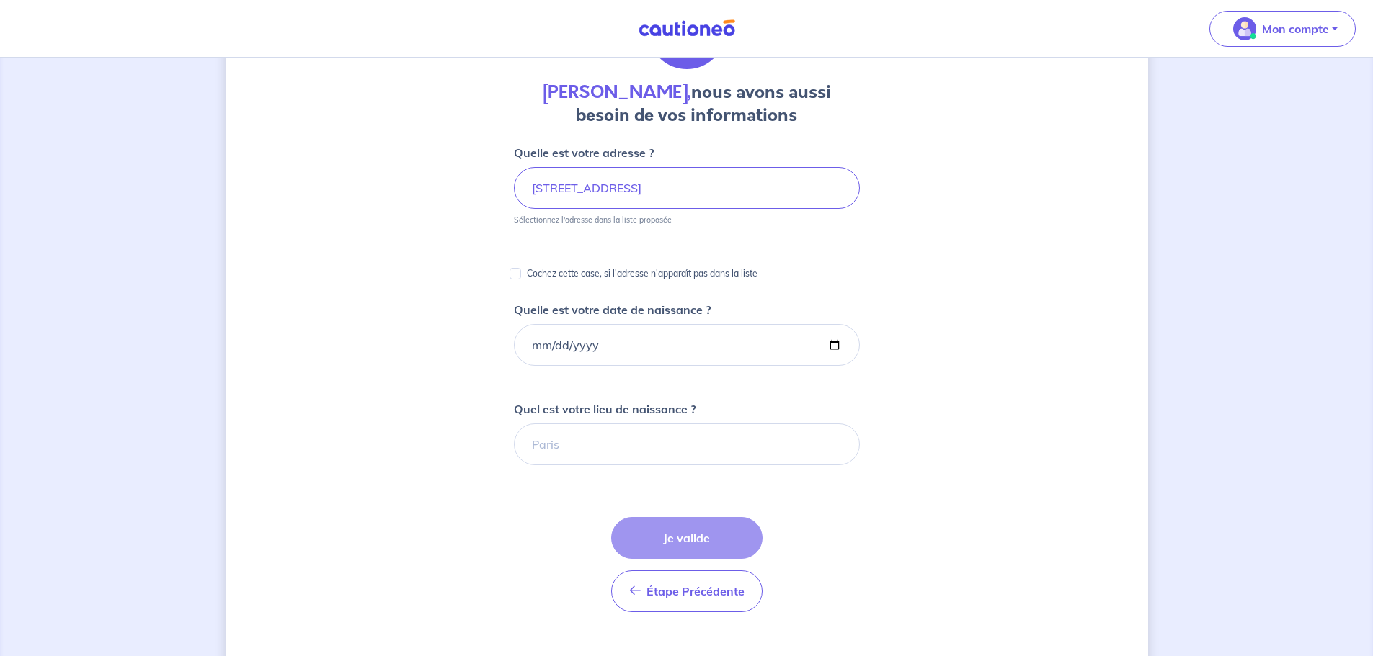
scroll to position [144, 0]
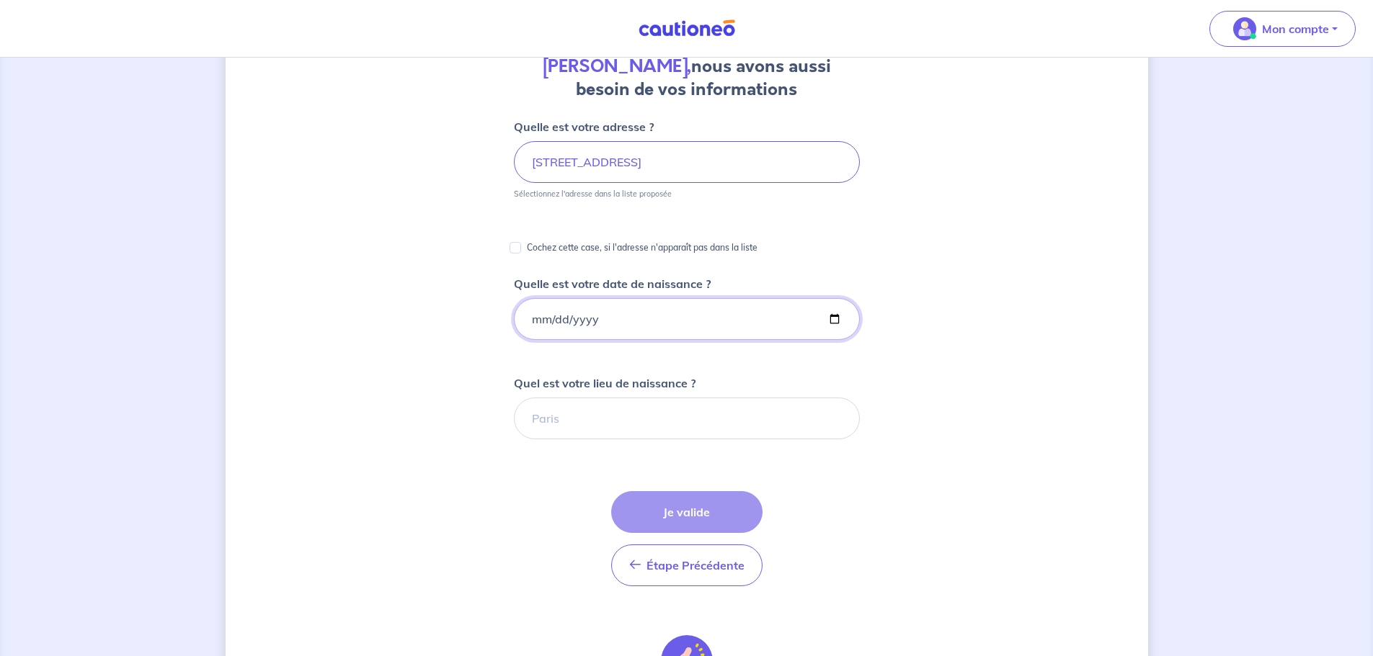
click at [561, 319] on input "Quelle est votre date de naissance ?" at bounding box center [687, 319] width 346 height 42
type input "[DATE]"
click at [563, 423] on input "Quel est votre lieu de naissance ?" at bounding box center [687, 419] width 346 height 42
type input "[GEOGRAPHIC_DATA]"
click at [677, 515] on button "Je valide" at bounding box center [686, 512] width 151 height 42
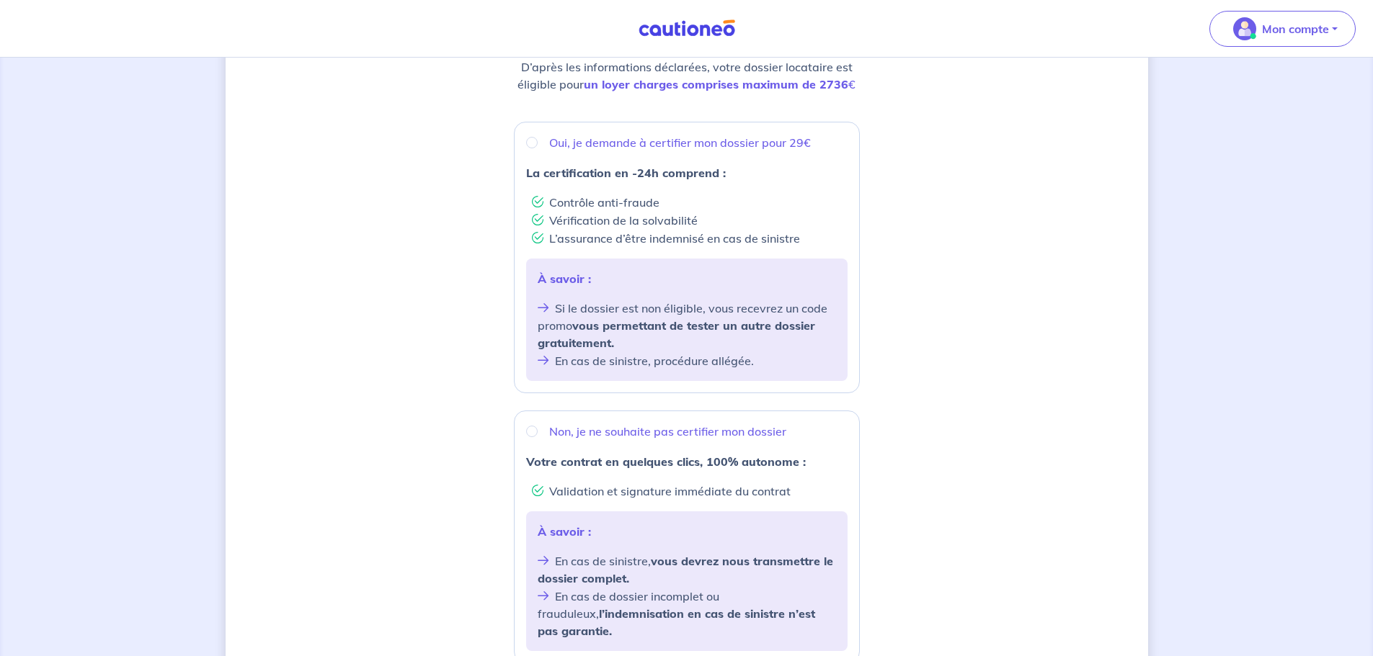
scroll to position [216, 0]
click at [532, 429] on input "Non, je ne souhaite pas certifier mon dossier" at bounding box center [532, 431] width 12 height 12
radio input "true"
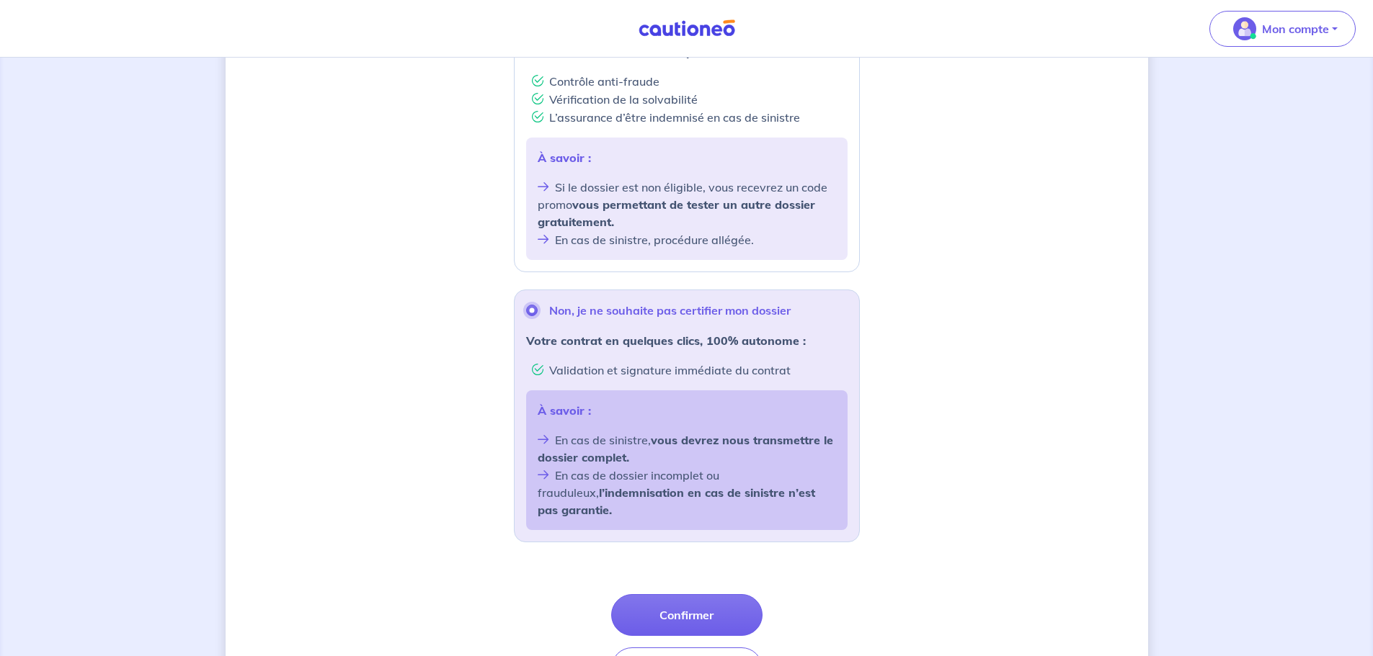
scroll to position [360, 0]
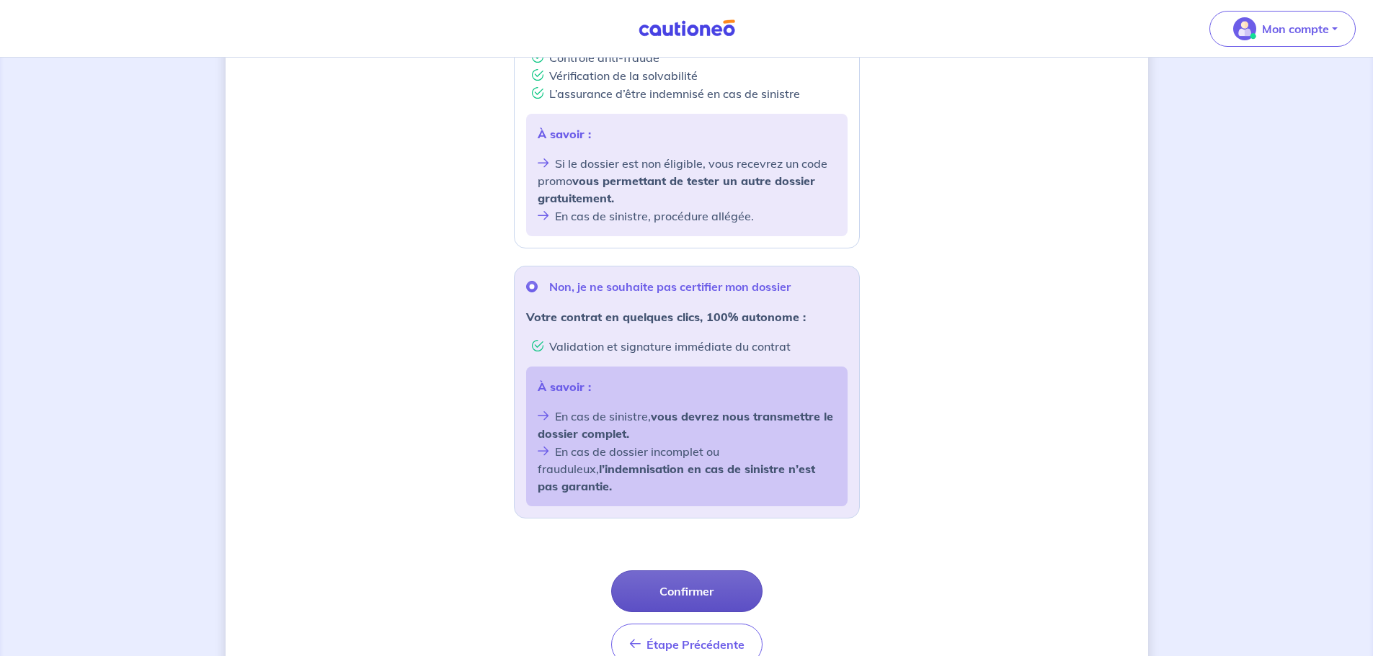
click at [667, 571] on button "Confirmer" at bounding box center [686, 592] width 151 height 42
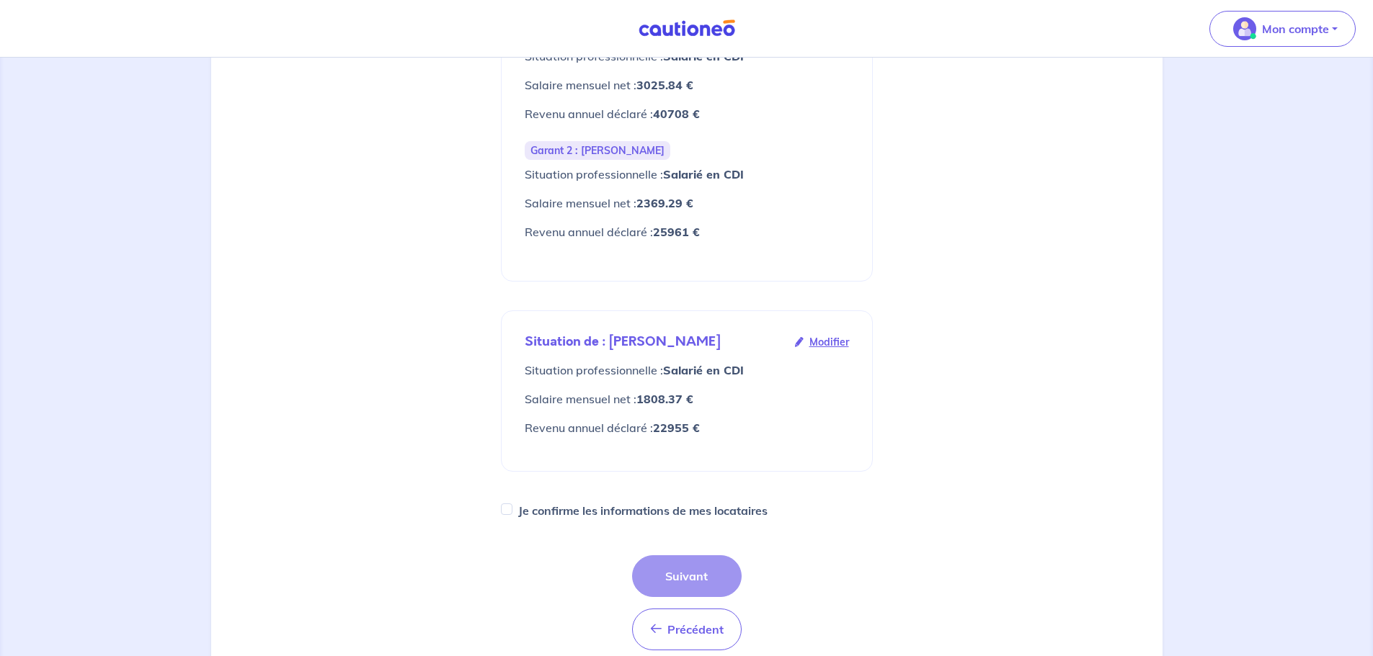
scroll to position [432, 0]
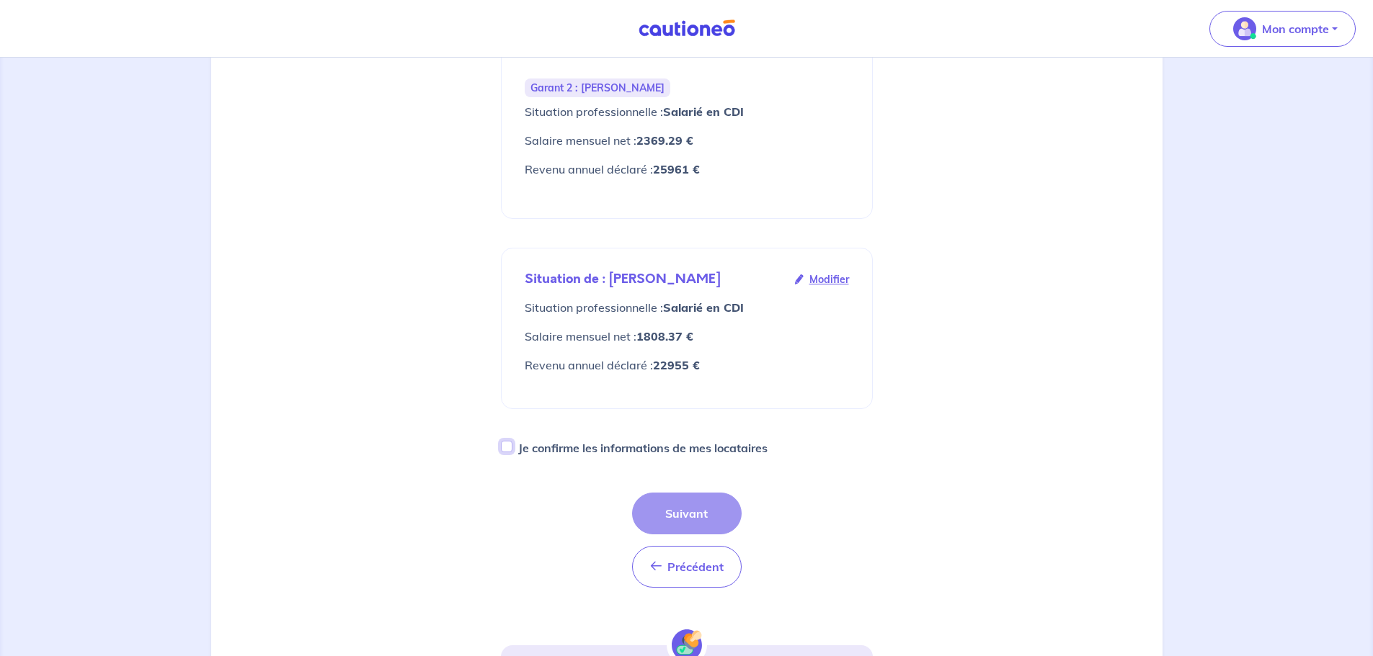
click at [509, 441] on input "Je confirme les informations de mes locataires" at bounding box center [507, 447] width 12 height 12
checkbox input "true"
click at [681, 493] on button "Suivant" at bounding box center [687, 514] width 110 height 42
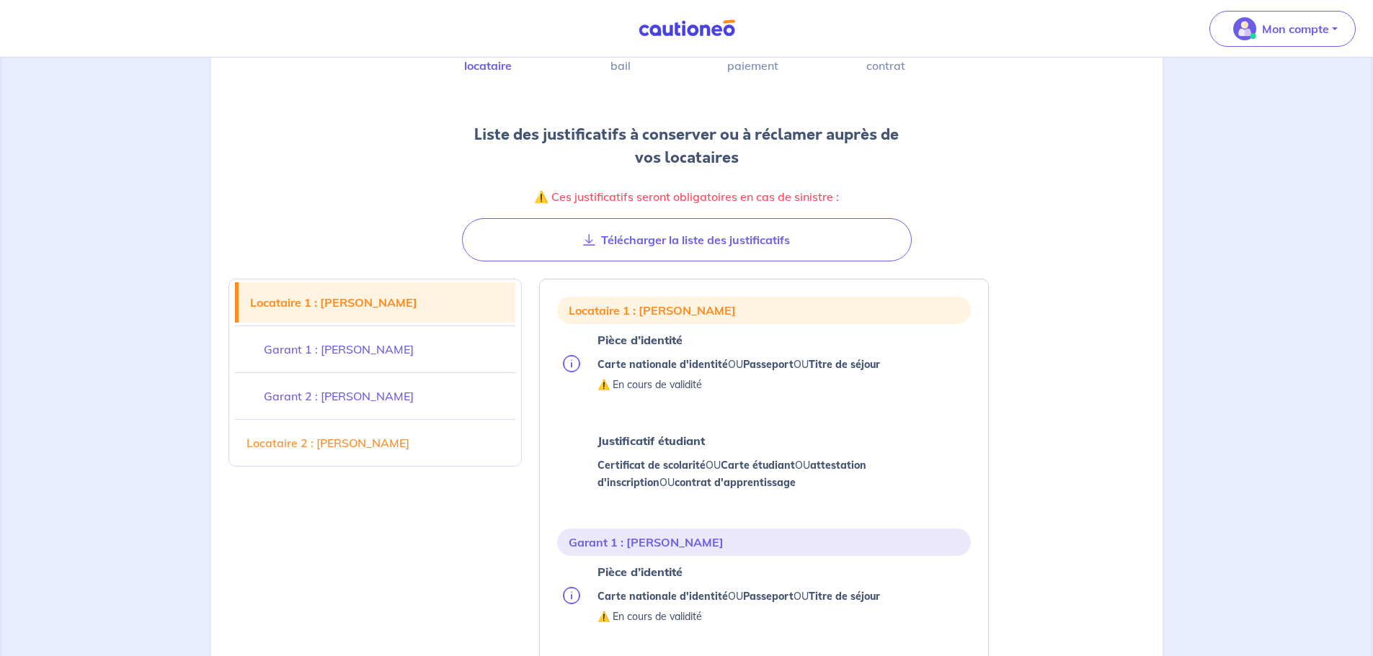
scroll to position [144, 0]
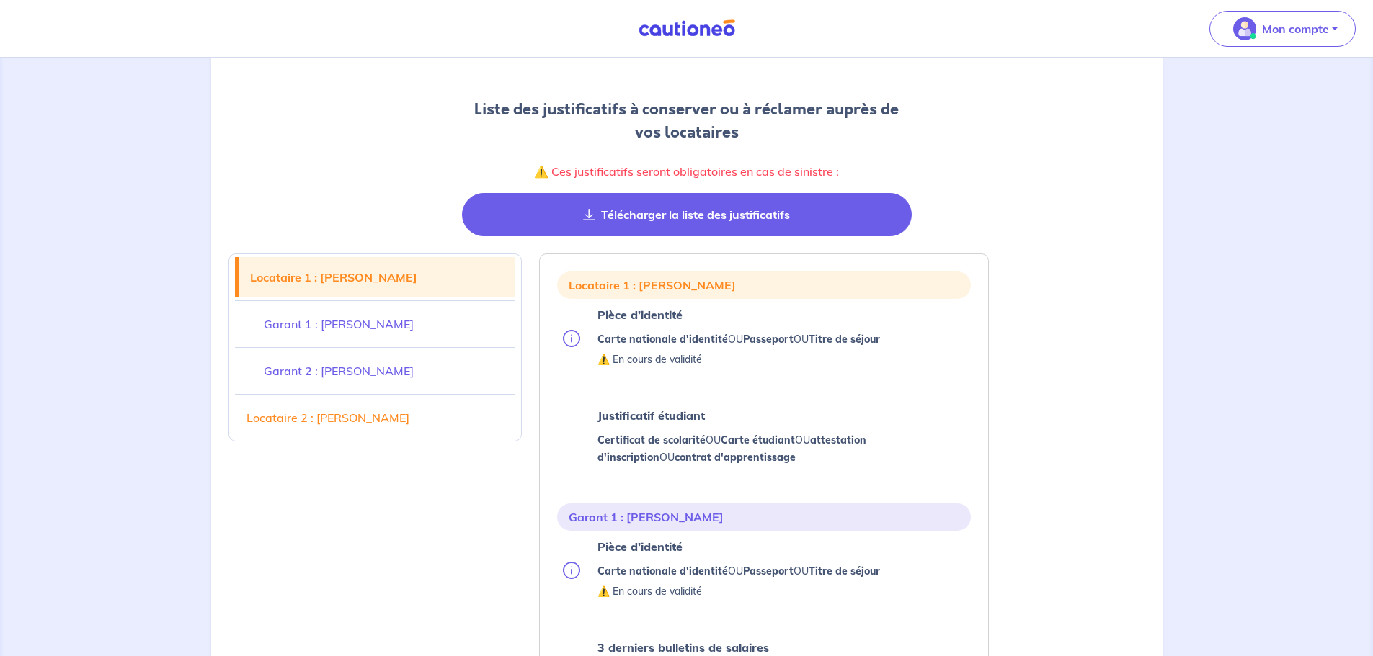
click at [670, 223] on button "Télécharger la liste des justificatifs" at bounding box center [687, 214] width 450 height 43
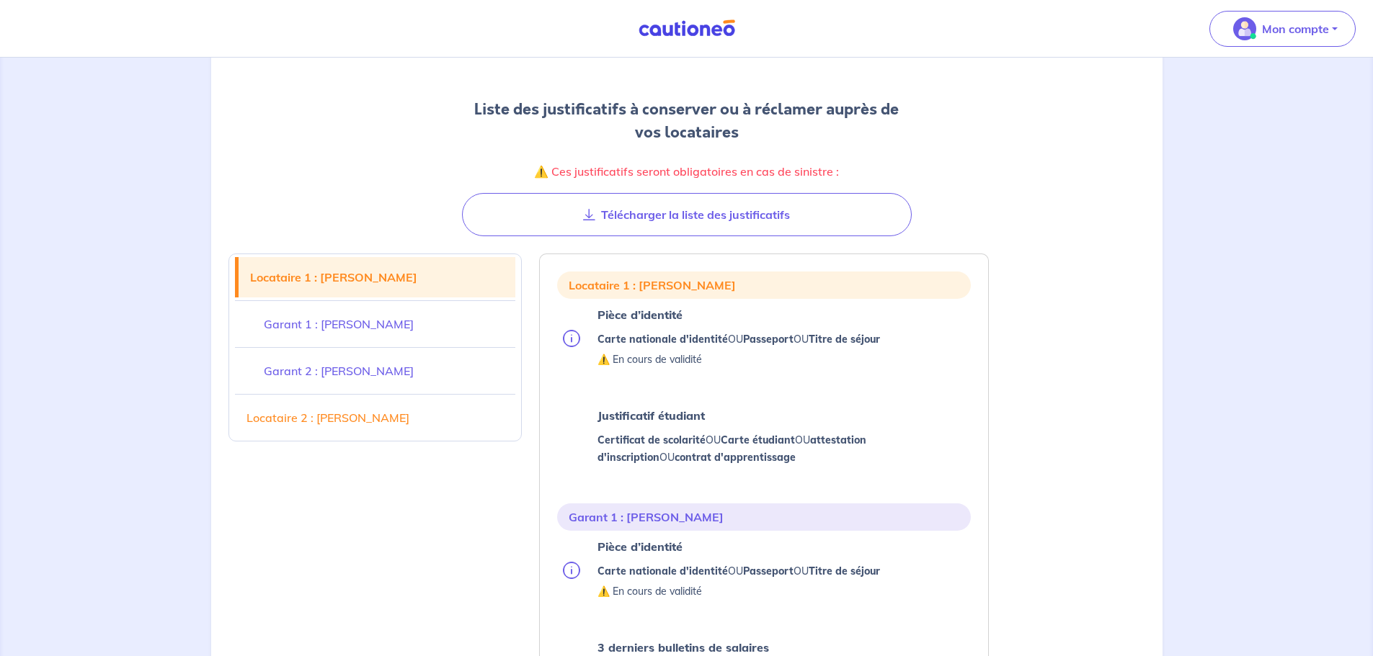
scroll to position [216, 0]
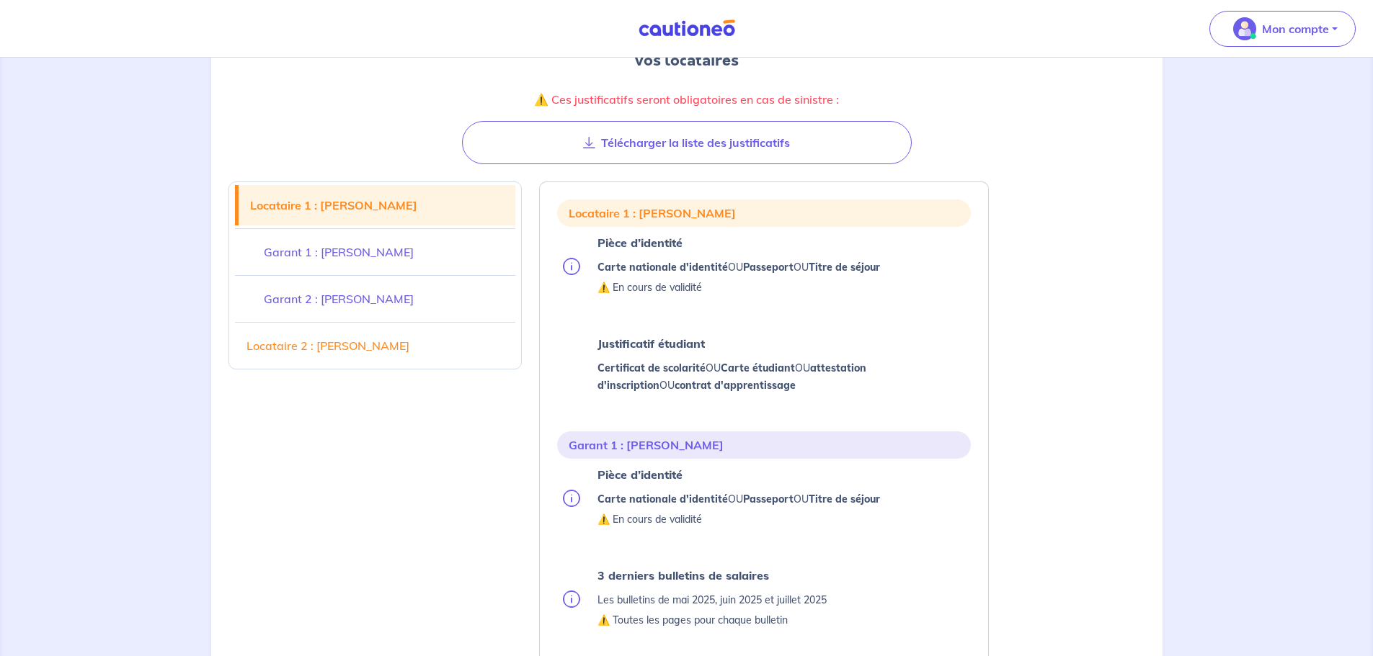
click at [576, 269] on img at bounding box center [571, 266] width 17 height 17
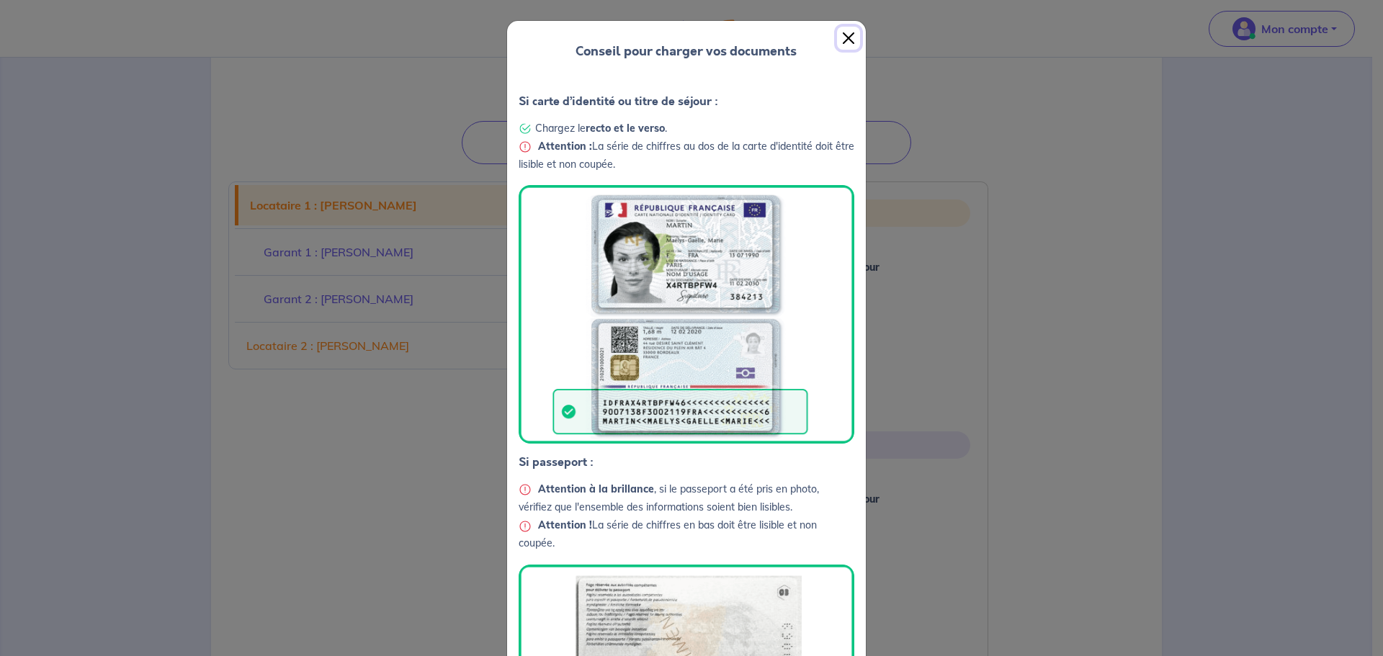
click at [837, 36] on button "Close" at bounding box center [848, 38] width 23 height 23
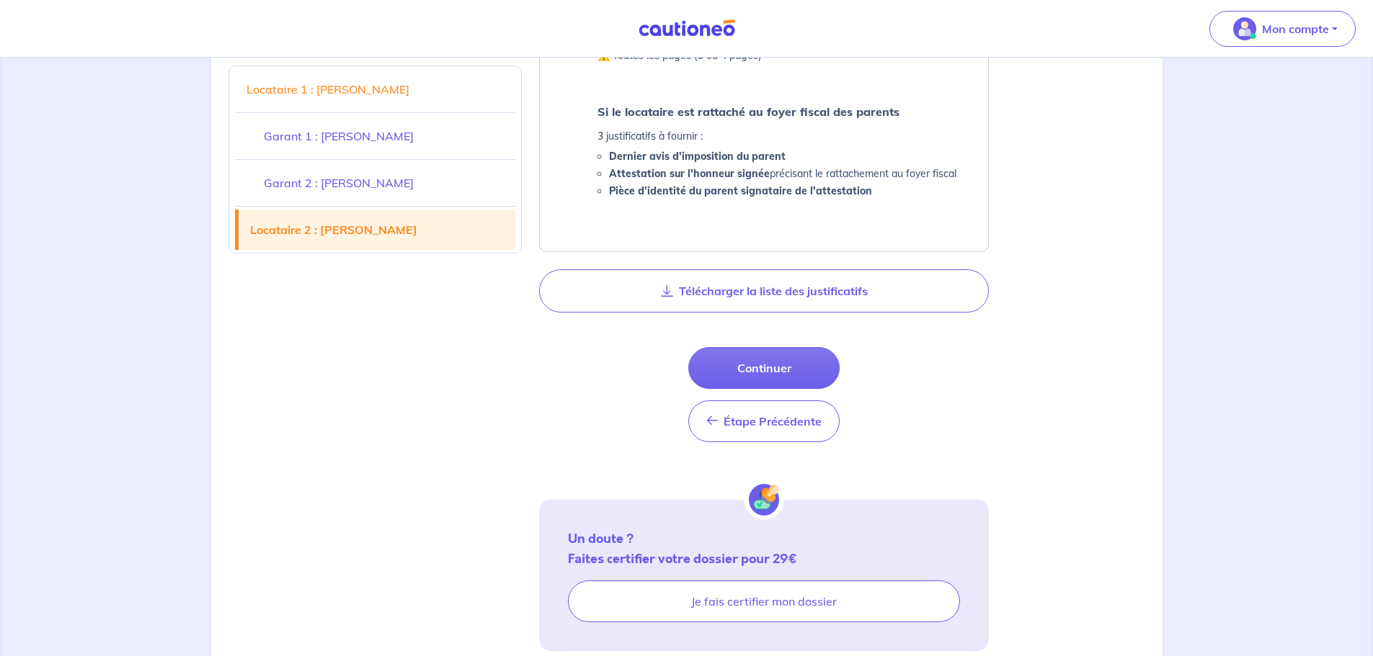
scroll to position [2386, 0]
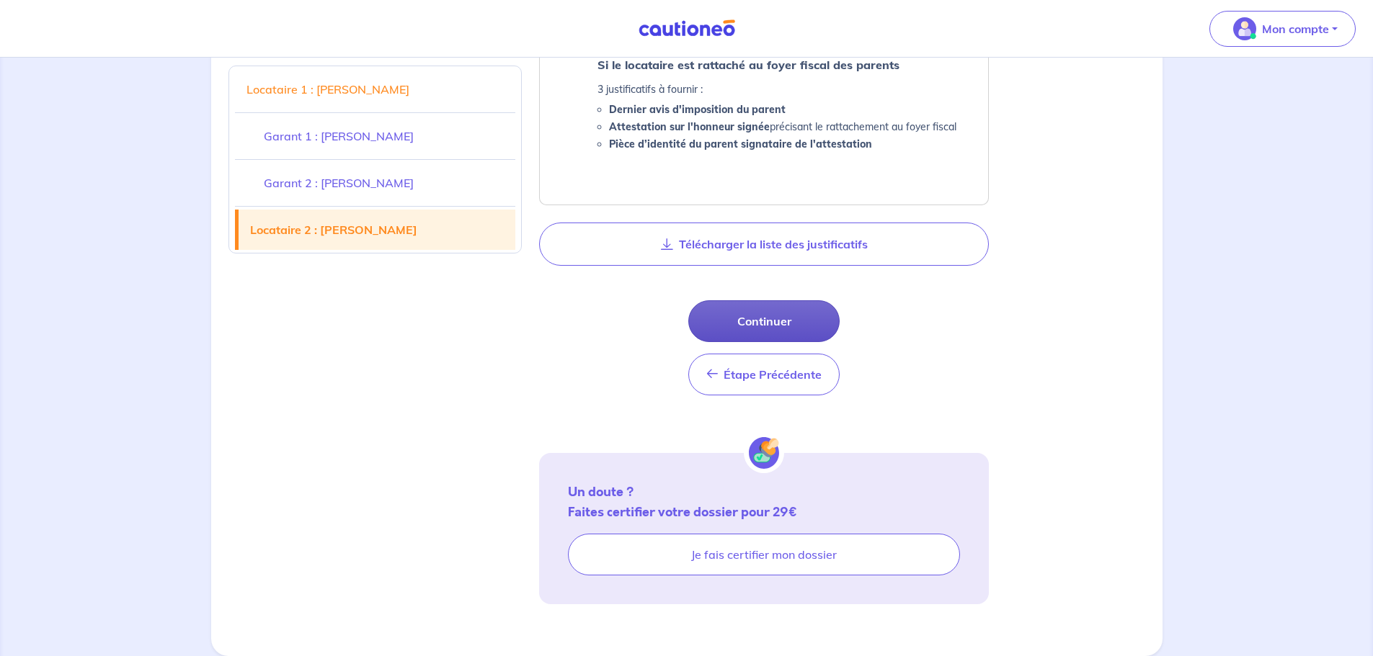
click at [777, 321] on button "Continuer" at bounding box center [763, 321] width 151 height 42
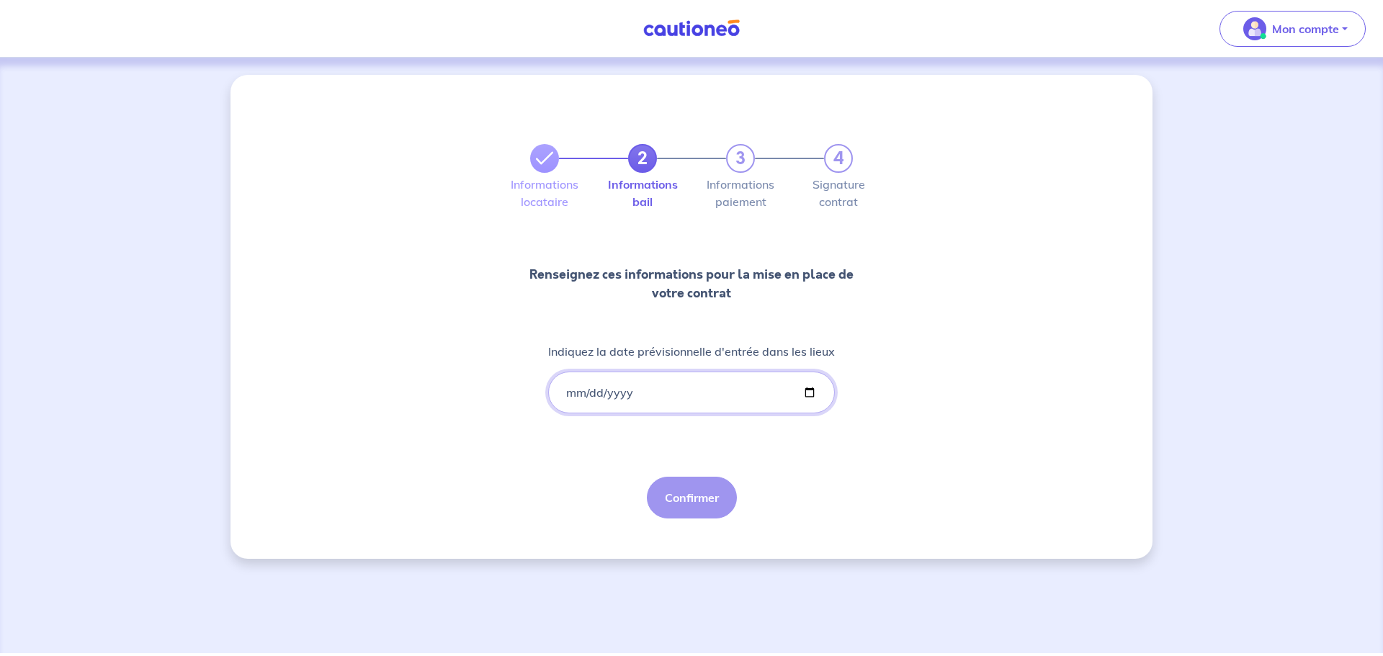
click at [611, 391] on input "Indiquez la date prévisionnelle d'entrée dans les lieux" at bounding box center [691, 393] width 287 height 42
click at [560, 391] on input "Indiquez la date prévisionnelle d'entrée dans les lieux" at bounding box center [691, 393] width 287 height 42
click at [574, 396] on input "Indiquez la date prévisionnelle d'entrée dans les lieux" at bounding box center [691, 393] width 287 height 42
click at [569, 393] on input "Indiquez la date prévisionnelle d'entrée dans les lieux" at bounding box center [691, 393] width 287 height 42
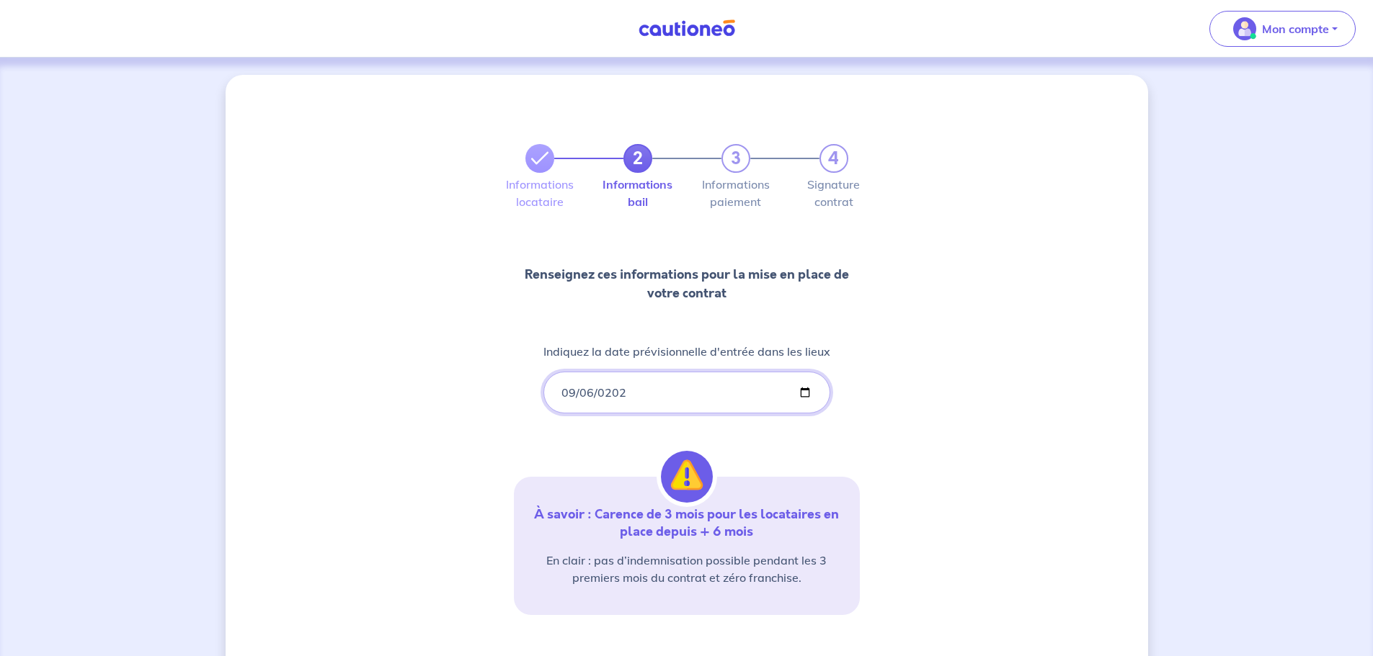
type input "[DATE]"
click at [468, 402] on div "2 3 4 Informations locataire Informations bail Informations paiement Signature …" at bounding box center [687, 423] width 922 height 697
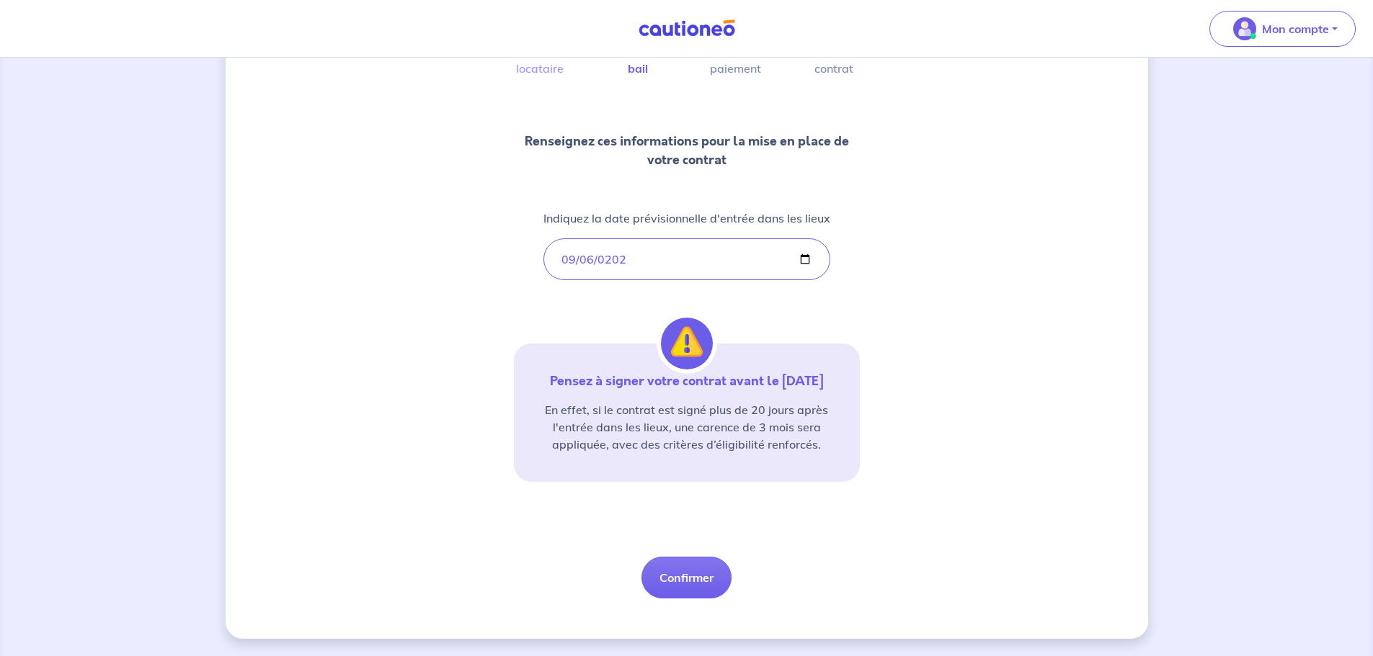
scroll to position [151, 0]
click at [703, 574] on button "Confirmer" at bounding box center [686, 578] width 90 height 42
select select "FR"
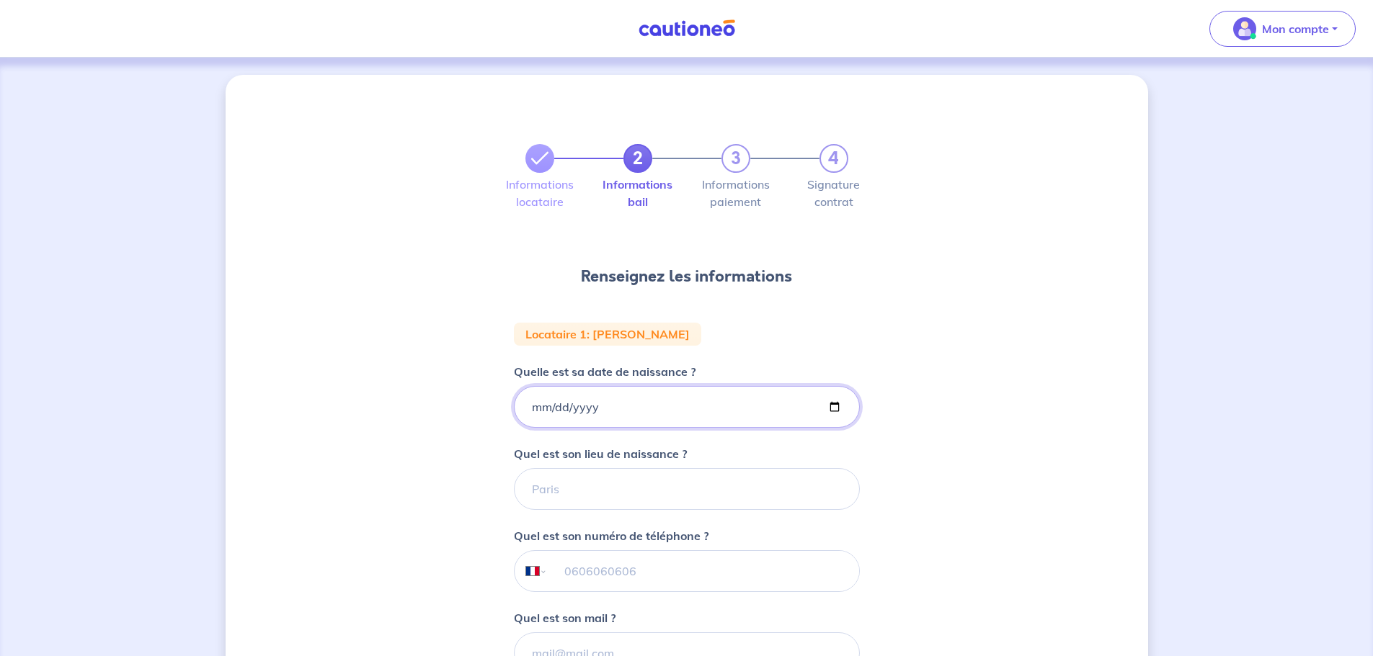
click at [532, 404] on input "Quelle est sa date de naissance ?" at bounding box center [687, 407] width 346 height 42
click at [616, 406] on input "0020-07-17" at bounding box center [687, 407] width 346 height 42
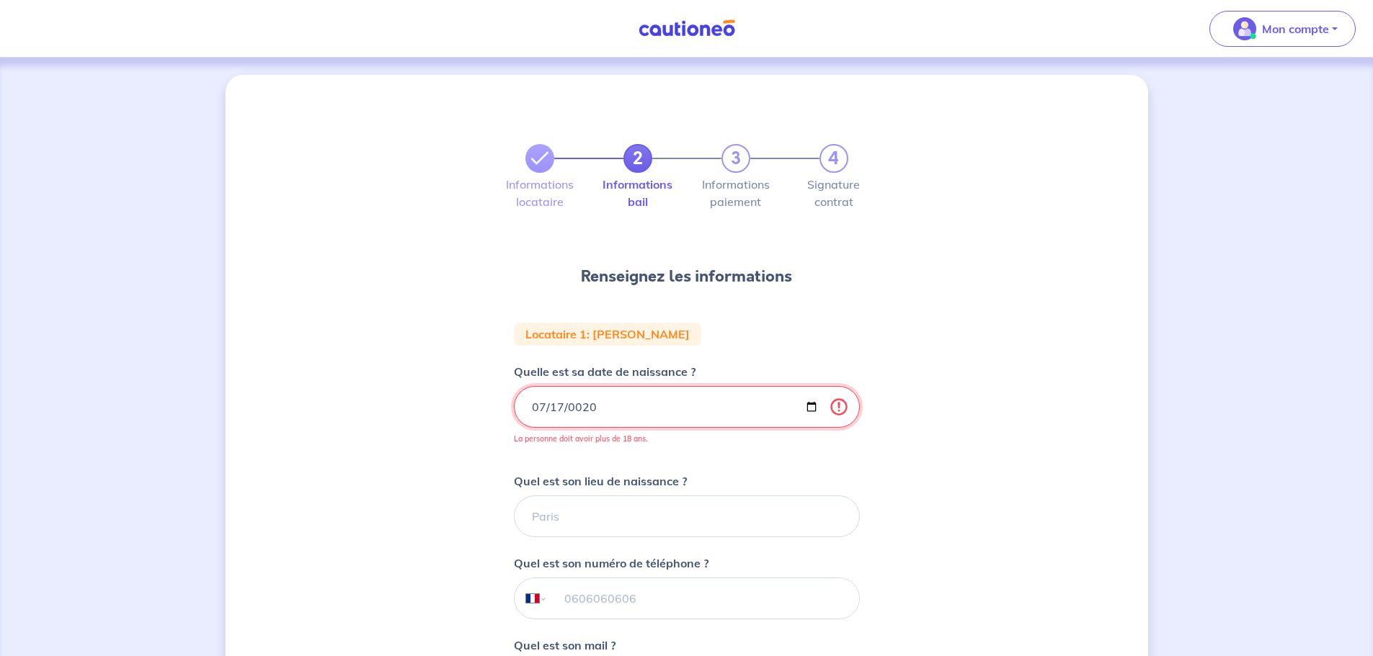
type input "[DATE]"
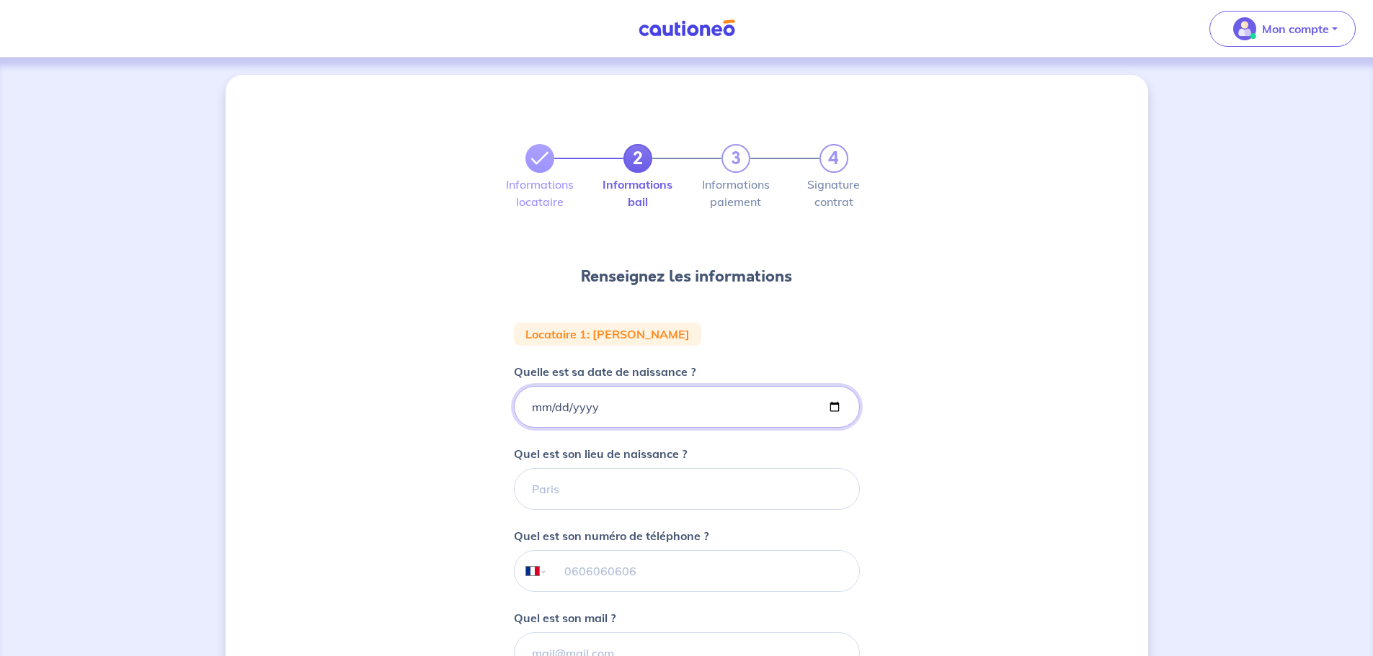
type input "0002-07-17"
click at [550, 403] on input "Quelle est sa date de naissance ?" at bounding box center [687, 407] width 346 height 42
type input "[DATE]"
click at [553, 484] on input "Quel est son lieu de naissance ?" at bounding box center [687, 489] width 346 height 42
type input "[GEOGRAPHIC_DATA]"
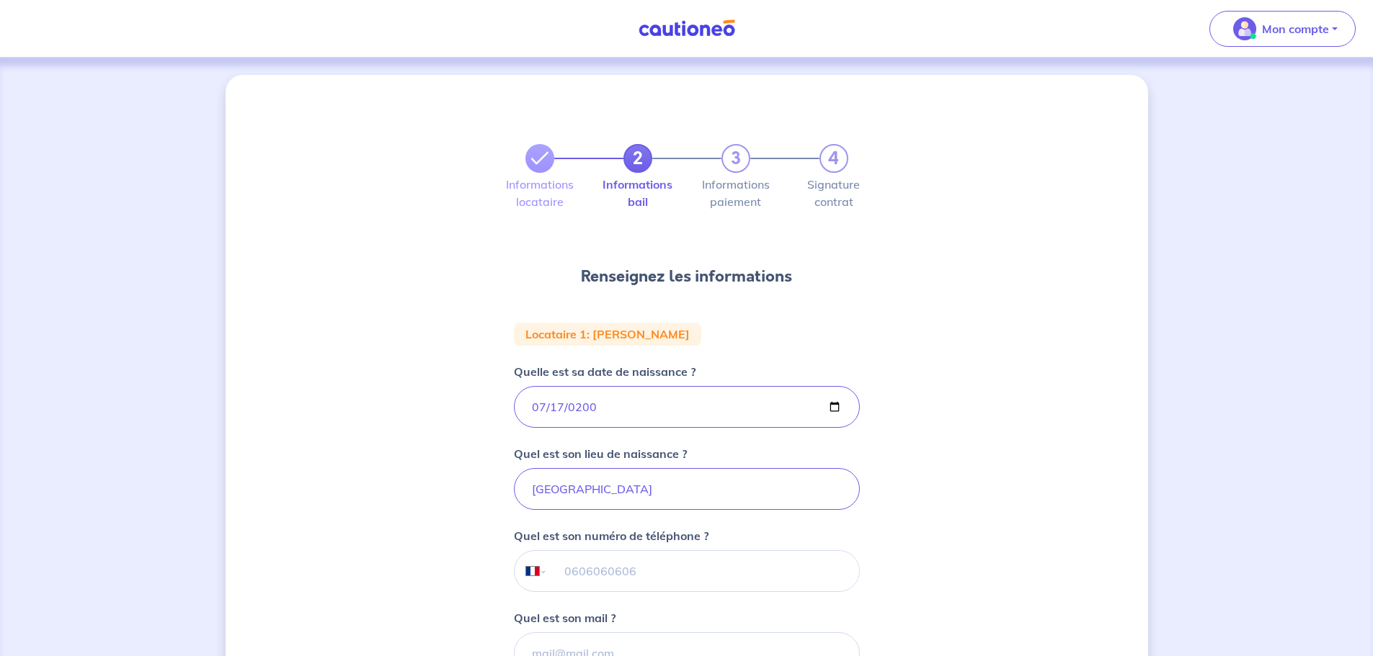
click at [444, 512] on div "2 3 4 Informations locataire Informations bail Informations paiement Signature …" at bounding box center [687, 474] width 922 height 798
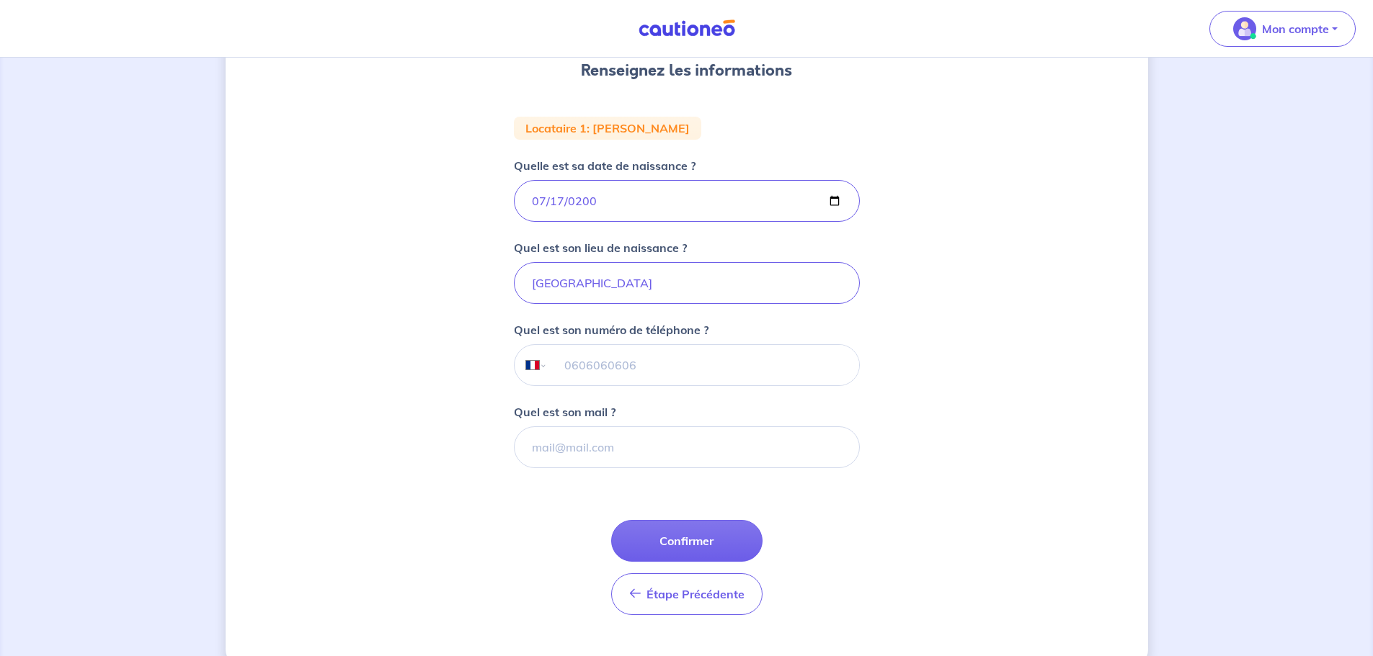
scroll to position [216, 0]
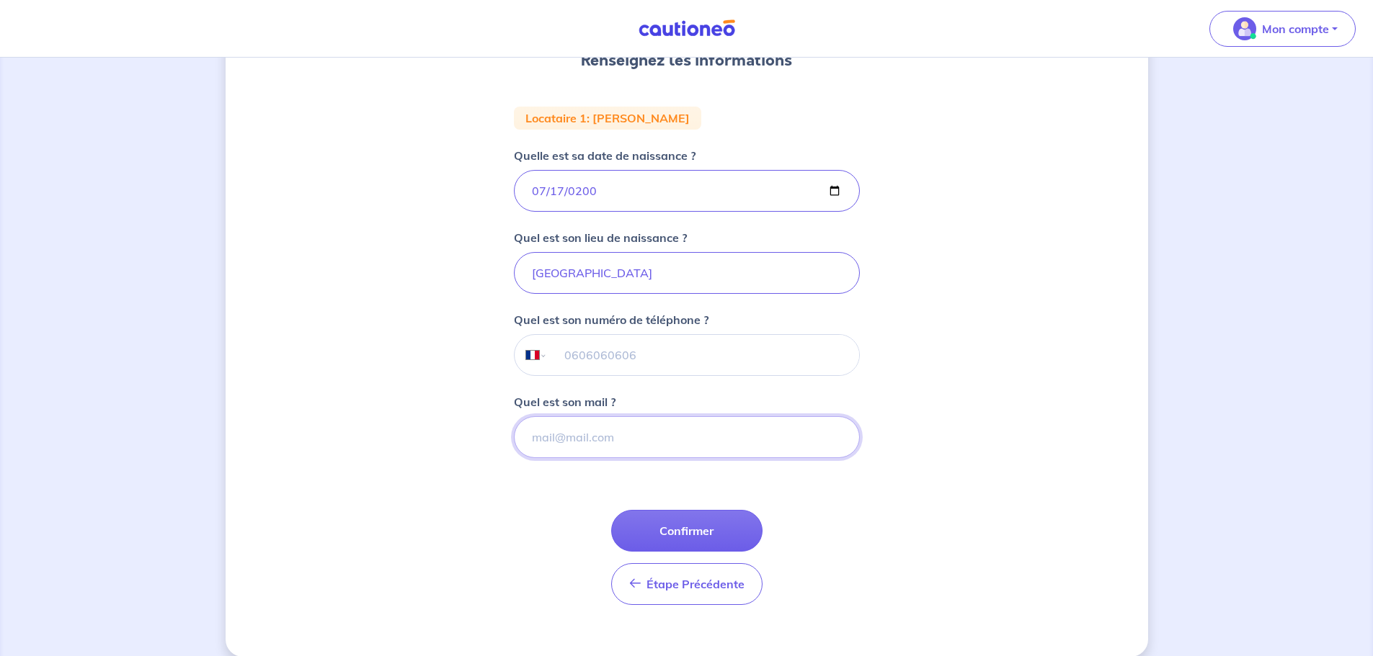
click at [568, 435] on input "Quel est son mail ?" at bounding box center [687, 437] width 346 height 42
type input "[EMAIL_ADDRESS][DOMAIN_NAME]"
click at [718, 539] on button "Confirmer" at bounding box center [686, 531] width 151 height 42
select select "FR"
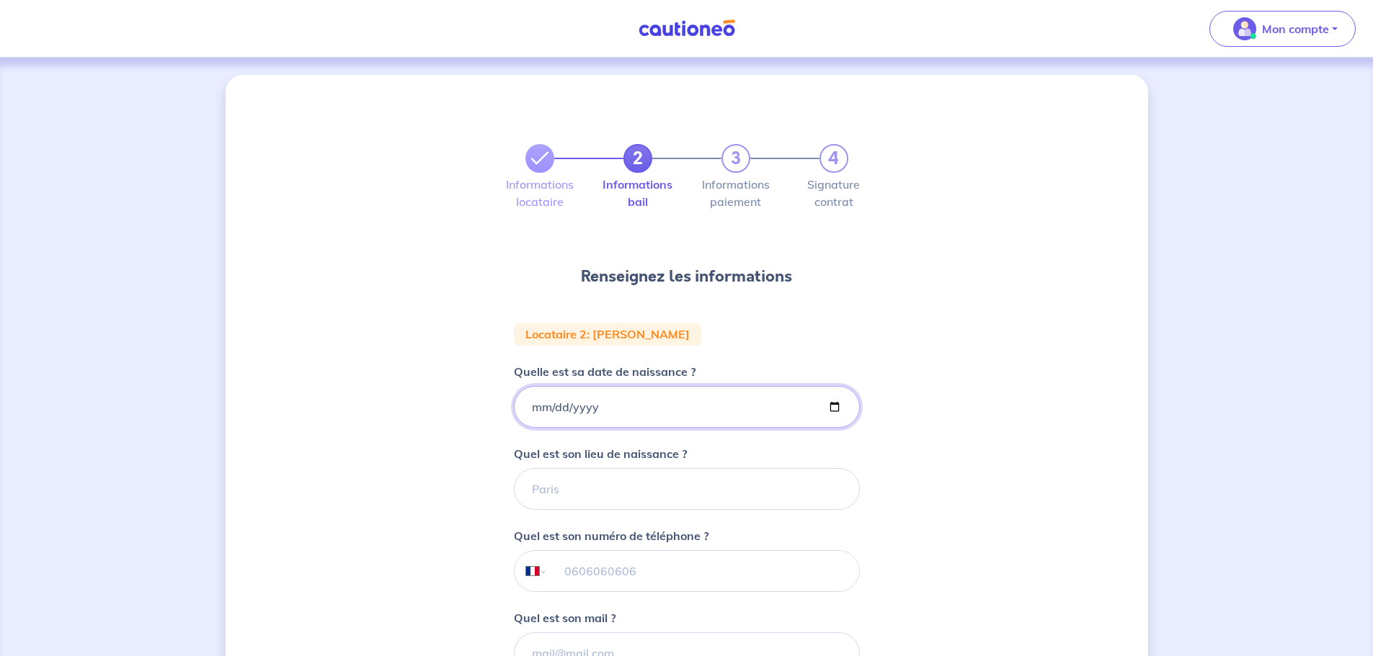
click at [568, 412] on input "Quelle est sa date de naissance ?" at bounding box center [687, 407] width 346 height 42
click at [536, 403] on input "Quelle est sa date de naissance ?" at bounding box center [687, 407] width 346 height 42
type input "[DATE]"
click at [547, 489] on input "Quel est son lieu de naissance ?" at bounding box center [687, 489] width 346 height 42
type input "sète"
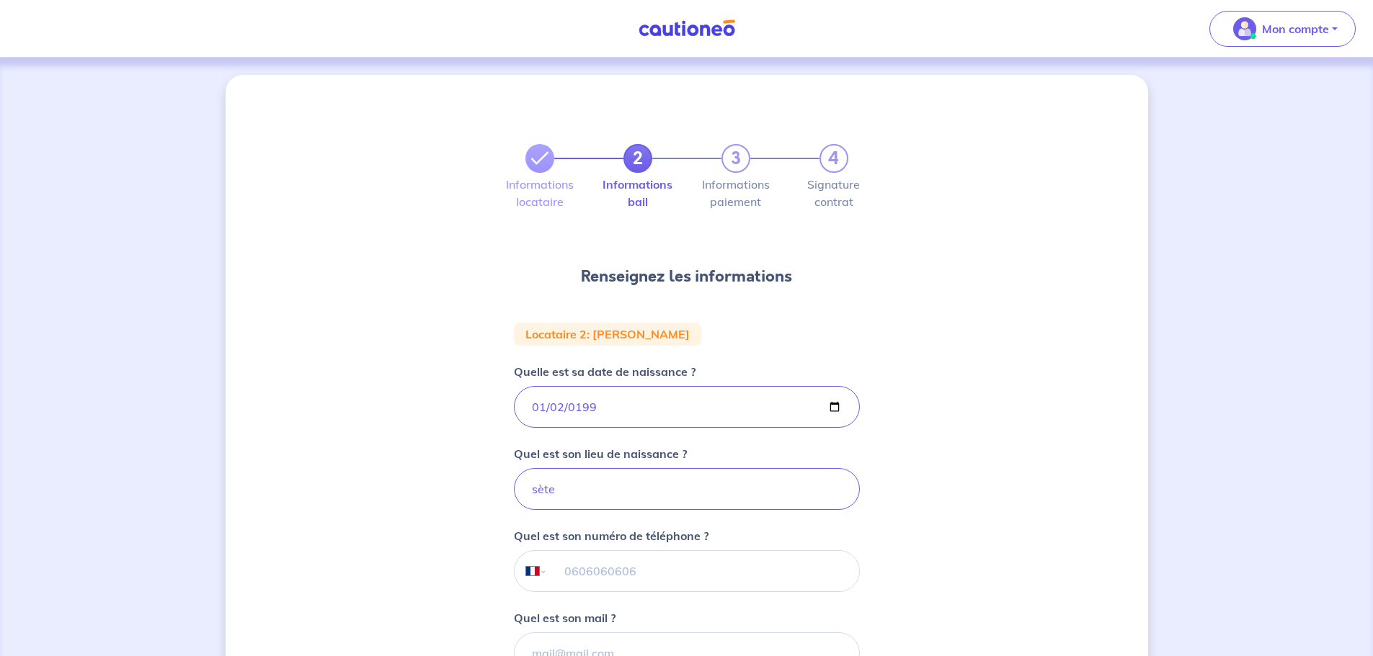
click at [360, 452] on div "2 3 4 Informations locataire Informations bail Informations paiement Signature …" at bounding box center [687, 474] width 922 height 798
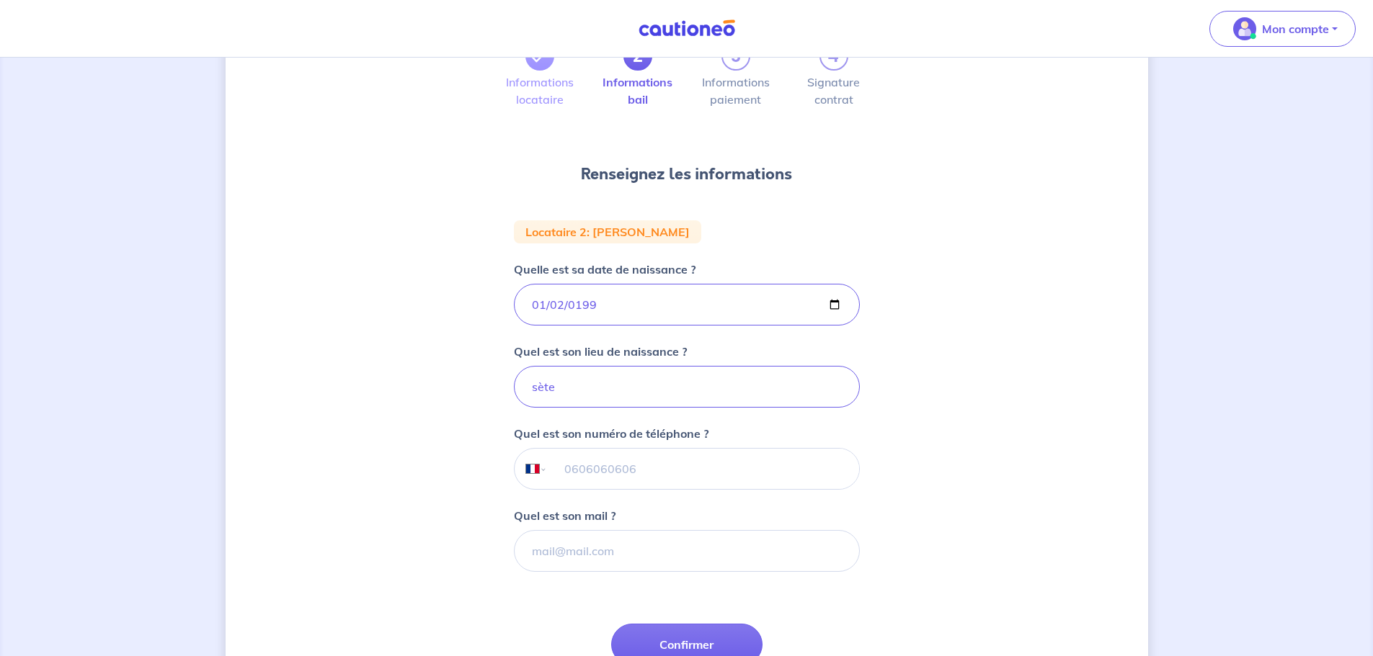
scroll to position [216, 0]
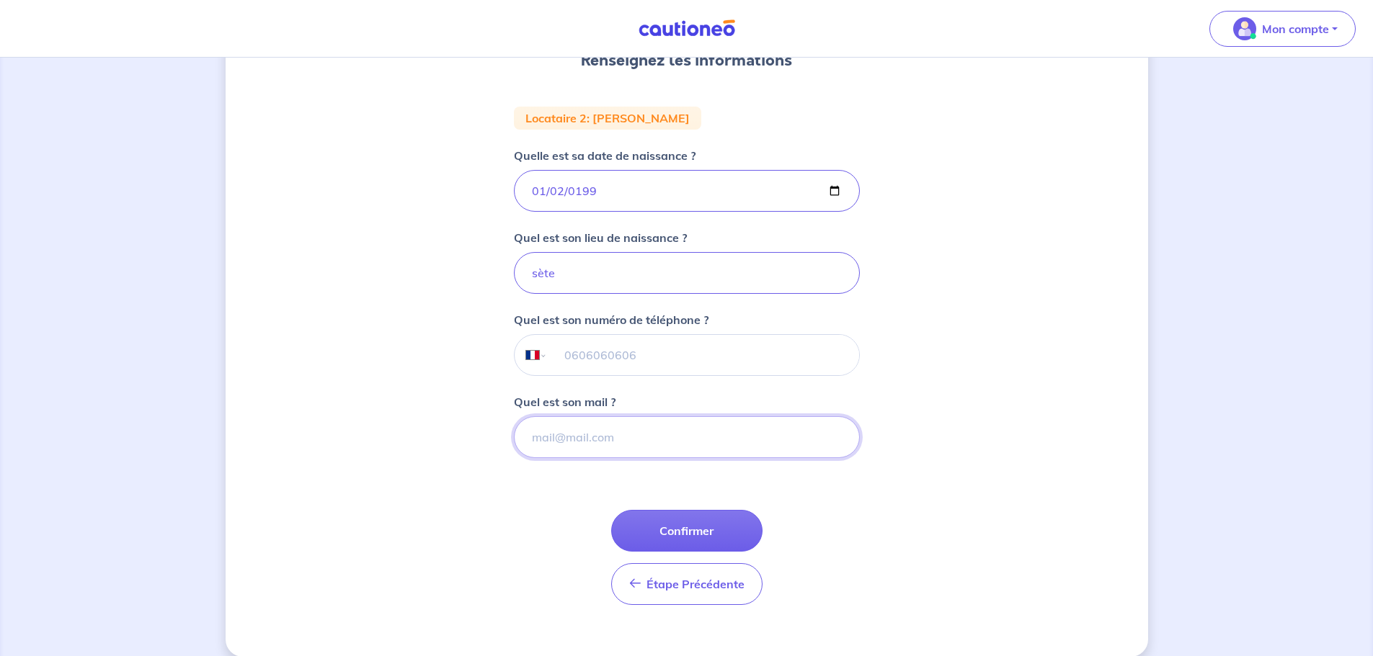
click at [553, 443] on input "Quel est son mail ?" at bounding box center [687, 437] width 346 height 42
click at [464, 442] on div "2 3 4 Informations locataire Informations bail Informations paiement Signature …" at bounding box center [687, 258] width 922 height 798
click at [687, 532] on button "Confirmer" at bounding box center [686, 531] width 151 height 42
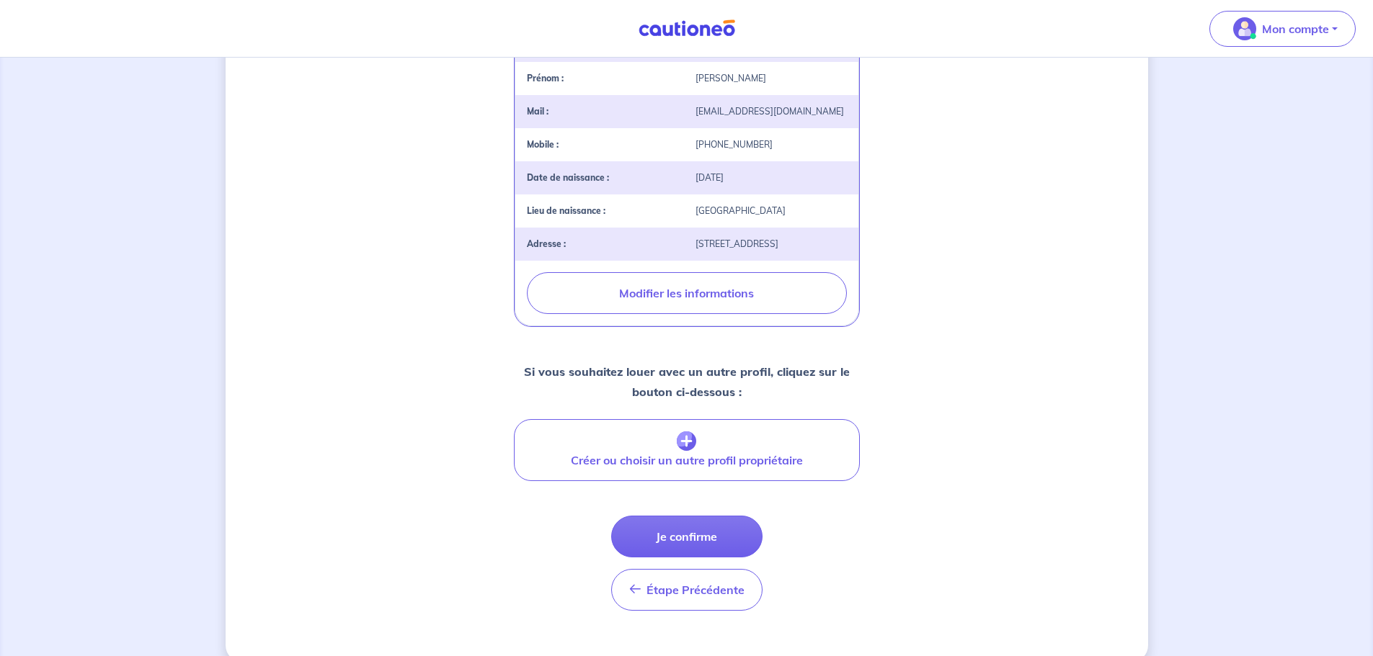
scroll to position [394, 0]
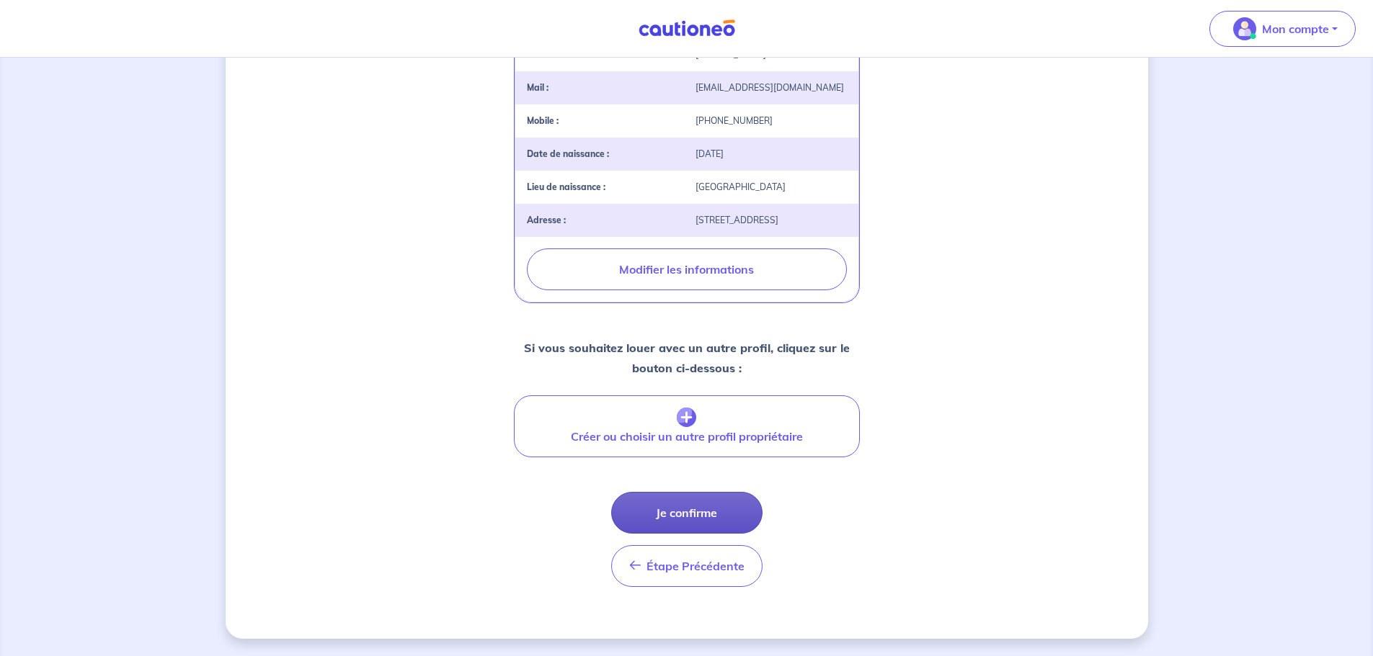
click at [694, 516] on button "Je confirme" at bounding box center [686, 513] width 151 height 42
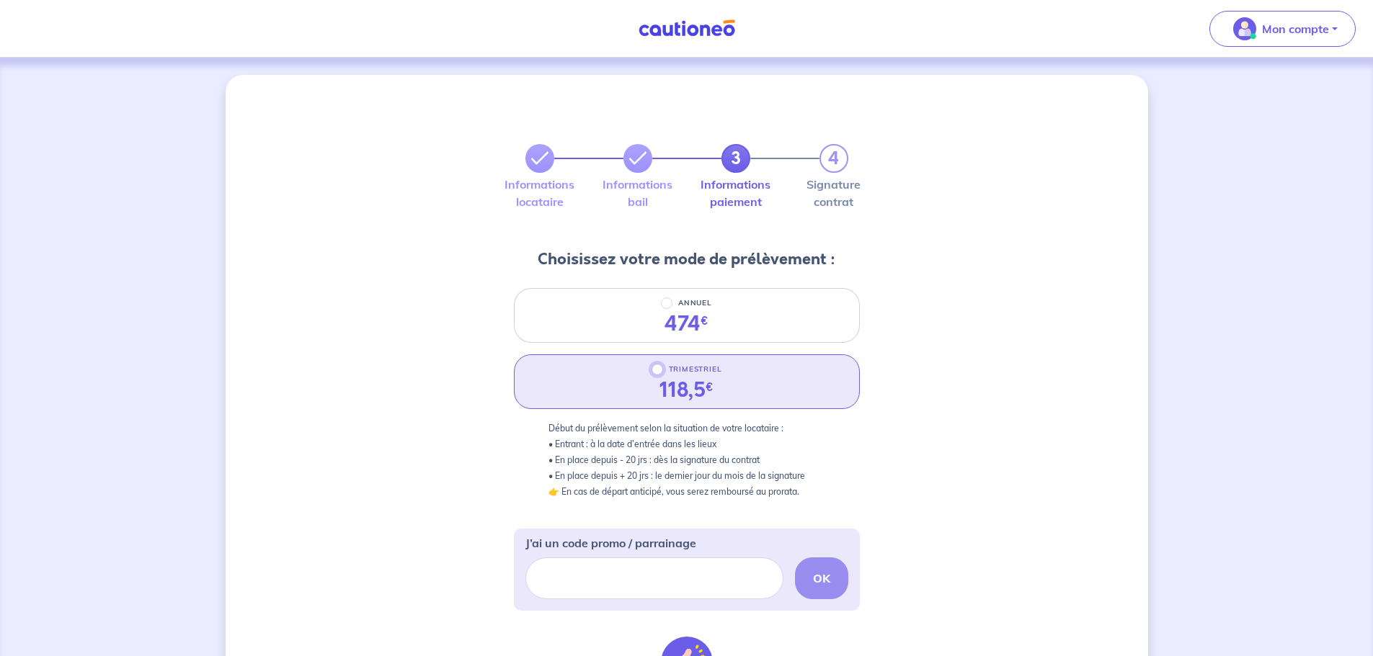
click at [657, 372] on input "TRIMESTRIEL" at bounding box center [657, 370] width 12 height 12
radio input "true"
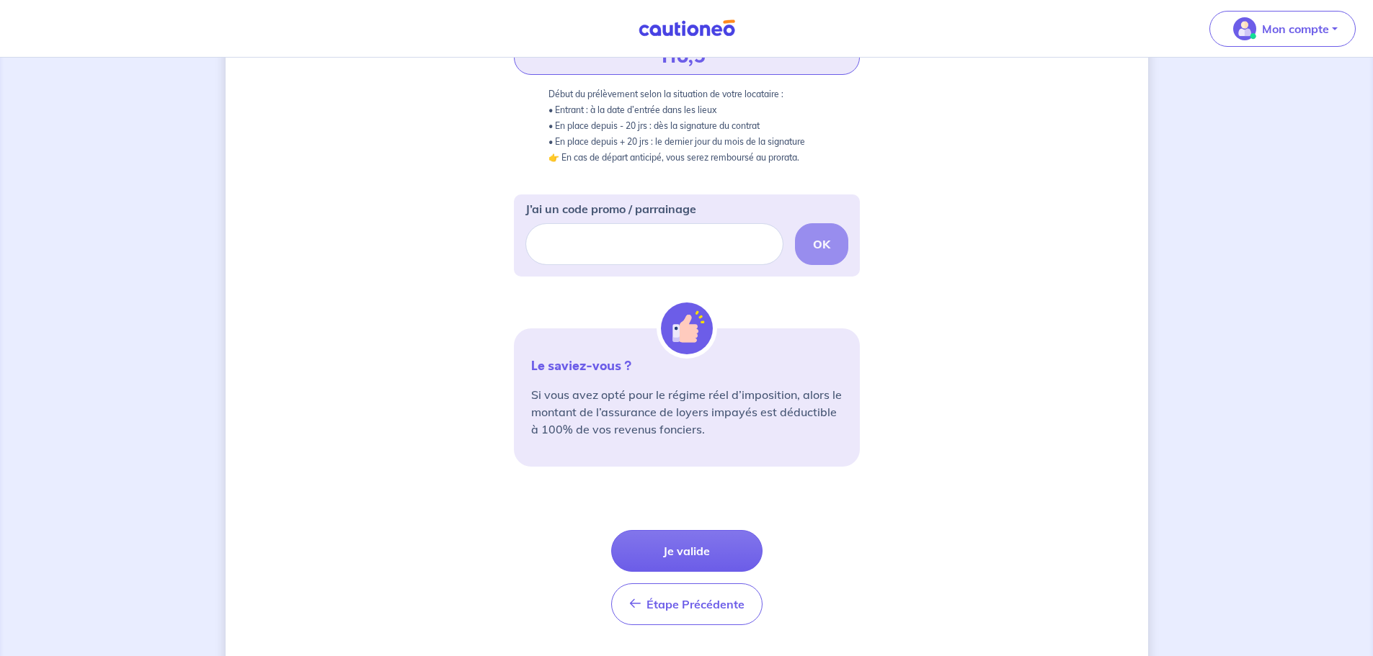
scroll to position [360, 0]
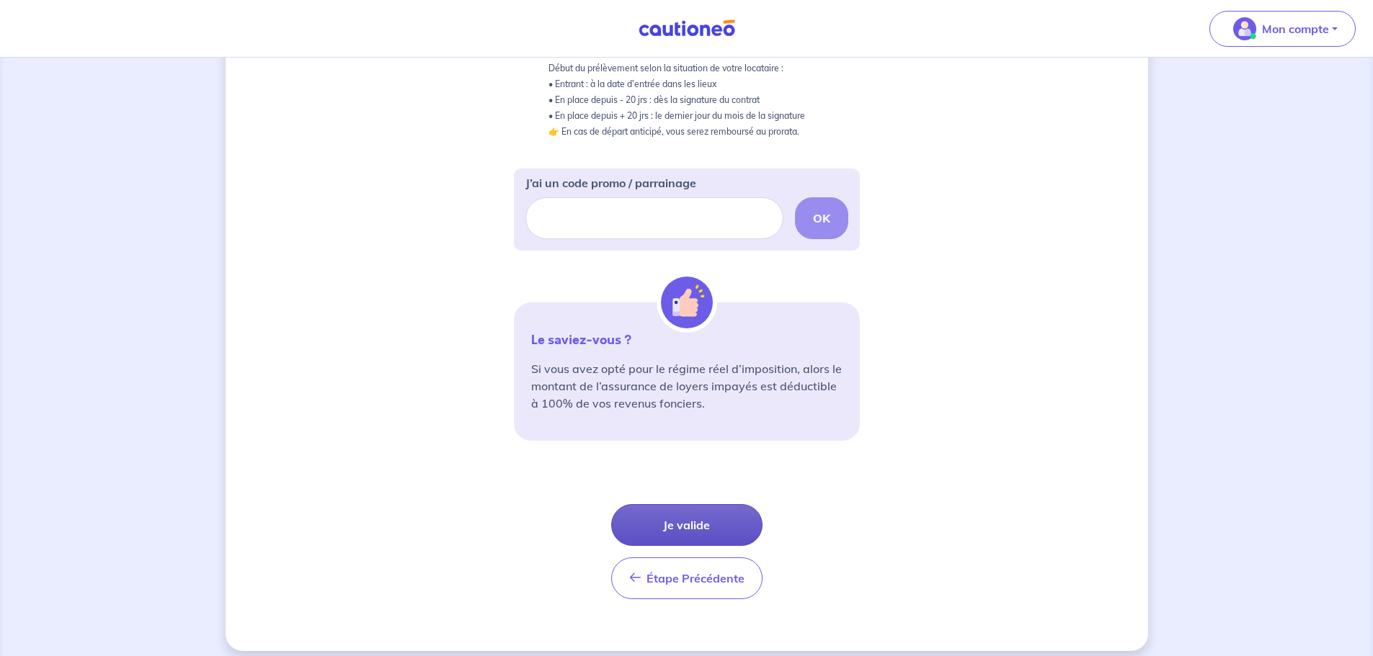
click at [703, 520] on button "Je valide" at bounding box center [686, 525] width 151 height 42
